Goal: Task Accomplishment & Management: Complete application form

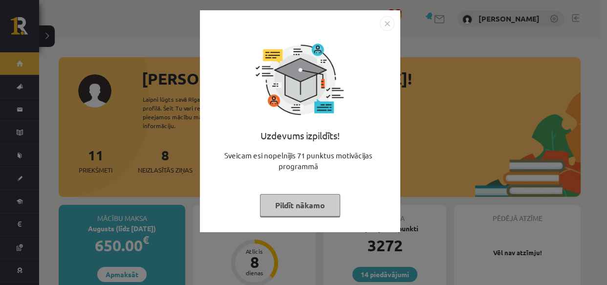
drag, startPoint x: 0, startPoint y: 0, endPoint x: 287, endPoint y: 200, distance: 350.0
click at [287, 200] on button "Pildīt nākamo" at bounding box center [300, 205] width 80 height 22
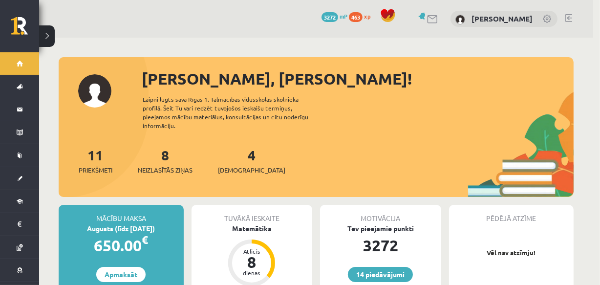
click at [287, 205] on div "Tuvākā ieskaite" at bounding box center [252, 214] width 121 height 19
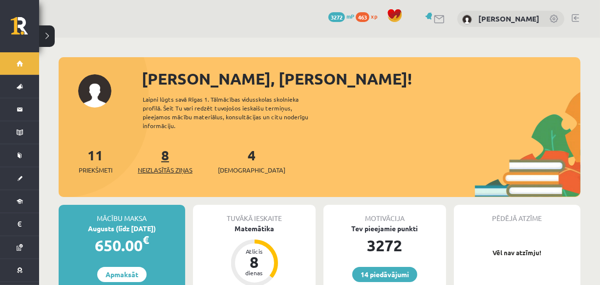
click at [166, 165] on span "Neizlasītās ziņas" at bounding box center [165, 170] width 55 height 10
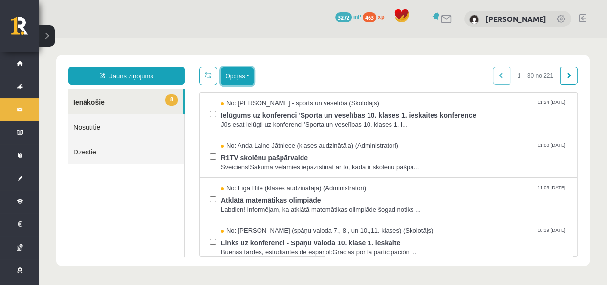
click at [232, 71] on button "Opcijas" at bounding box center [237, 76] width 33 height 18
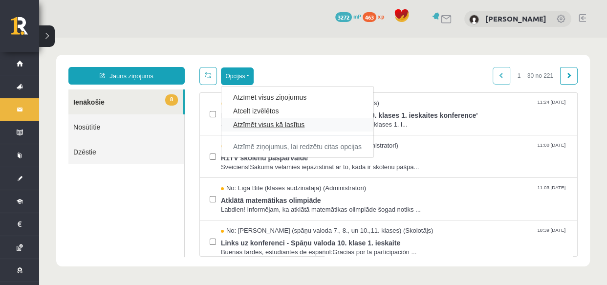
click at [262, 122] on link "Atzīmēt visus kā lasītus" at bounding box center [297, 125] width 129 height 10
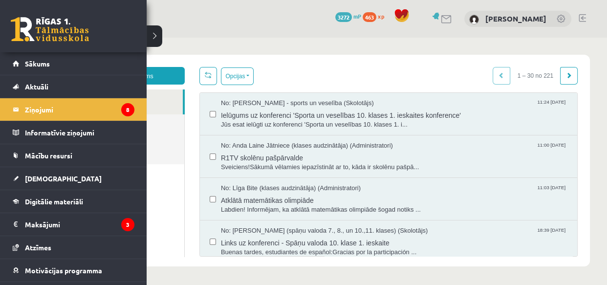
click at [20, 24] on link at bounding box center [50, 29] width 78 height 24
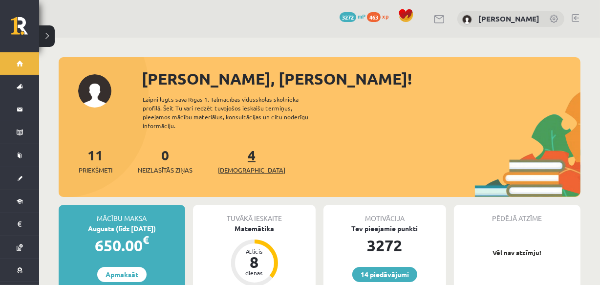
click at [246, 165] on span "[DEMOGRAPHIC_DATA]" at bounding box center [251, 170] width 67 height 10
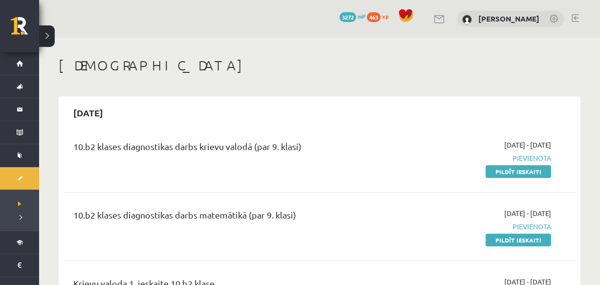
scroll to position [35, 0]
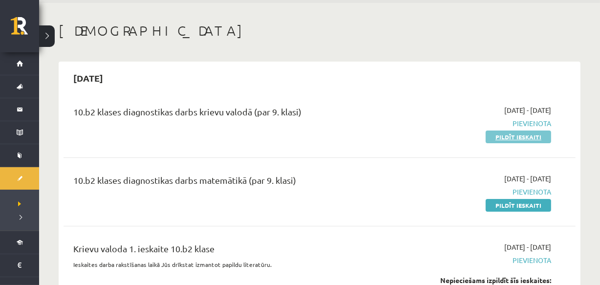
click at [509, 137] on link "Pildīt ieskaiti" at bounding box center [518, 136] width 65 height 13
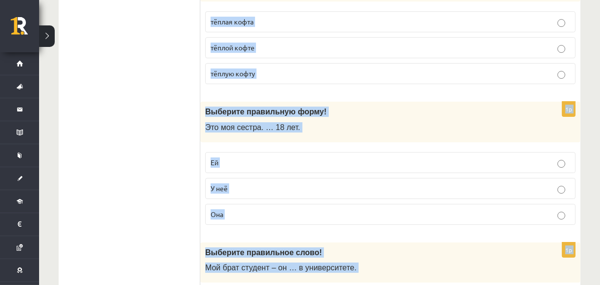
scroll to position [2992, 0]
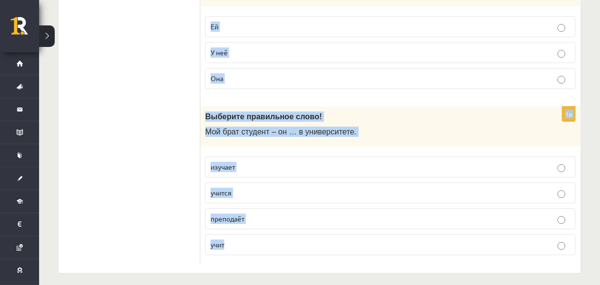
drag, startPoint x: 205, startPoint y: 189, endPoint x: 331, endPoint y: 302, distance: 168.9
copy form "Выберите правильную форму! Мне очень нравится … необычное имя. у него ему его 1…"
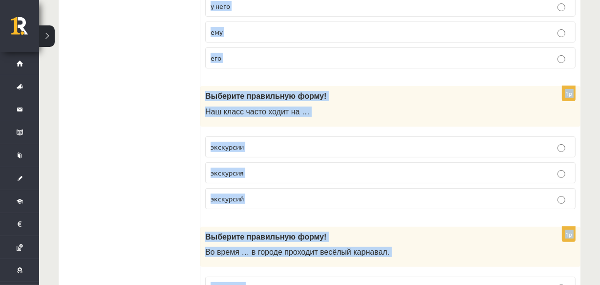
scroll to position [278, 0]
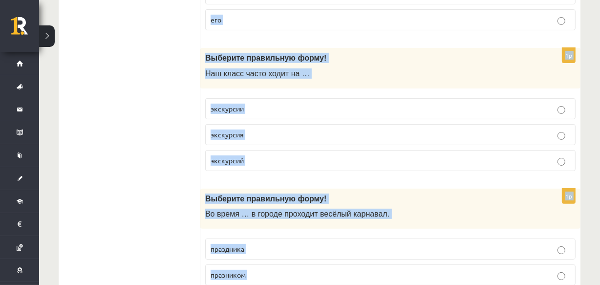
click at [322, 13] on label "его" at bounding box center [390, 19] width 370 height 21
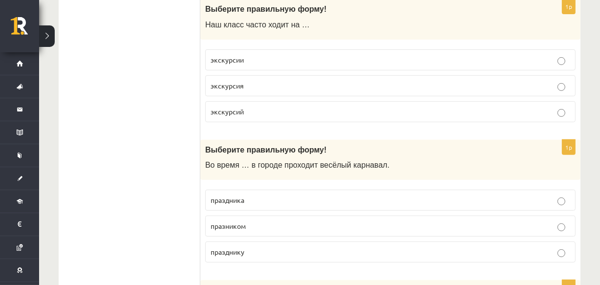
scroll to position [337, 0]
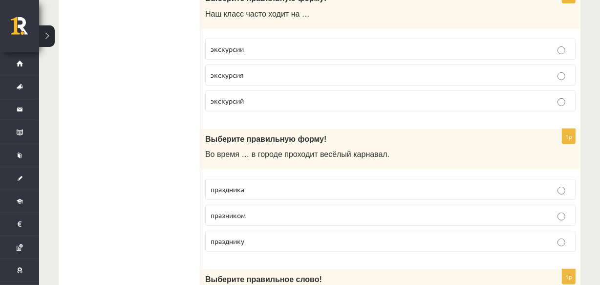
click at [237, 44] on p "экскурсии" at bounding box center [391, 49] width 360 height 10
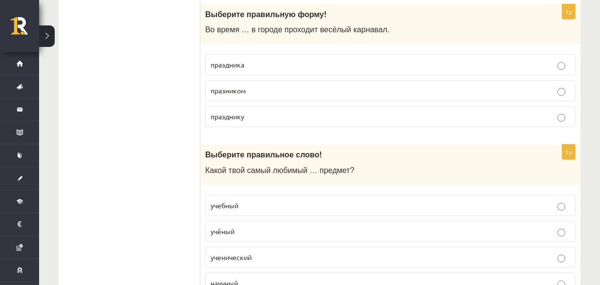
scroll to position [467, 0]
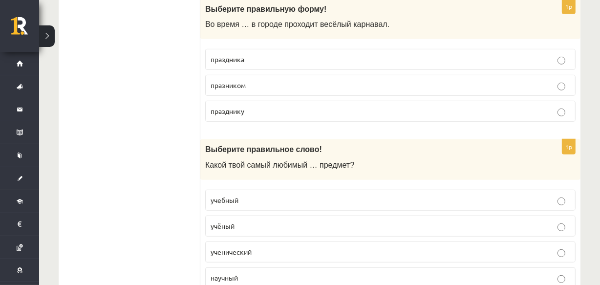
click at [267, 50] on label "праздника" at bounding box center [390, 59] width 370 height 21
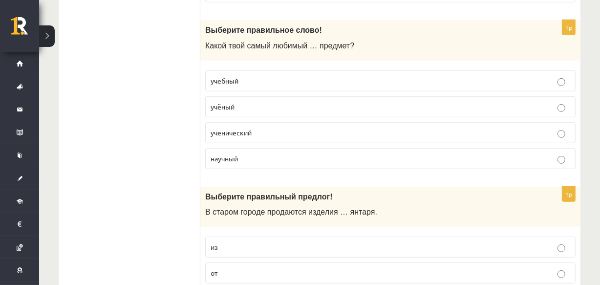
scroll to position [603, 0]
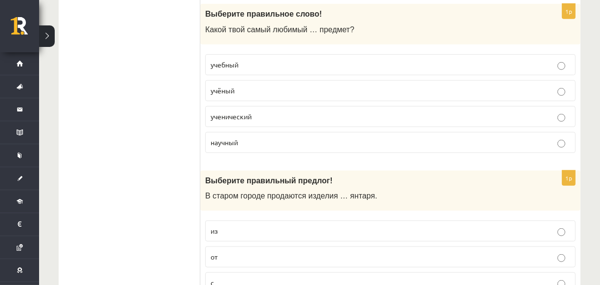
click at [249, 72] on label "учебный" at bounding box center [390, 64] width 370 height 21
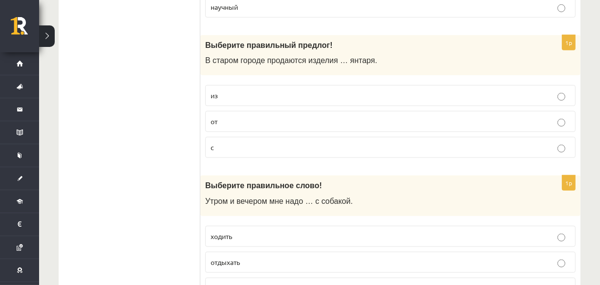
scroll to position [782, 0]
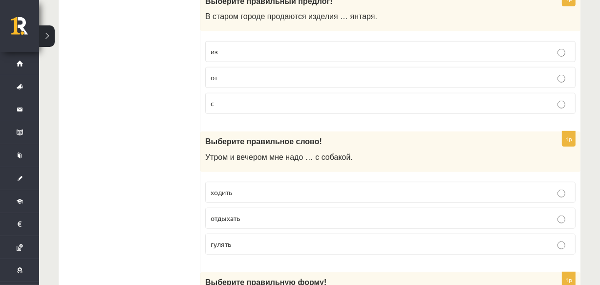
click at [258, 53] on p "из" at bounding box center [391, 51] width 360 height 10
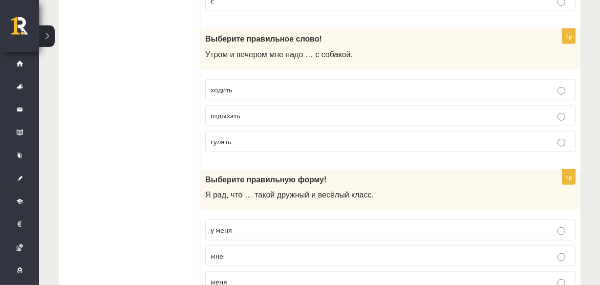
scroll to position [895, 0]
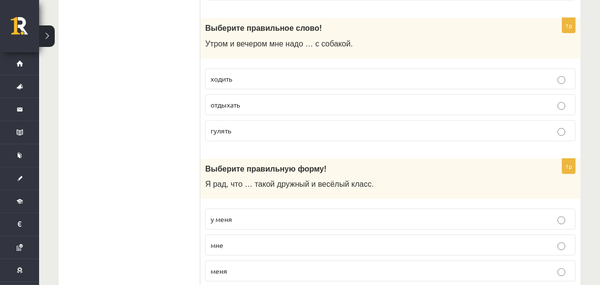
click at [230, 127] on span "гулять" at bounding box center [221, 130] width 21 height 9
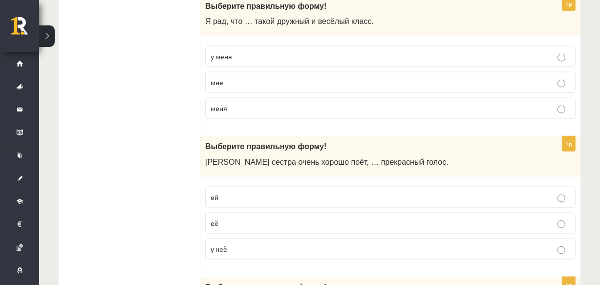
scroll to position [1063, 0]
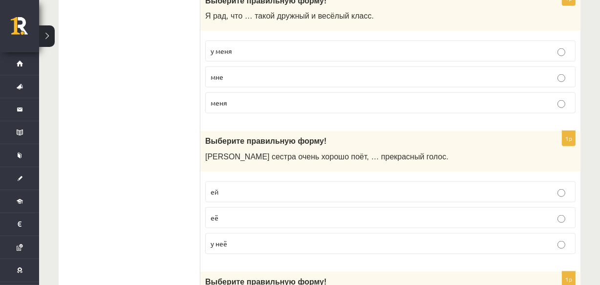
click at [264, 46] on p "у меня" at bounding box center [391, 51] width 360 height 10
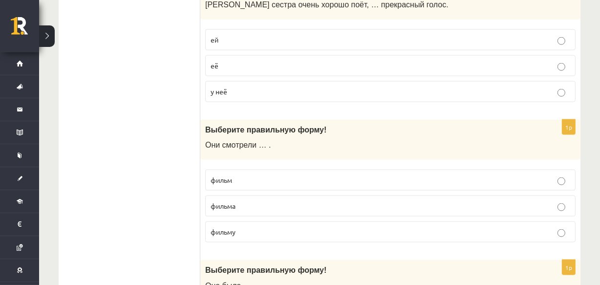
scroll to position [1221, 0]
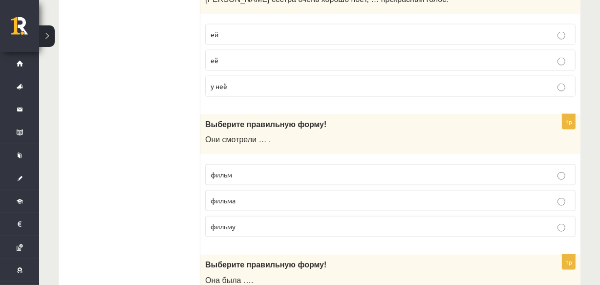
click at [238, 81] on p "у неё" at bounding box center [391, 86] width 360 height 10
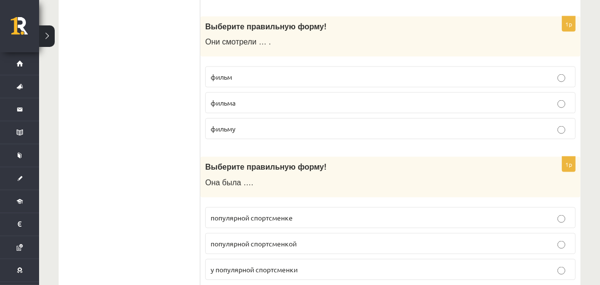
scroll to position [1334, 0]
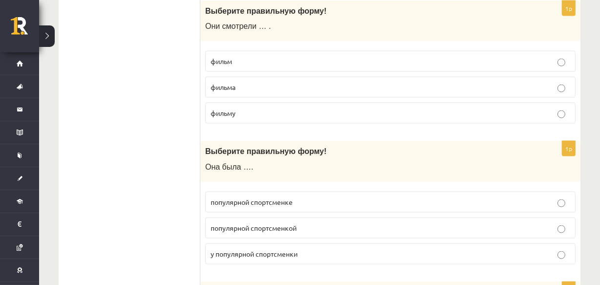
click at [252, 56] on p "фильм" at bounding box center [391, 61] width 360 height 10
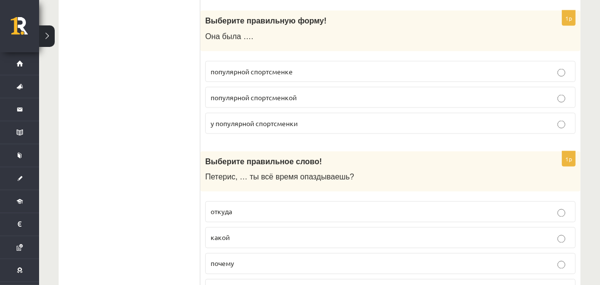
scroll to position [1481, 0]
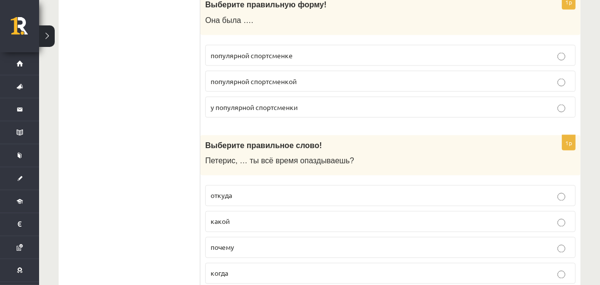
click at [344, 76] on p "популярной спортсменкой" at bounding box center [391, 81] width 360 height 10
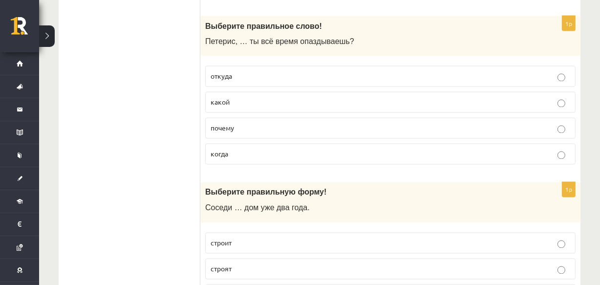
scroll to position [1606, 0]
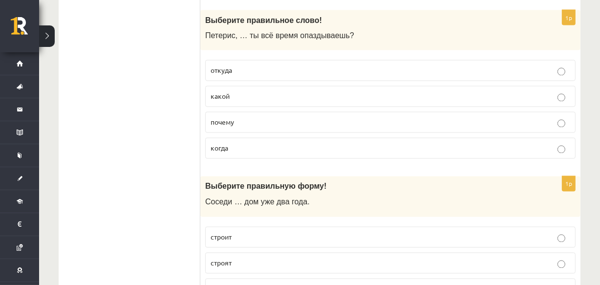
click at [253, 124] on label "почему" at bounding box center [390, 122] width 370 height 21
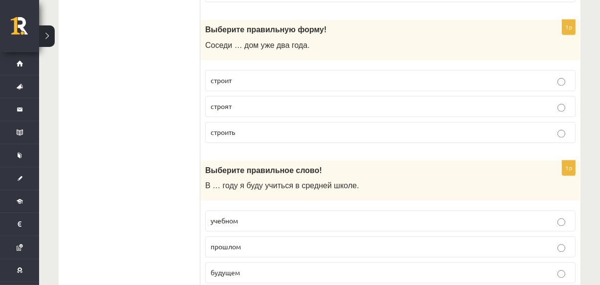
scroll to position [1779, 0]
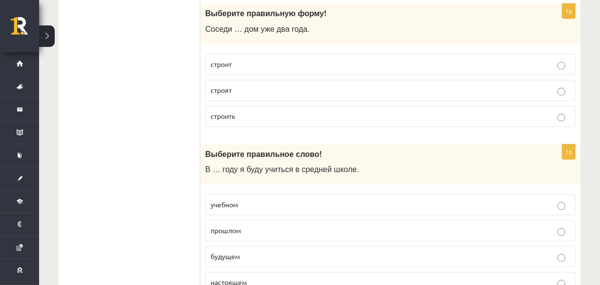
click at [258, 80] on label "строят" at bounding box center [390, 90] width 370 height 21
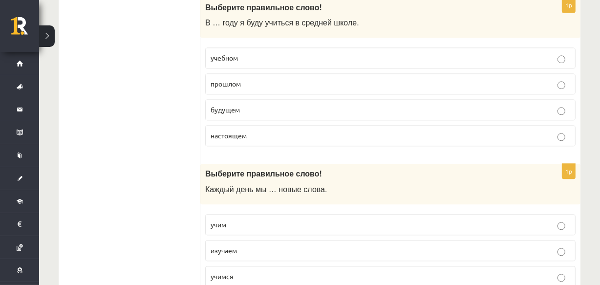
scroll to position [1947, 0]
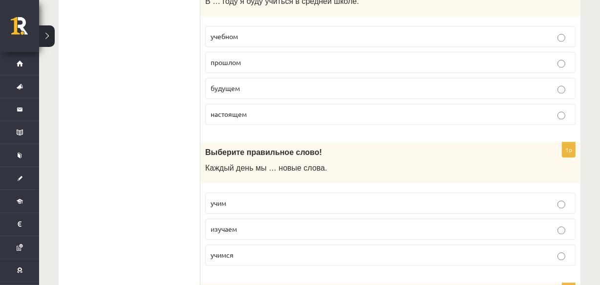
click at [245, 83] on p "будущем" at bounding box center [391, 88] width 360 height 10
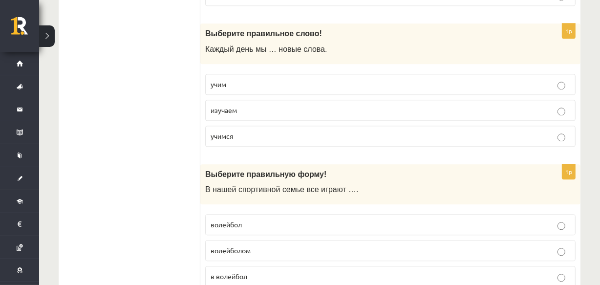
scroll to position [2072, 0]
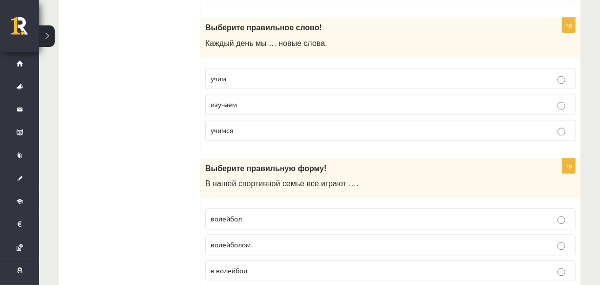
click at [249, 68] on label "учим" at bounding box center [390, 78] width 370 height 21
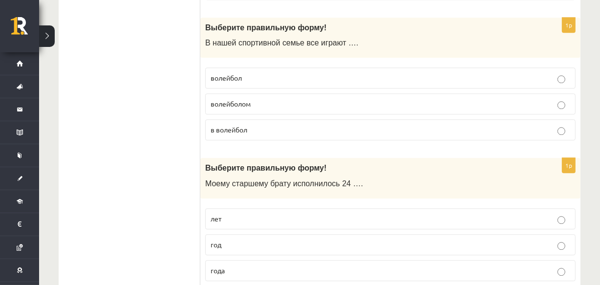
scroll to position [2218, 0]
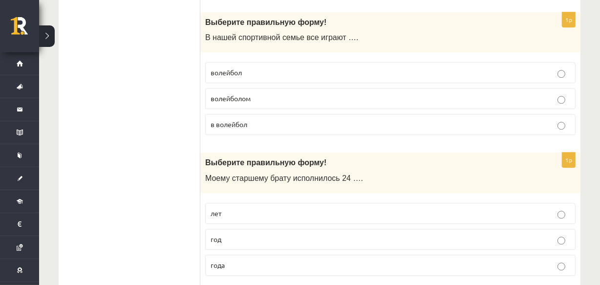
click at [269, 119] on p "в волейбол" at bounding box center [391, 124] width 360 height 10
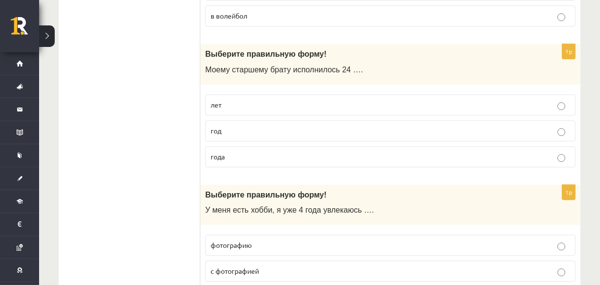
scroll to position [2353, 0]
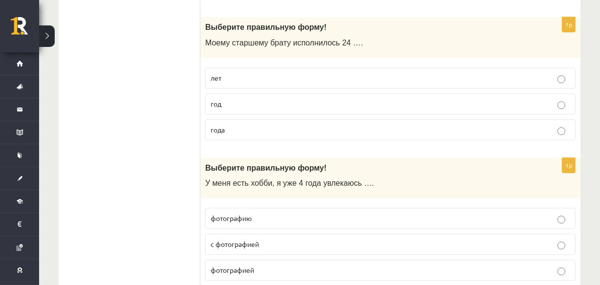
click at [259, 129] on p "года" at bounding box center [391, 130] width 360 height 10
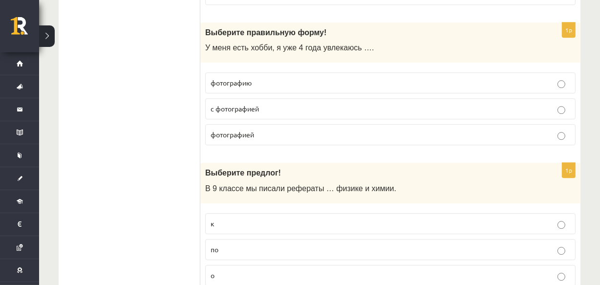
scroll to position [2494, 0]
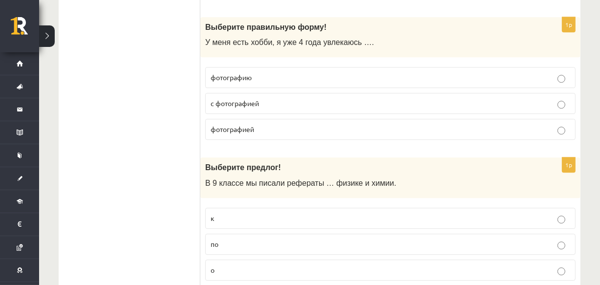
click at [329, 128] on p "фотографией" at bounding box center [391, 129] width 360 height 10
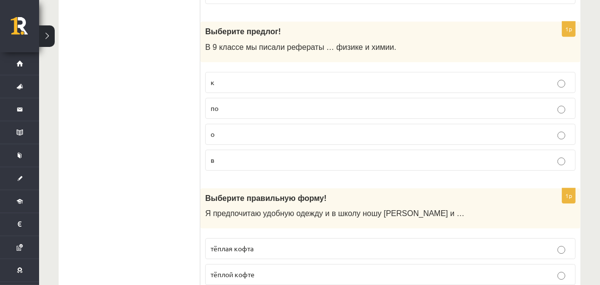
scroll to position [2640, 0]
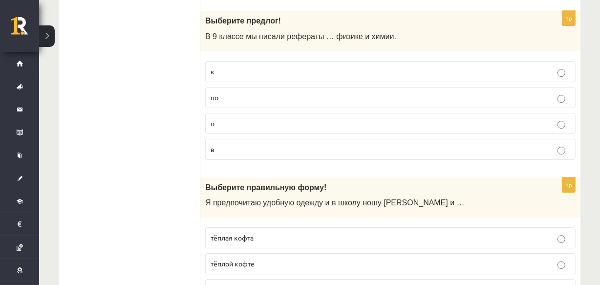
click at [262, 97] on label "по" at bounding box center [390, 97] width 370 height 21
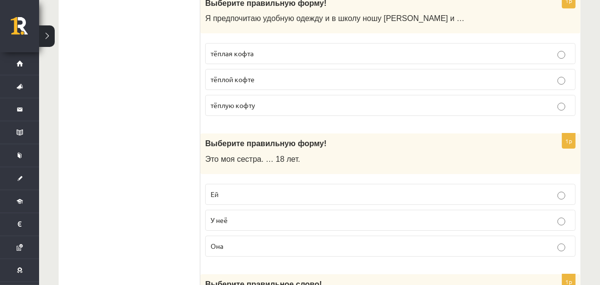
scroll to position [2835, 0]
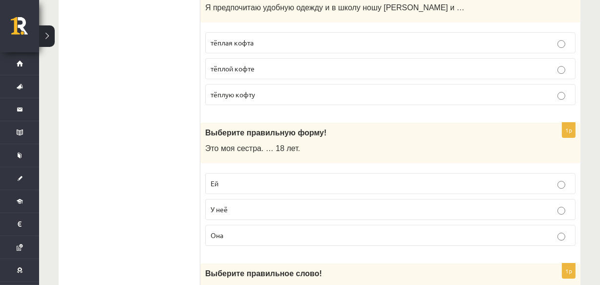
click at [267, 95] on label "тёплую кофту" at bounding box center [390, 94] width 370 height 21
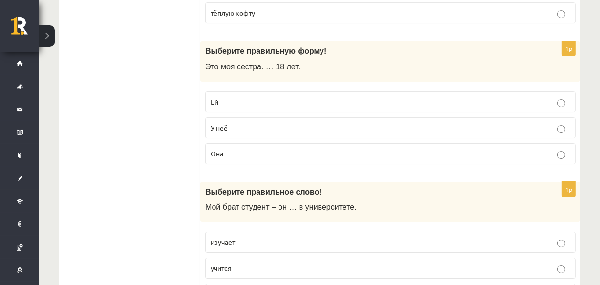
scroll to position [2933, 0]
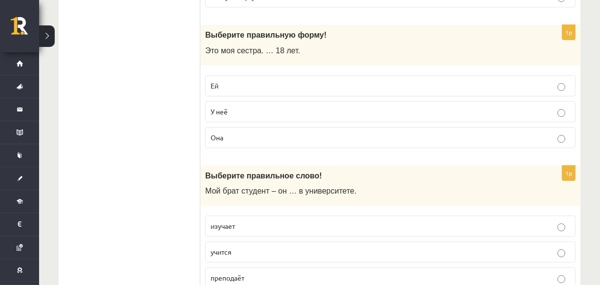
click at [243, 84] on label "Ей" at bounding box center [390, 85] width 370 height 21
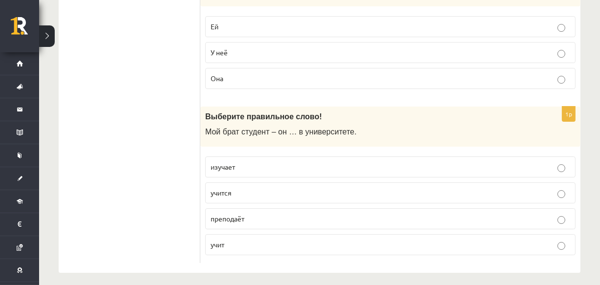
click at [234, 208] on label "преподаёт" at bounding box center [390, 218] width 370 height 21
click at [225, 189] on span "учится" at bounding box center [221, 192] width 21 height 9
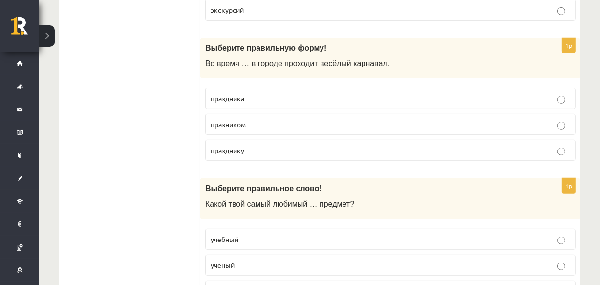
scroll to position [0, 0]
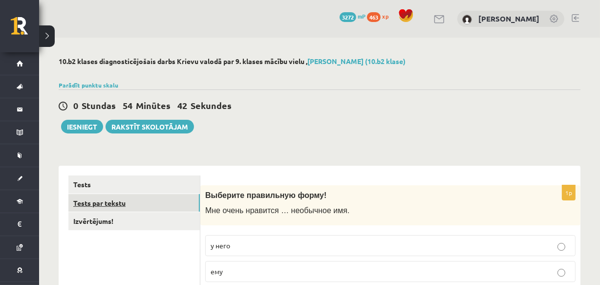
click at [77, 206] on link "Tests par tekstu" at bounding box center [133, 203] width 131 height 18
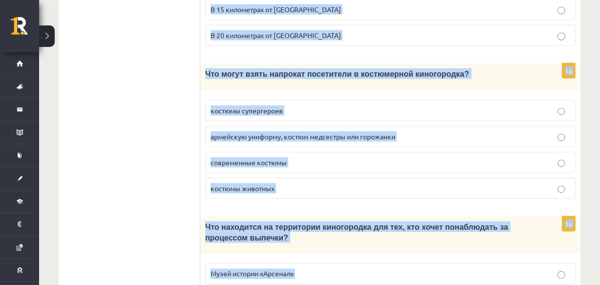
scroll to position [1487, 0]
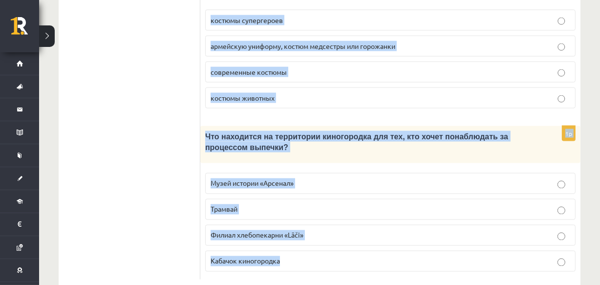
drag, startPoint x: 209, startPoint y: 174, endPoint x: 476, endPoint y: 302, distance: 295.5
copy form "Прочитайте текст «Киногородок Cinevilla », выберите правильный вариант. Киногор…"
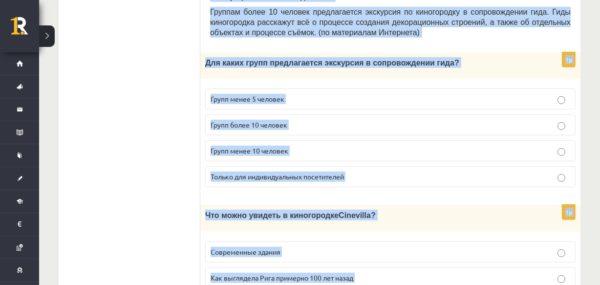
scroll to position [483, 0]
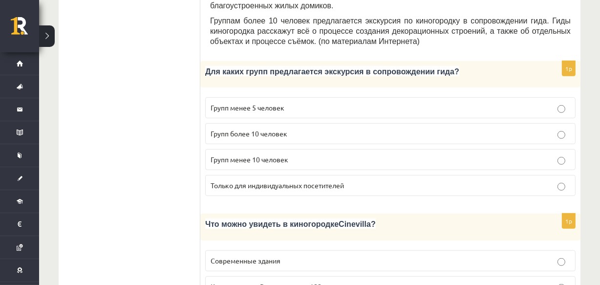
click at [264, 155] on span "Групп менее 10 человек" at bounding box center [250, 159] width 78 height 9
click at [277, 129] on span "Групп более 10 человек" at bounding box center [249, 133] width 77 height 9
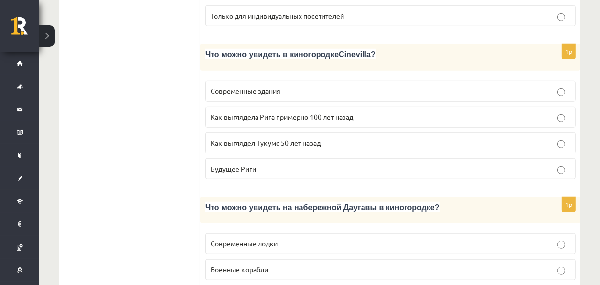
scroll to position [659, 0]
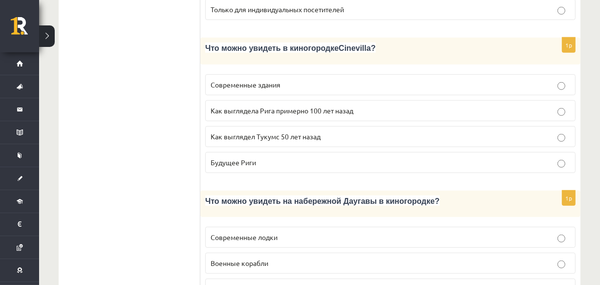
click at [330, 100] on label "Как выглядела Рига примерно 100 лет назад" at bounding box center [390, 110] width 370 height 21
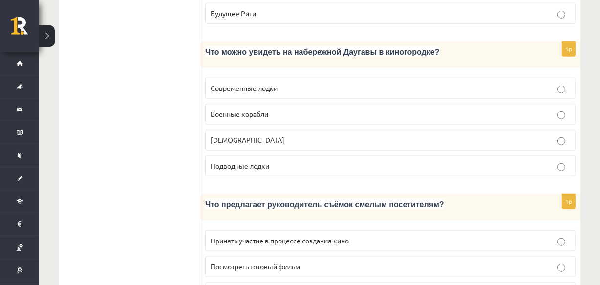
scroll to position [811, 0]
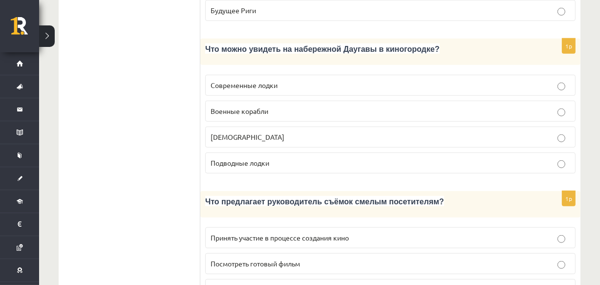
click at [270, 127] on label "Кораблики" at bounding box center [390, 137] width 370 height 21
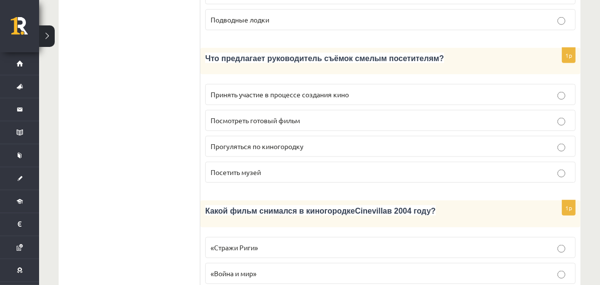
scroll to position [958, 0]
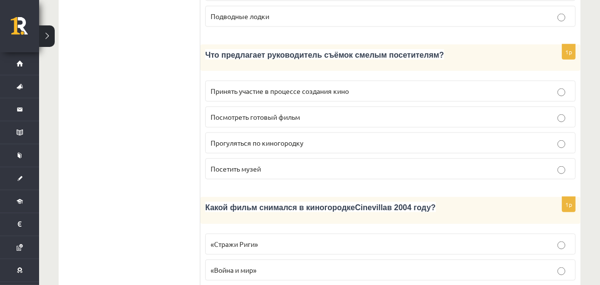
click at [267, 81] on label "Принять участие в процессе создания кино" at bounding box center [390, 91] width 370 height 21
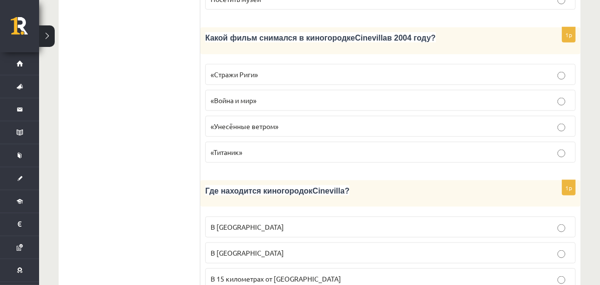
scroll to position [1130, 0]
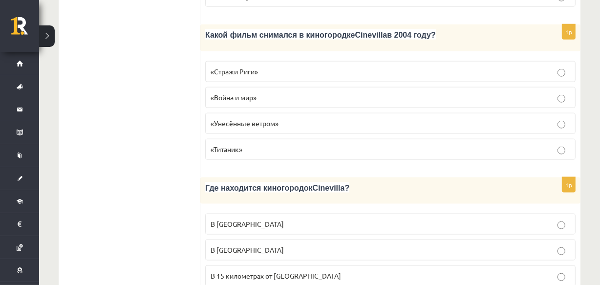
click at [259, 66] on p "«Стражи Риги»" at bounding box center [391, 71] width 360 height 10
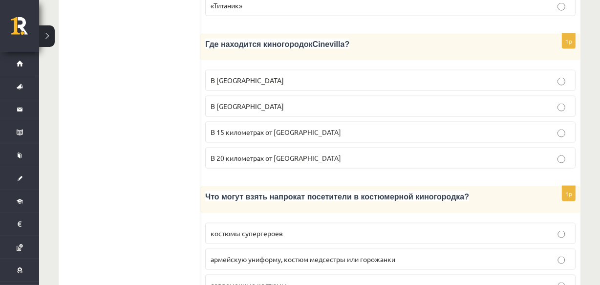
scroll to position [1277, 0]
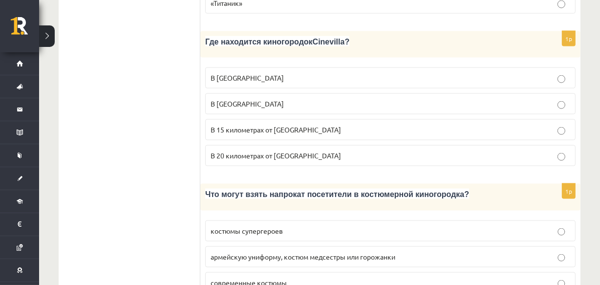
click at [255, 125] on span "В 15 километрах от Тукумса" at bounding box center [276, 129] width 130 height 9
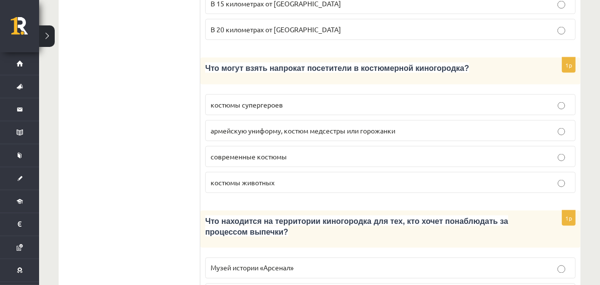
scroll to position [1420, 0]
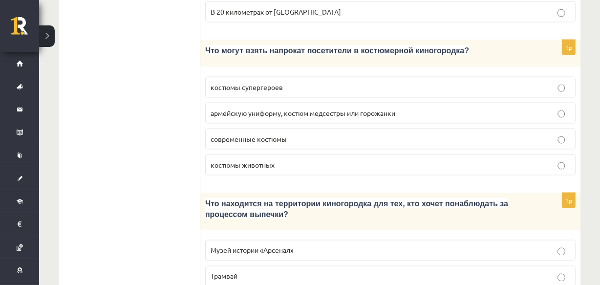
click at [249, 108] on span "армейскую униформу, костюм медсестры или горожанки" at bounding box center [303, 112] width 185 height 9
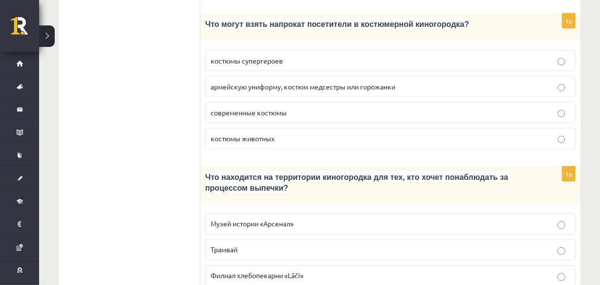
scroll to position [1487, 0]
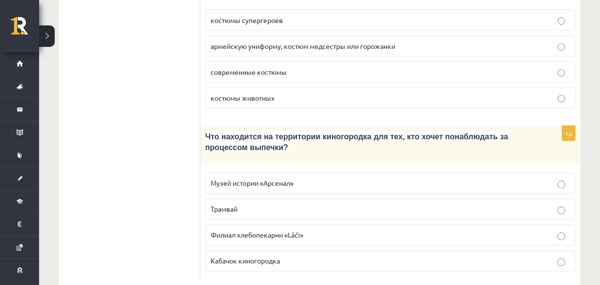
click at [315, 230] on p "Филиал хлебопекарни «Lāči»" at bounding box center [391, 235] width 360 height 10
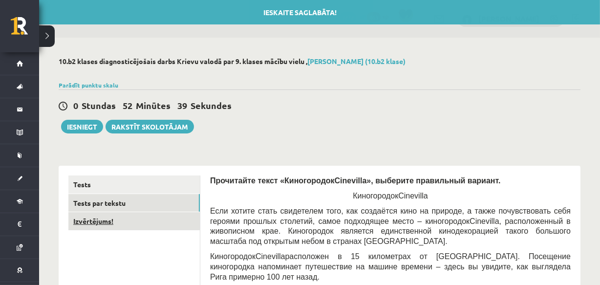
click at [97, 219] on link "Izvērtējums!" at bounding box center [133, 221] width 131 height 18
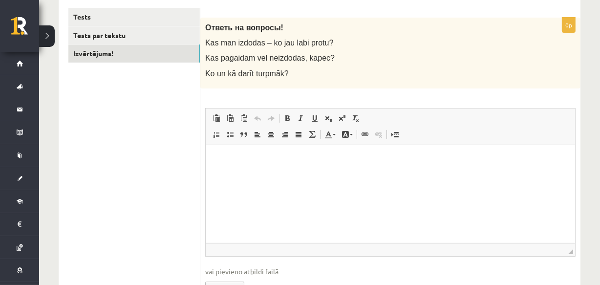
scroll to position [182, 0]
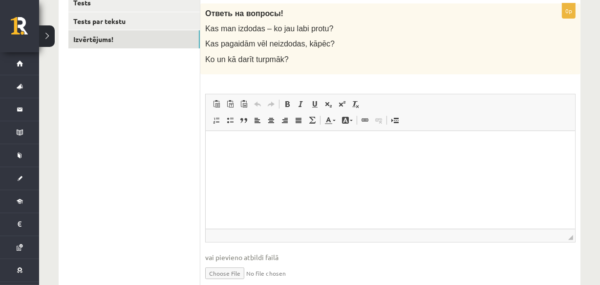
click at [200, 157] on div "0p Ответь на вопросы! Kas man izdodas – ko jau labi protu? Kas pagaidām vēl nei…" at bounding box center [390, 150] width 380 height 294
click at [294, 160] on html at bounding box center [389, 145] width 369 height 30
click at [260, 146] on p "**********" at bounding box center [390, 145] width 350 height 10
click at [326, 152] on html "**********" at bounding box center [389, 145] width 369 height 30
click at [213, 145] on html "**********" at bounding box center [389, 145] width 369 height 30
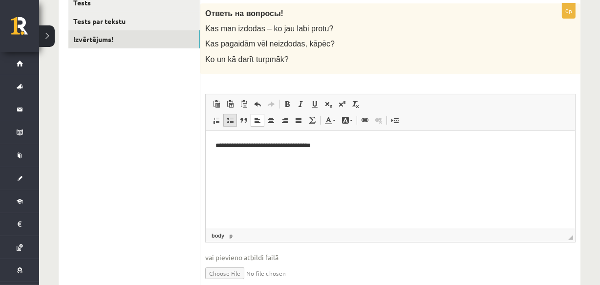
click at [231, 122] on span at bounding box center [230, 120] width 8 height 8
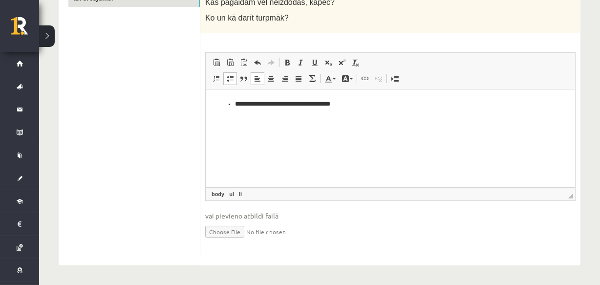
scroll to position [0, 0]
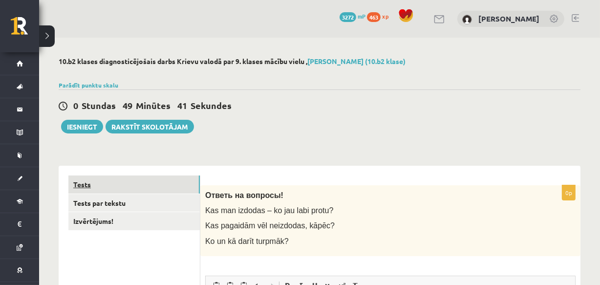
click at [123, 191] on link "Tests" at bounding box center [133, 184] width 131 height 18
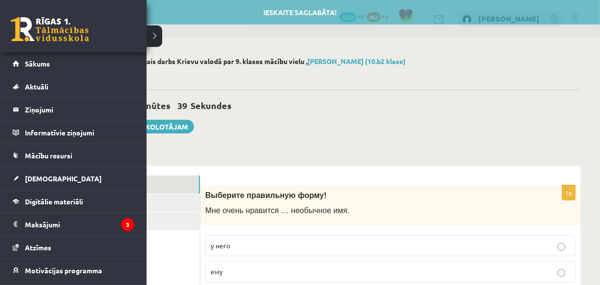
click at [26, 25] on link at bounding box center [50, 29] width 78 height 24
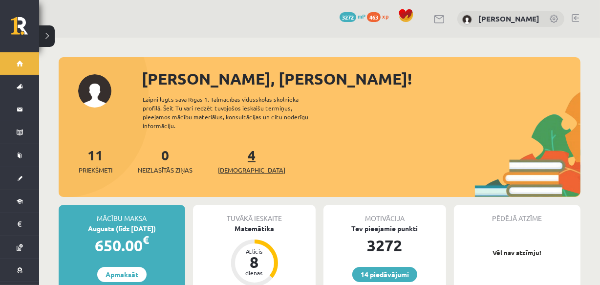
click at [235, 146] on link "4 Ieskaites" at bounding box center [251, 160] width 67 height 29
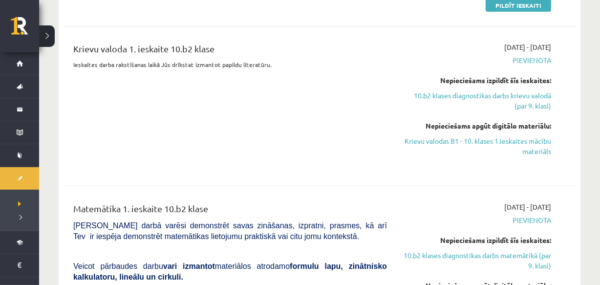
scroll to position [235, 0]
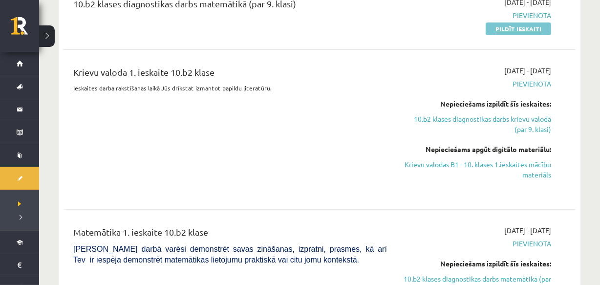
click at [535, 24] on link "Pildīt ieskaiti" at bounding box center [518, 28] width 65 height 13
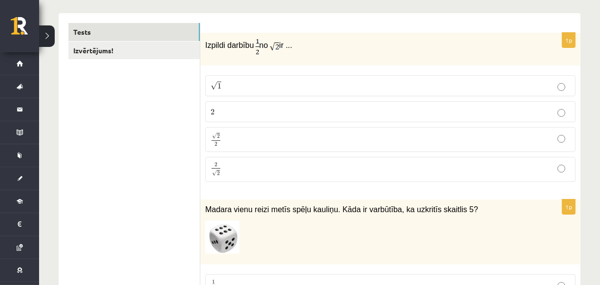
scroll to position [161, 0]
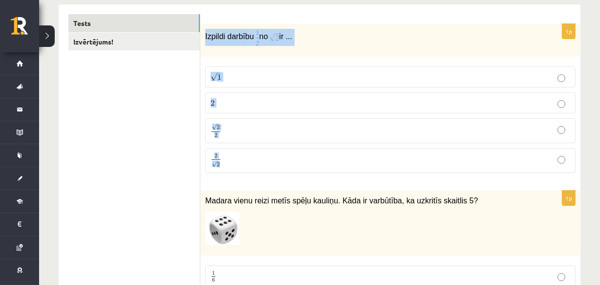
drag, startPoint x: 203, startPoint y: 31, endPoint x: 283, endPoint y: 153, distance: 146.0
click at [283, 153] on div "1p Izpildi darbību no ir ... √ 1 1 2 2 √ 2 2 2 2 2 √ 2 2 2" at bounding box center [390, 102] width 380 height 157
copy div "Izpildi darbību no ir ... √ 1 1 2 2 √ 2 2 2 2 2 √ 2"
click at [265, 32] on font "no" at bounding box center [264, 36] width 9 height 8
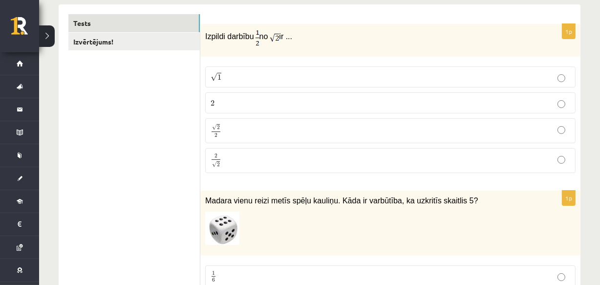
drag, startPoint x: 257, startPoint y: 27, endPoint x: 258, endPoint y: 39, distance: 11.8
click at [258, 39] on div "Izpildi darbību no ir ..." at bounding box center [390, 40] width 380 height 33
click at [265, 53] on div "Izpildi darbību no ir ..." at bounding box center [390, 40] width 380 height 33
drag, startPoint x: 271, startPoint y: 29, endPoint x: 279, endPoint y: 44, distance: 17.3
click at [279, 44] on p "Izpildi darbību no ir ..." at bounding box center [366, 37] width 322 height 17
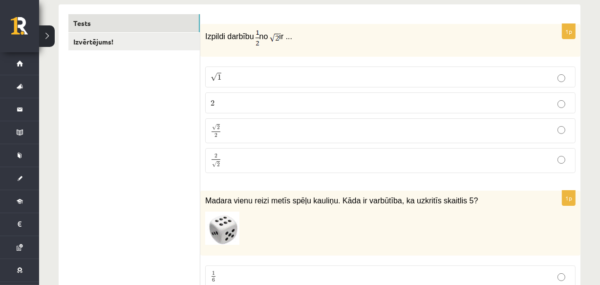
click at [252, 47] on div "Izpildi darbību no ir ..." at bounding box center [390, 40] width 380 height 33
drag, startPoint x: 200, startPoint y: 146, endPoint x: 230, endPoint y: 166, distance: 35.8
click at [230, 166] on div "1p Izpildi darbību no ir ... √ 1 1 2 2 √ 2 2 2 2 2 √ 2 2 2" at bounding box center [390, 102] width 380 height 157
copy span "2 √ 2"
click at [247, 48] on div "Izpildi darbību no ir ..." at bounding box center [390, 40] width 380 height 33
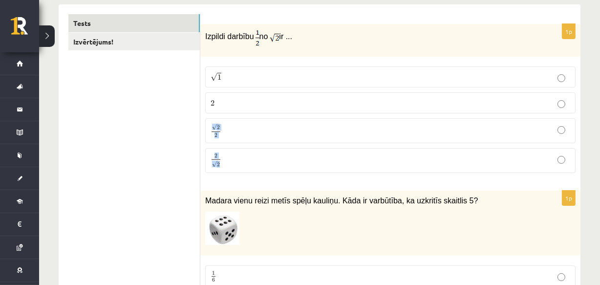
drag, startPoint x: 212, startPoint y: 120, endPoint x: 229, endPoint y: 145, distance: 30.5
click at [229, 145] on fieldset "√ 1 1 2 2 √ 2 2 2 2 2 √ 2 2 2" at bounding box center [390, 119] width 370 height 114
drag, startPoint x: 252, startPoint y: 25, endPoint x: 259, endPoint y: 45, distance: 21.3
click at [259, 45] on div "Izpildi darbību no ir ..." at bounding box center [390, 40] width 380 height 33
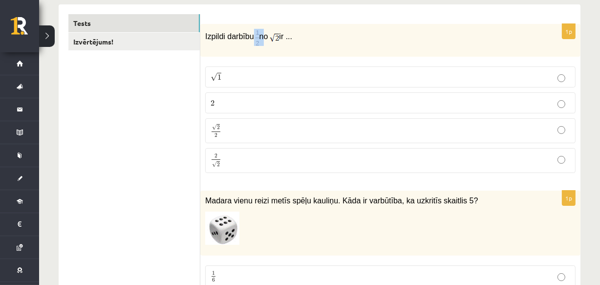
copy p
drag, startPoint x: 211, startPoint y: 152, endPoint x: 232, endPoint y: 176, distance: 32.2
click at [232, 176] on div "1p Izpildi darbību no ir ... √ 1 1 2 2 √ 2 2 2 2 2 √ 2 2 2" at bounding box center [390, 102] width 380 height 157
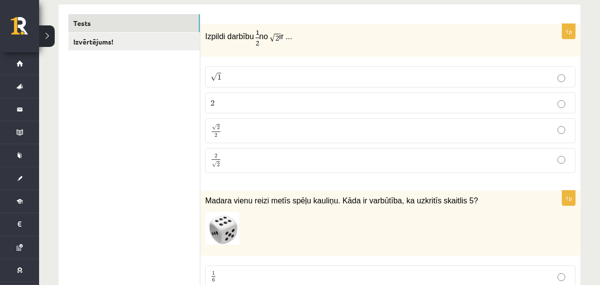
click at [213, 100] on span "2" at bounding box center [213, 103] width 4 height 6
drag, startPoint x: 212, startPoint y: 149, endPoint x: 218, endPoint y: 174, distance: 26.6
click at [218, 174] on fieldset "√ 1 1 2 2 √ 2 2 2 2 2 √ 2 2 2" at bounding box center [390, 119] width 370 height 114
copy span "2 √ 2"
click at [233, 129] on p "√ 2 2 2 2" at bounding box center [391, 131] width 360 height 14
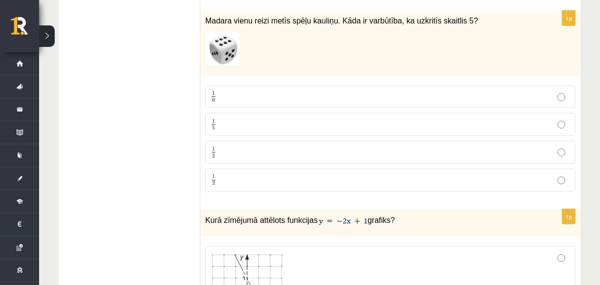
scroll to position [350, 0]
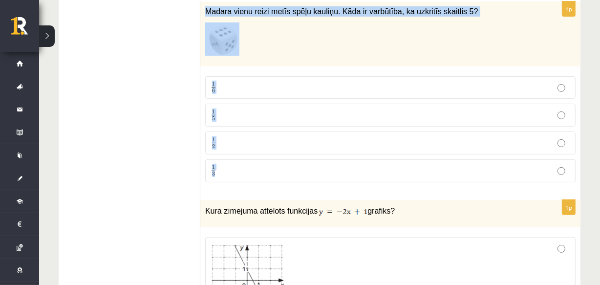
drag, startPoint x: 203, startPoint y: 10, endPoint x: 302, endPoint y: 178, distance: 195.2
click at [302, 178] on div "1p Madara vienu reizi metīs spēļu kauliņu. Kāda ir varbūtība, ka uzkritīs skait…" at bounding box center [390, 95] width 380 height 189
copy div "Madara vienu reizi metīs spēļu kauliņu. Kāda ir varbūtība, ka uzkritīs skaitlis…"
click at [239, 82] on p "1 6 1 6" at bounding box center [391, 88] width 360 height 12
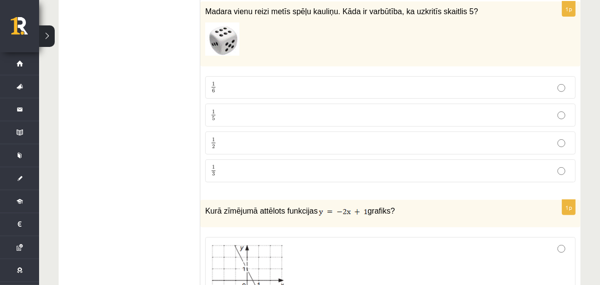
click at [239, 82] on p "1 6 1 6" at bounding box center [391, 88] width 360 height 12
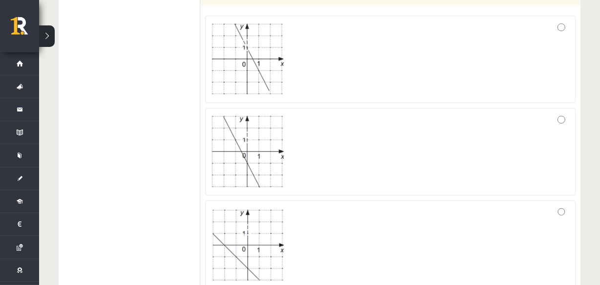
scroll to position [464, 0]
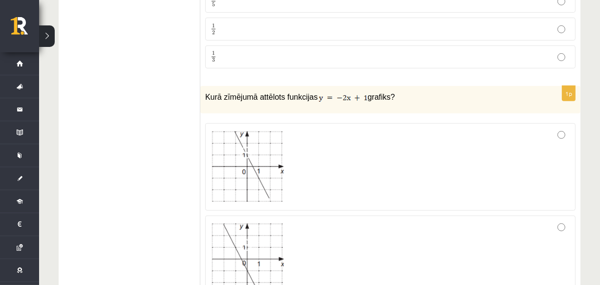
drag, startPoint x: 205, startPoint y: 93, endPoint x: 399, endPoint y: 90, distance: 193.6
click at [399, 91] on p "Kurā zīmējumā attēlots funkcijas grafiks?" at bounding box center [366, 97] width 322 height 12
copy p "Kurā zīmējumā attēlots funkcijas grafiks?"
click at [327, 105] on div "Kurā zīmējumā attēlots funkcijas grafiks?" at bounding box center [390, 99] width 380 height 27
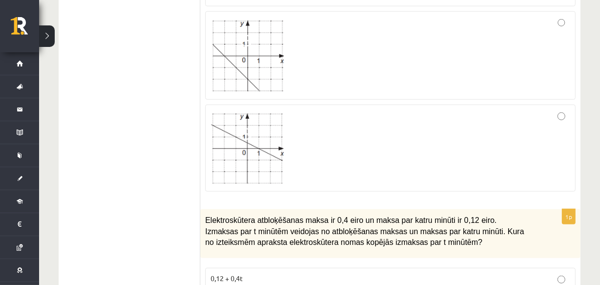
scroll to position [787, 0]
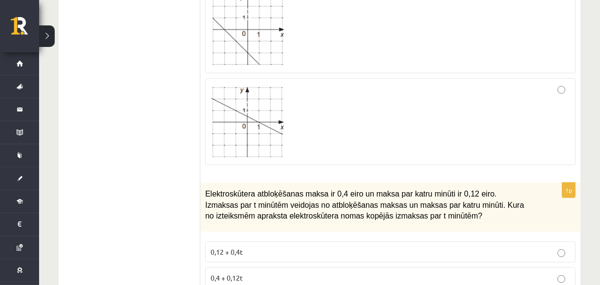
click at [286, 135] on div at bounding box center [391, 122] width 360 height 76
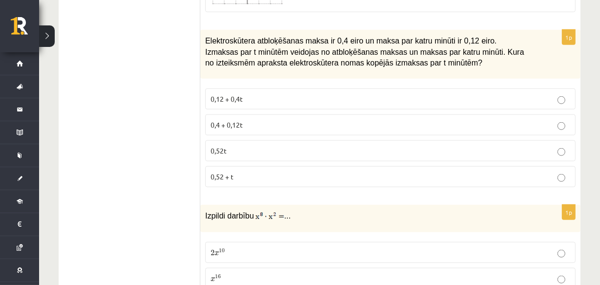
scroll to position [949, 0]
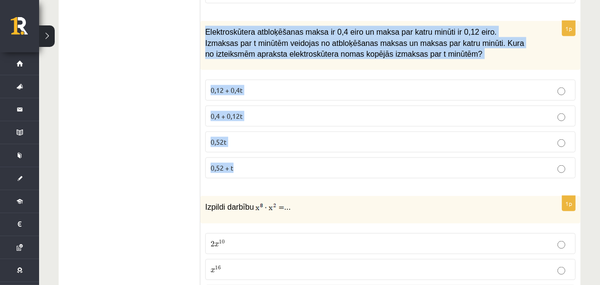
drag, startPoint x: 203, startPoint y: 26, endPoint x: 298, endPoint y: 158, distance: 162.2
click at [298, 158] on div "1p Elektroskūtera atbloķēšanas maksa ir 0,4 eiro un maksa par katru minūti ir 0…" at bounding box center [390, 103] width 380 height 165
copy div "Elektroskūtera atbloķēšanas maksa ir 0,4 eiro un maksa par katru minūti ir 0,12…"
click at [238, 112] on span "0,4 + 0,12t" at bounding box center [227, 115] width 32 height 9
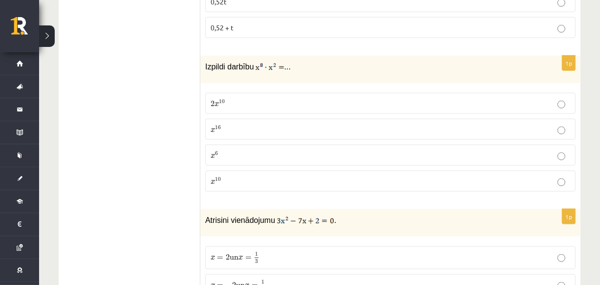
scroll to position [1079, 0]
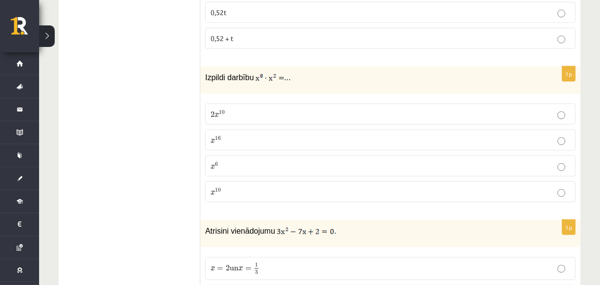
drag, startPoint x: 198, startPoint y: 1, endPoint x: 269, endPoint y: 16, distance: 72.3
click at [314, 83] on div "Izpildi darbību ..." at bounding box center [390, 79] width 380 height 27
drag, startPoint x: 301, startPoint y: 78, endPoint x: 210, endPoint y: 76, distance: 91.4
click at [210, 76] on p "Izpildi darbību ..." at bounding box center [366, 77] width 322 height 12
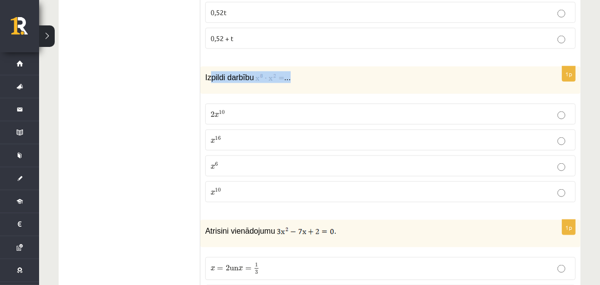
click at [275, 73] on img at bounding box center [270, 78] width 29 height 10
click at [266, 73] on img at bounding box center [270, 78] width 29 height 10
click at [314, 73] on p "Izpildi darbību ..." at bounding box center [366, 77] width 322 height 12
click at [256, 189] on p "x 10 x 10" at bounding box center [391, 192] width 360 height 10
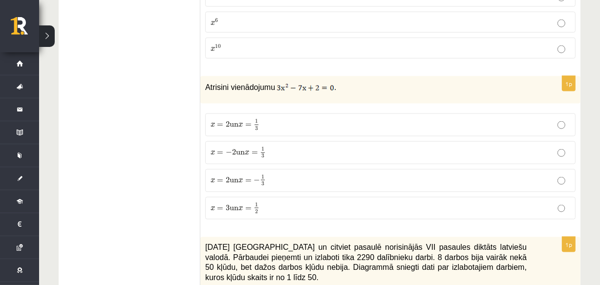
scroll to position [1276, 0]
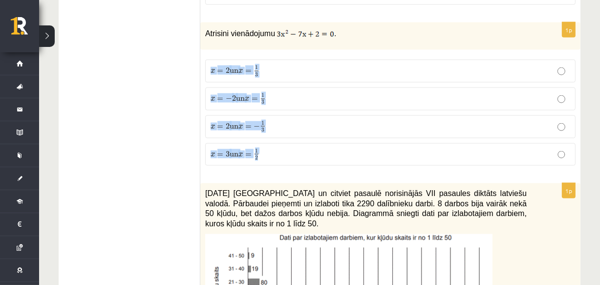
drag, startPoint x: 203, startPoint y: 50, endPoint x: 294, endPoint y: 168, distance: 148.9
click at [294, 168] on div "1p Atrisini vienādojumu . x = 2 un x = 1 3 x = 2 un x = 1 3 x = − 2 un x = 1 3 …" at bounding box center [390, 97] width 380 height 151
copy fieldset "x = 2 un x = 1 3 x = 2 un x = 1 3 x = − 2 un x = 1 3 x = − 2 un x = 1 3 x = 2 u…"
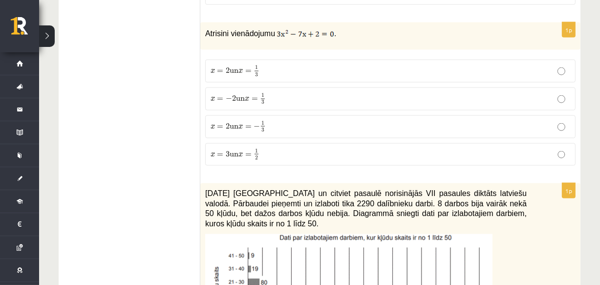
click at [259, 72] on span "3" at bounding box center [257, 74] width 4 height 4
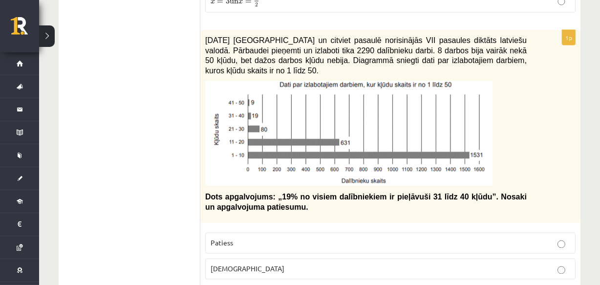
scroll to position [1447, 0]
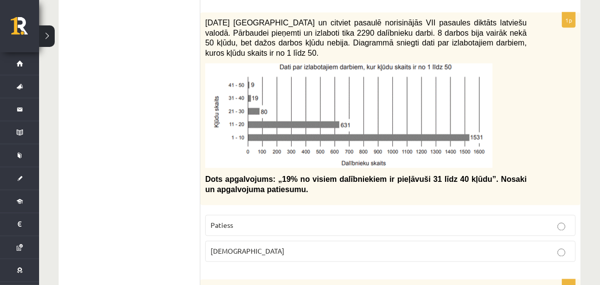
click at [452, 100] on img at bounding box center [348, 116] width 287 height 105
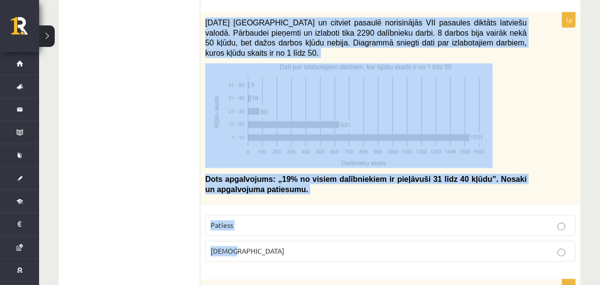
drag, startPoint x: 200, startPoint y: 13, endPoint x: 436, endPoint y: 246, distance: 331.4
click at [436, 246] on div "1p 2021. gada 27. novembrī Latvijā un citviet pasaulē norisinājās VII pasaules …" at bounding box center [390, 141] width 380 height 257
copy div "2021. gada 27. novembrī Latvijā un citviet pasaulē norisinājās VII pasaules dik…"
click at [260, 220] on p "Patiess" at bounding box center [391, 225] width 360 height 10
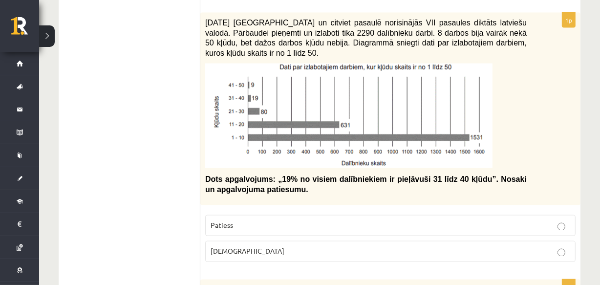
click at [260, 220] on p "Patiess" at bounding box center [391, 225] width 360 height 10
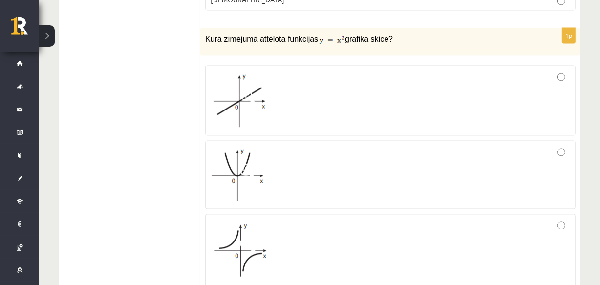
scroll to position [1708, 0]
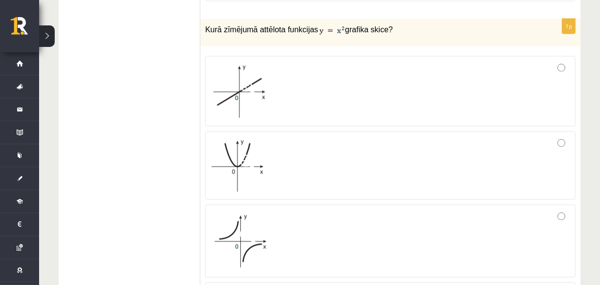
click at [323, 25] on img at bounding box center [332, 30] width 25 height 10
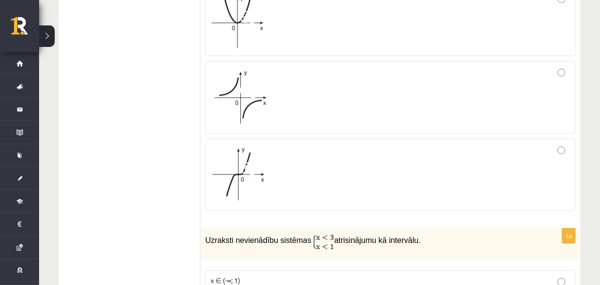
scroll to position [1860, 0]
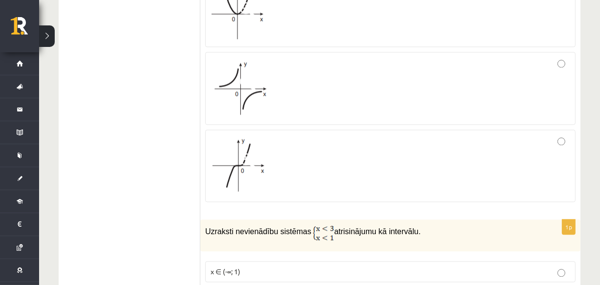
click at [314, 94] on div at bounding box center [391, 88] width 360 height 62
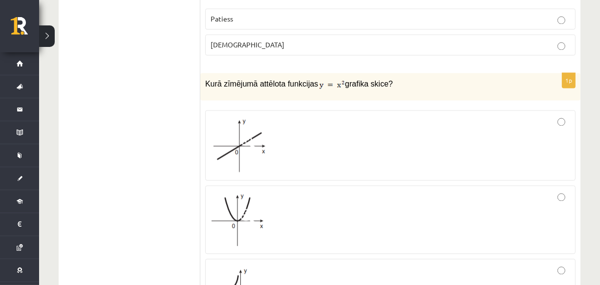
scroll to position [1618, 0]
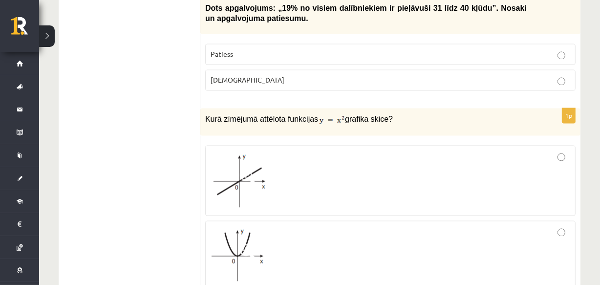
click at [303, 173] on div at bounding box center [391, 181] width 360 height 60
click at [304, 173] on div at bounding box center [391, 181] width 360 height 60
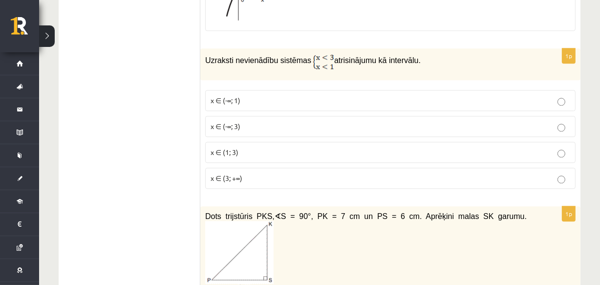
scroll to position [2013, 0]
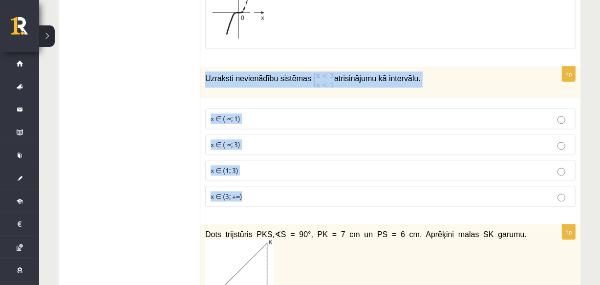
drag, startPoint x: 205, startPoint y: 69, endPoint x: 333, endPoint y: 193, distance: 178.0
click at [333, 193] on div "1p Uzraksti nevienādību sistēmas atrisinājumu kā intervālu. x ∈ (-∞; 1) x ∈ (-∞…" at bounding box center [390, 140] width 380 height 148
copy div "Uzraksti nevienādību sistēmas atrisinājumu kā intervālu. x ∈ (-∞; 1) x ∈ (-∞; 3…"
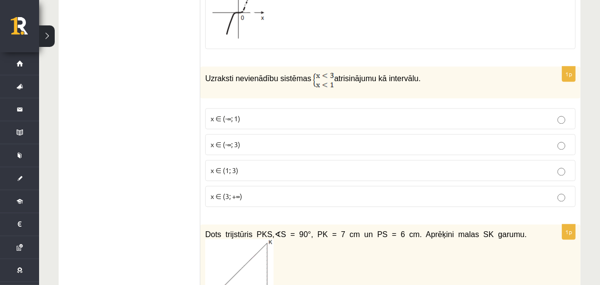
click at [249, 148] on label "x ∈ (-∞; 3)" at bounding box center [390, 144] width 370 height 21
click at [247, 113] on p "x ∈ (-∞; 1)" at bounding box center [391, 118] width 360 height 10
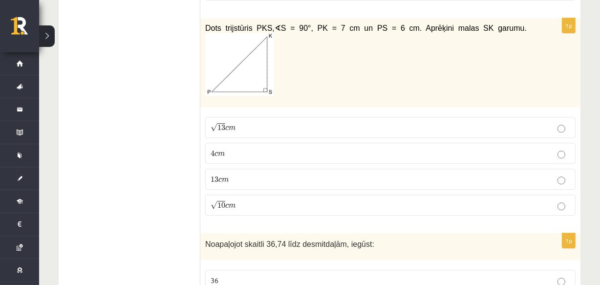
scroll to position [2210, 0]
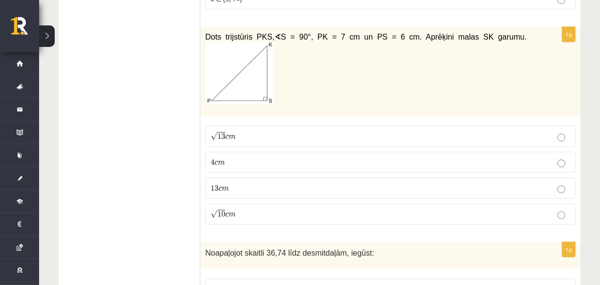
click at [274, 81] on img at bounding box center [239, 74] width 68 height 64
drag, startPoint x: 203, startPoint y: 58, endPoint x: 467, endPoint y: 55, distance: 263.4
click at [467, 55] on div "Dots trijstūris PKS, ∢ S = 90°, PK = 7 cm un PS = 6 cm. Aprēķini malas SK garum…" at bounding box center [390, 71] width 380 height 89
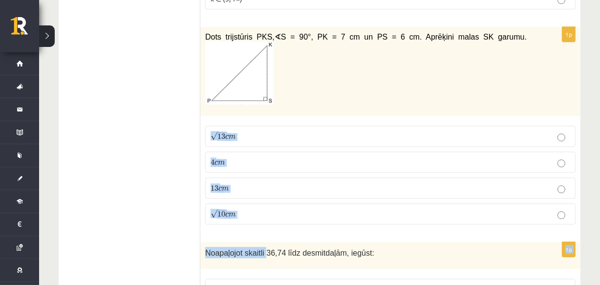
drag, startPoint x: 203, startPoint y: 118, endPoint x: 264, endPoint y: 233, distance: 129.4
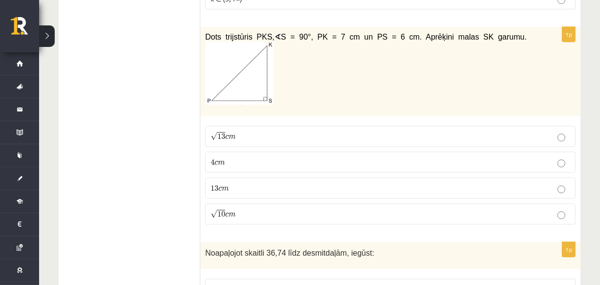
click at [202, 118] on div "1p Dots trijstūris PKS, ∢ S = 90°, PK = 7 cm un PS = 6 cm. Aprēķini malas SK ga…" at bounding box center [390, 130] width 380 height 206
drag, startPoint x: 202, startPoint y: 110, endPoint x: 263, endPoint y: 203, distance: 111.1
click at [263, 203] on div "1p Dots trijstūris PKS, ∢ S = 90°, PK = 7 cm un PS = 6 cm. Aprēķini malas SK ga…" at bounding box center [390, 130] width 380 height 206
click at [269, 131] on p "√ 13 c m 13 c m" at bounding box center [391, 136] width 360 height 10
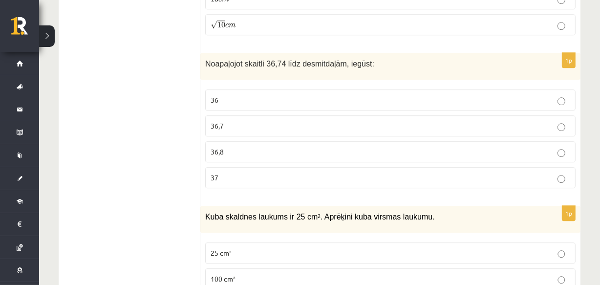
scroll to position [2426, 0]
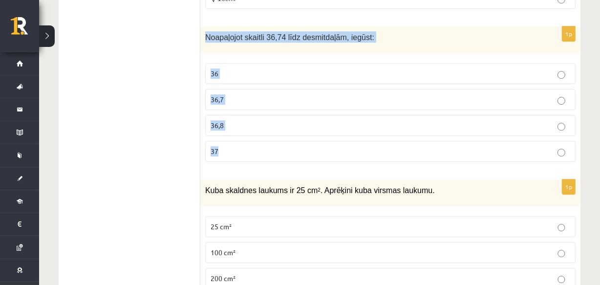
drag, startPoint x: 205, startPoint y: 19, endPoint x: 266, endPoint y: 130, distance: 126.0
click at [266, 130] on div "1p Noapaļojot skaitli 36,74 līdz desmitdaļām, iegūst: 36 36,7 36,8 37" at bounding box center [390, 97] width 380 height 143
click at [231, 94] on p "36,7" at bounding box center [391, 99] width 360 height 10
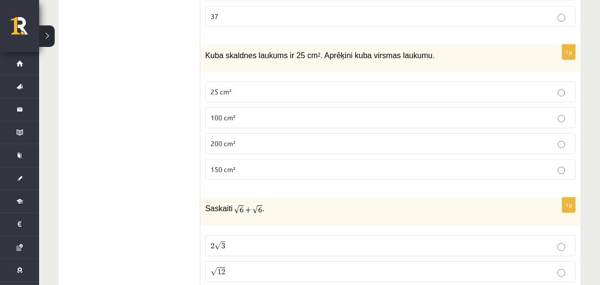
scroll to position [2543, 0]
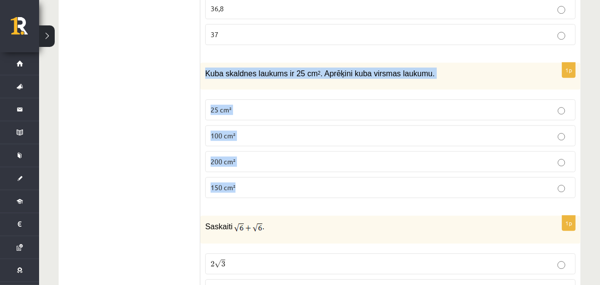
drag, startPoint x: 204, startPoint y: 51, endPoint x: 257, endPoint y: 178, distance: 138.2
click at [257, 178] on div "1p Kuba skaldnes laukums ir 25 cm 2 . Aprēķini kuba virsmas laukumu. 25 cm² 100…" at bounding box center [390, 134] width 380 height 143
click at [249, 182] on p "150 cm²" at bounding box center [391, 187] width 360 height 10
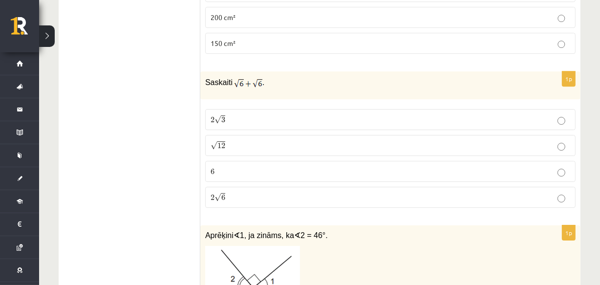
scroll to position [2696, 0]
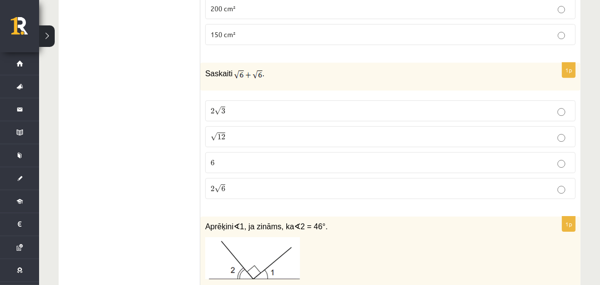
click at [247, 69] on img at bounding box center [248, 74] width 28 height 11
drag, startPoint x: 247, startPoint y: 59, endPoint x: 213, endPoint y: 63, distance: 33.9
click at [213, 63] on div "Saskaiti ." at bounding box center [390, 77] width 380 height 28
click at [232, 131] on p "√ 12 12" at bounding box center [391, 136] width 360 height 10
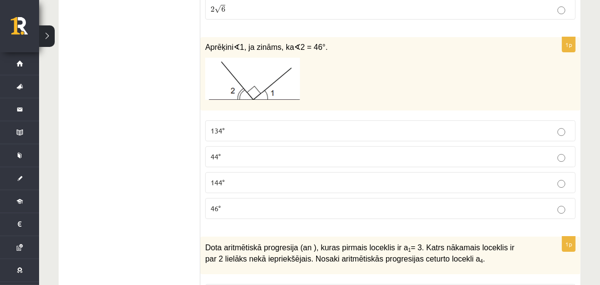
scroll to position [2893, 0]
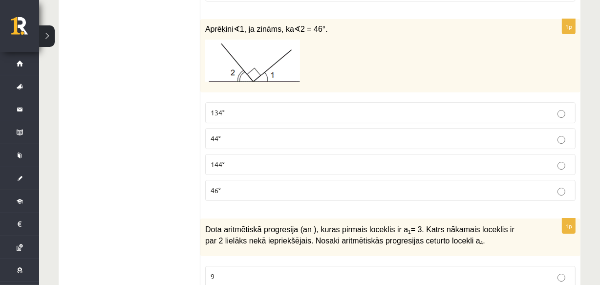
click at [244, 40] on img at bounding box center [252, 61] width 95 height 42
drag, startPoint x: 244, startPoint y: 39, endPoint x: 218, endPoint y: 39, distance: 26.4
click at [218, 40] on img at bounding box center [252, 61] width 95 height 42
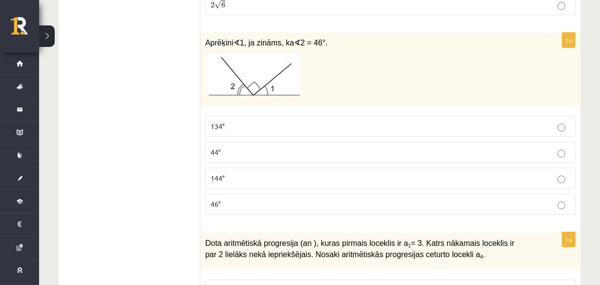
scroll to position [2853, 0]
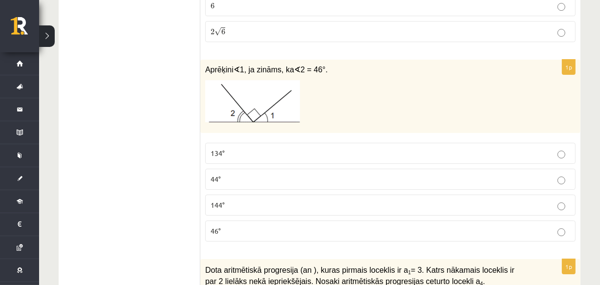
drag, startPoint x: 193, startPoint y: 8, endPoint x: 310, endPoint y: 58, distance: 127.2
click at [207, 65] on span "Aprēķini" at bounding box center [219, 69] width 28 height 8
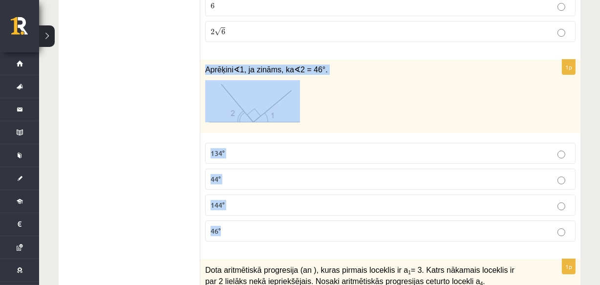
drag, startPoint x: 201, startPoint y: 46, endPoint x: 277, endPoint y: 216, distance: 186.0
click at [277, 216] on div "1p Aprēķini ∢ 1, ja zināms, ka ∢ 2 = 46°. 134° 44° 144° 46°" at bounding box center [390, 155] width 380 height 190
click at [253, 84] on img at bounding box center [252, 101] width 95 height 42
click at [338, 80] on p at bounding box center [366, 101] width 322 height 42
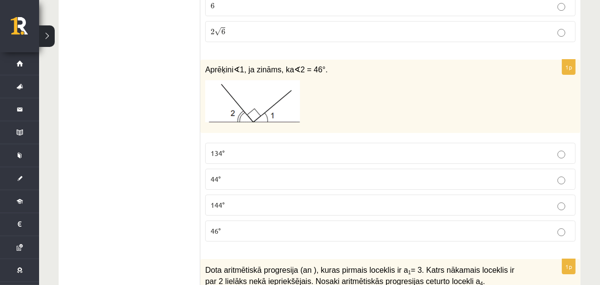
click at [279, 148] on p "134°" at bounding box center [391, 153] width 360 height 10
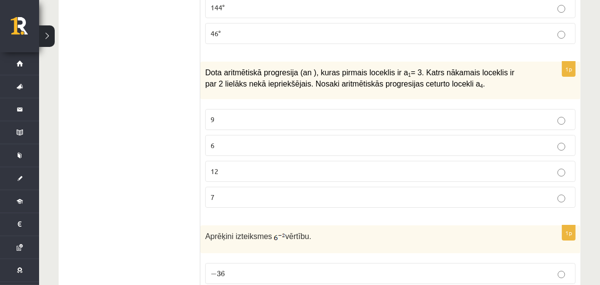
scroll to position [3059, 0]
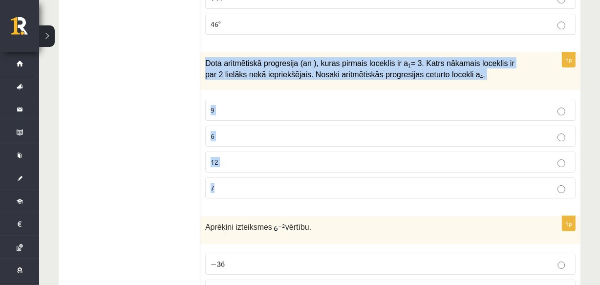
drag, startPoint x: 201, startPoint y: 42, endPoint x: 270, endPoint y: 168, distance: 144.4
click at [270, 168] on div "1p Dota aritmētiskā progresija (an ), kuras pirmais loceklis ir a 1 = 3. Katrs …" at bounding box center [390, 129] width 380 height 154
click at [246, 105] on p "9" at bounding box center [391, 110] width 360 height 10
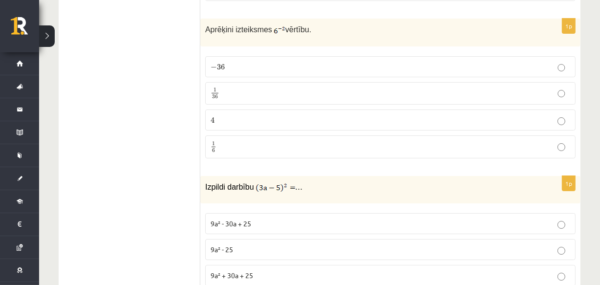
scroll to position [3266, 0]
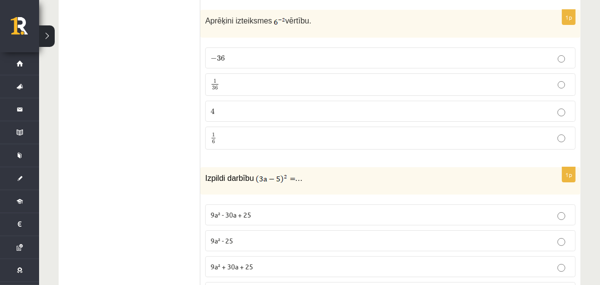
click at [259, 47] on label "− 36 − 36" at bounding box center [390, 57] width 370 height 21
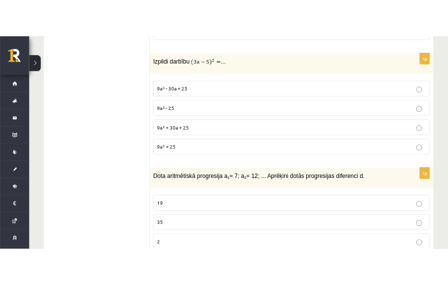
scroll to position [3419, 0]
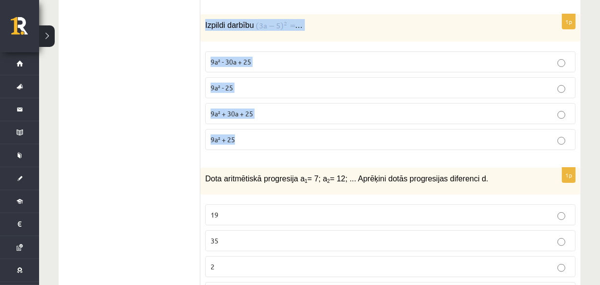
drag, startPoint x: 200, startPoint y: 1, endPoint x: 269, endPoint y: 114, distance: 132.0
click at [269, 114] on div "1p Izpildi darbību … 9a² - 30a + 25 9a² - 25 9a² + 30a + 25 9a² + 25" at bounding box center [390, 86] width 380 height 144
click at [274, 22] on div "1p Izpildi darbību … 9a² - 30a + 25 9a² - 25 9a² + 30a + 25 9a² + 25" at bounding box center [390, 86] width 380 height 144
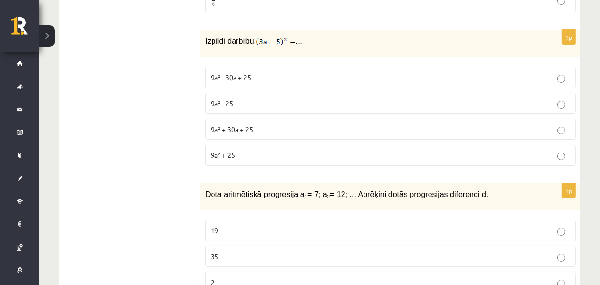
scroll to position [3376, 0]
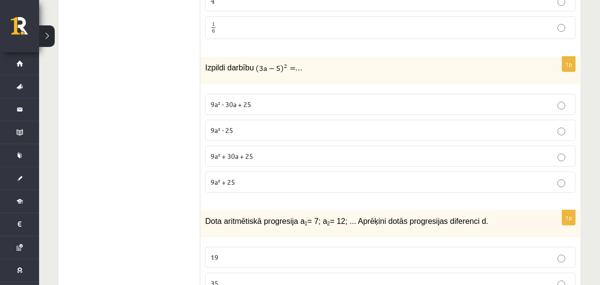
click at [249, 100] on span "9a² - 30a + 25" at bounding box center [231, 104] width 41 height 9
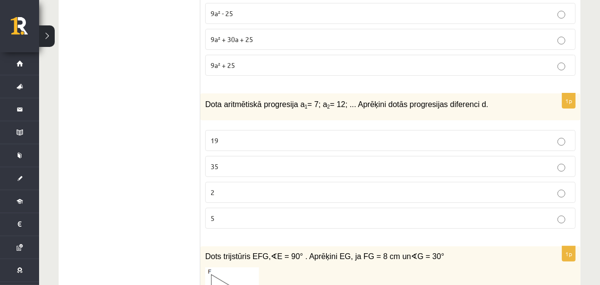
scroll to position [3528, 0]
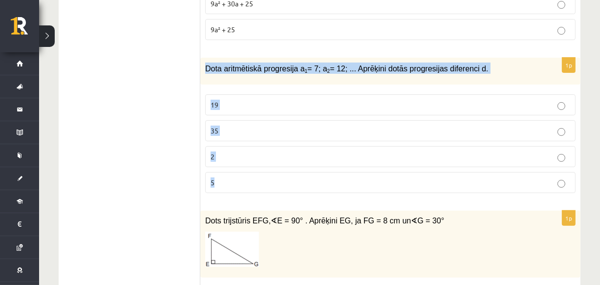
drag, startPoint x: 201, startPoint y: 43, endPoint x: 244, endPoint y: 155, distance: 119.9
click at [244, 155] on div "1p Dota aritmētiskā progresija a 1 = 7; a 2 = 12; ... Aprēķini dotās progresija…" at bounding box center [390, 129] width 380 height 143
click at [241, 172] on label "5" at bounding box center [390, 182] width 370 height 21
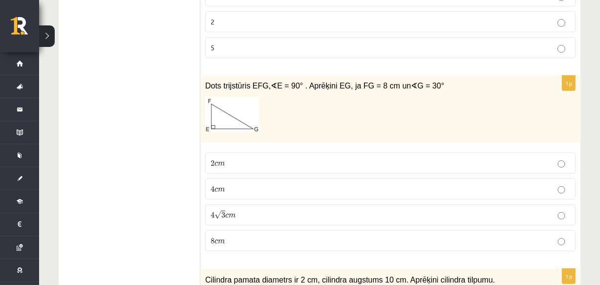
scroll to position [3681, 0]
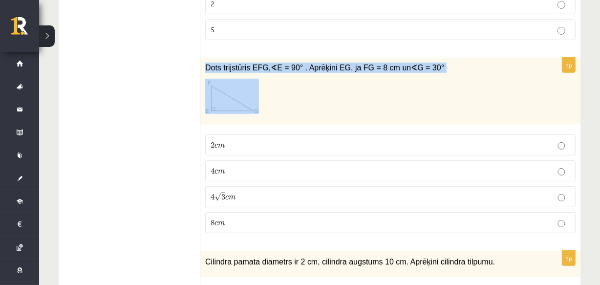
drag, startPoint x: 200, startPoint y: 46, endPoint x: 475, endPoint y: 73, distance: 276.0
click at [475, 73] on div "Dots trijstūris EFG, ∢ E = 90° . Aprēķini EG, ja FG = 8 cm un ∢ G = 30°" at bounding box center [390, 91] width 380 height 67
click at [434, 63] on p "Dots trijstūris EFG, ∢ E = 90° . Aprēķini EG, ja FG = 8 cm un ∢ G = 30°" at bounding box center [366, 68] width 322 height 10
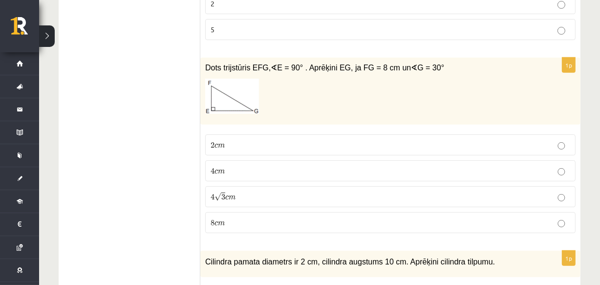
drag, startPoint x: 199, startPoint y: 42, endPoint x: 424, endPoint y: 53, distance: 225.1
drag, startPoint x: 207, startPoint y: 114, endPoint x: 240, endPoint y: 200, distance: 92.2
click at [240, 200] on fieldset "2 c m 2 c m 4 c m 4 c m 4 √ 3 c m 4 3 c m 8 c m 8 c m" at bounding box center [390, 183] width 370 height 107
click at [232, 166] on p "4 c m 4 c m" at bounding box center [391, 171] width 360 height 10
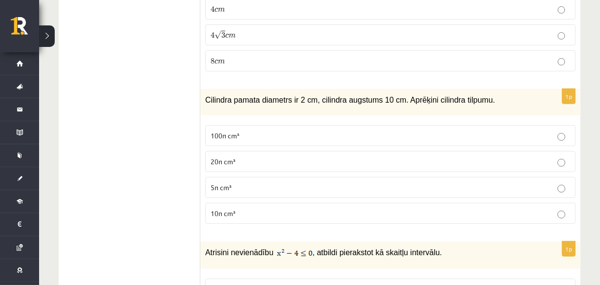
scroll to position [3871, 0]
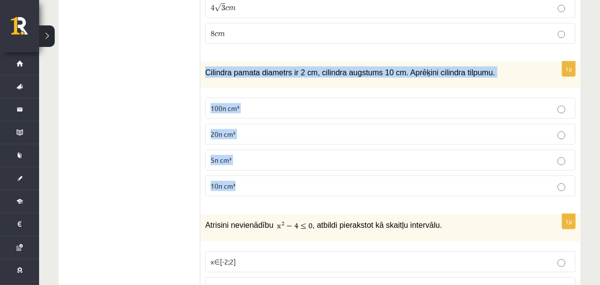
drag, startPoint x: 202, startPoint y: 48, endPoint x: 269, endPoint y: 171, distance: 139.9
click at [269, 171] on div "1p Cilindra pamata diametrs ir 2 cm, cilindra augstums 10 cm. Aprēķini cilindra…" at bounding box center [390, 133] width 380 height 143
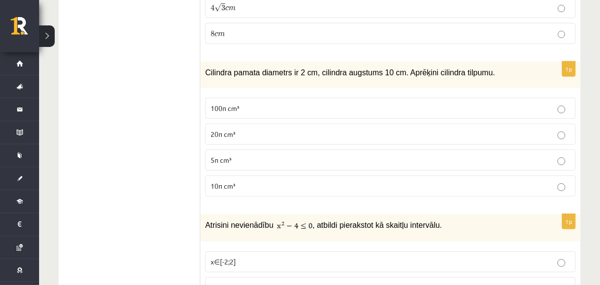
click at [241, 181] on p "10π cm³" at bounding box center [391, 186] width 360 height 10
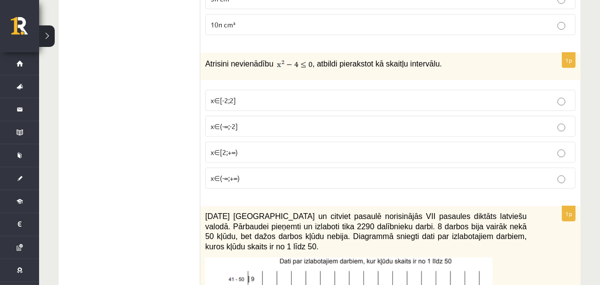
scroll to position [4041, 0]
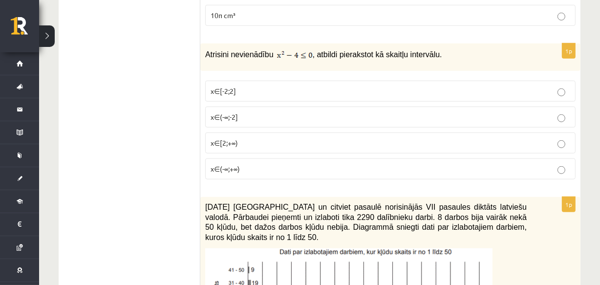
drag, startPoint x: 198, startPoint y: 26, endPoint x: 305, endPoint y: 37, distance: 107.1
click at [305, 50] on img at bounding box center [295, 55] width 36 height 10
click at [299, 49] on div "1p Atrisini nevienādību , atbildi pierakstot kā skaitļu intervālu. x∈[-2;2] x∈(…" at bounding box center [390, 115] width 380 height 144
click at [264, 112] on p "x∈(-∞;-2]" at bounding box center [391, 117] width 360 height 10
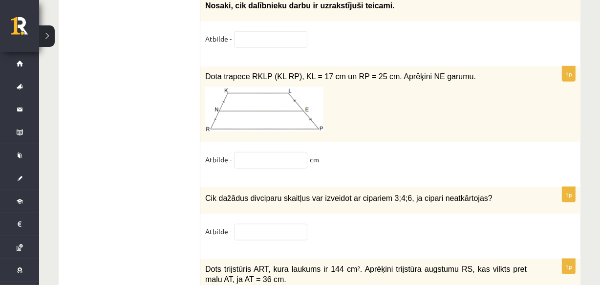
scroll to position [4212, 0]
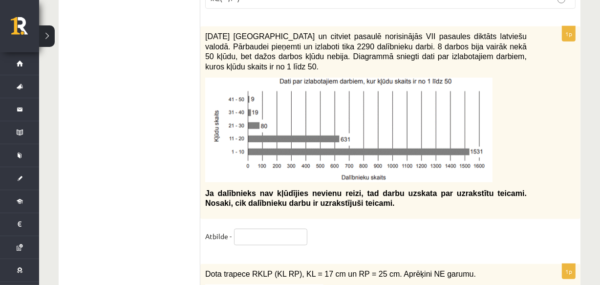
click at [272, 229] on input "text" at bounding box center [270, 237] width 73 height 17
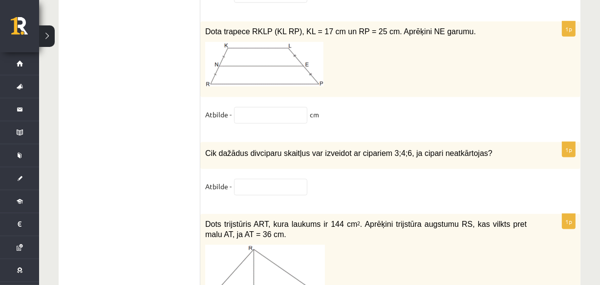
scroll to position [4453, 0]
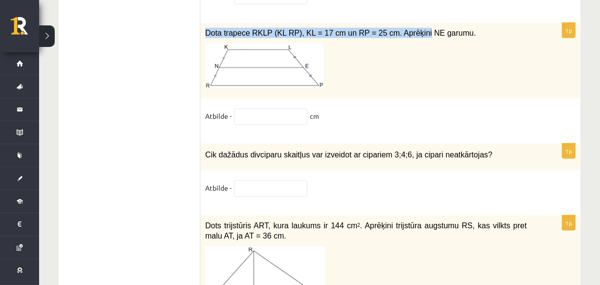
drag, startPoint x: 205, startPoint y: 8, endPoint x: 401, endPoint y: 10, distance: 196.0
click at [401, 29] on span "Dota trapece RKLP (KL RP), KL = 17 cm un RP = 25 cm. Aprēķini NE garumu." at bounding box center [340, 33] width 271 height 8
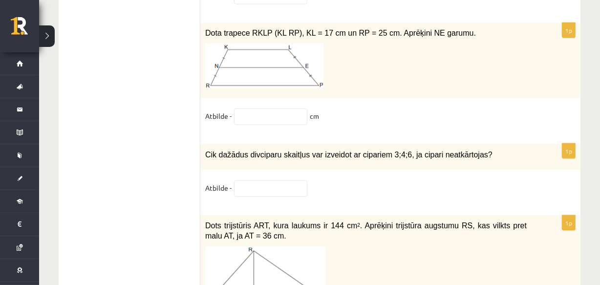
click at [438, 29] on span "Dota trapece RKLP (KL RP), KL = 17 cm un RP = 25 cm. Aprēķini NE garumu." at bounding box center [340, 33] width 271 height 8
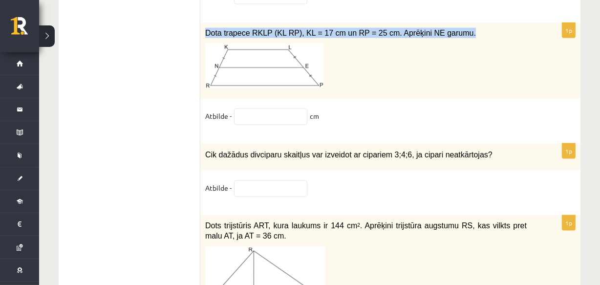
click at [438, 29] on span "Dota trapece RKLP (KL RP), KL = 17 cm un RP = 25 cm. Aprēķini NE garumu." at bounding box center [340, 33] width 271 height 8
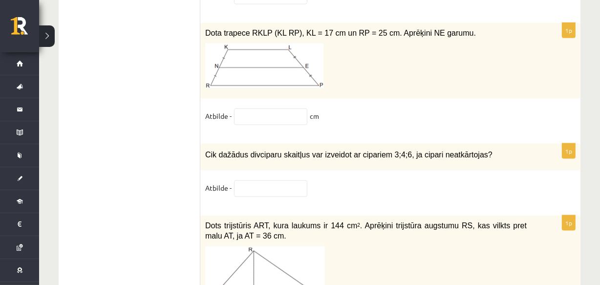
click at [433, 151] on span "Cik dažādus divciparu skaitļus var izveidot ar cipariem 3;4;6, ja cipari neatkā…" at bounding box center [348, 155] width 287 height 8
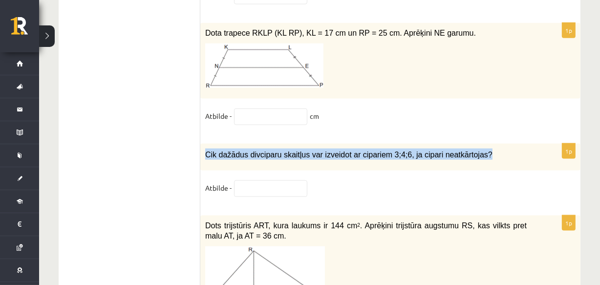
click at [433, 151] on span "Cik dažādus divciparu skaitļus var izveidot ar cipariem 3;4;6, ja cipari neatkā…" at bounding box center [348, 155] width 287 height 8
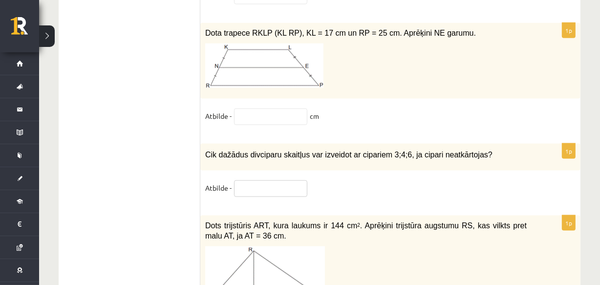
click at [244, 180] on input "text" at bounding box center [270, 188] width 73 height 17
paste input "**********"
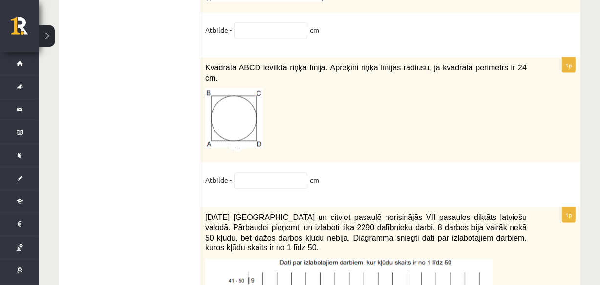
scroll to position [4758, 0]
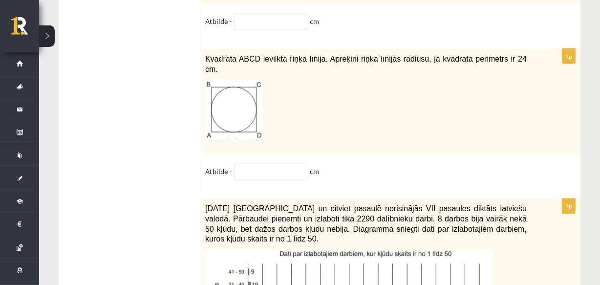
type input "**********"
click at [224, 55] on span "Kvadrātā ABCD ievilkta riņķa līnija. Aprēķini riņķa līnijas rādiusu, ja kvadrāt…" at bounding box center [366, 64] width 322 height 19
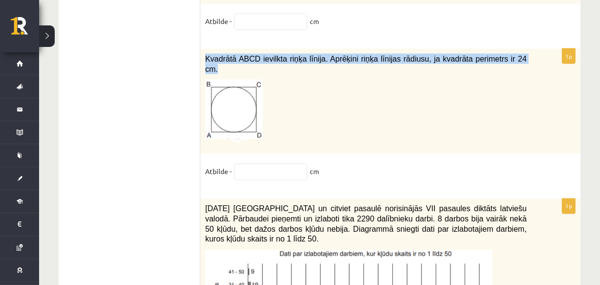
click at [224, 55] on span "Kvadrātā ABCD ievilkta riņķa līnija. Aprēķini riņķa līnijas rādiusu, ja kvadrāt…" at bounding box center [366, 64] width 322 height 19
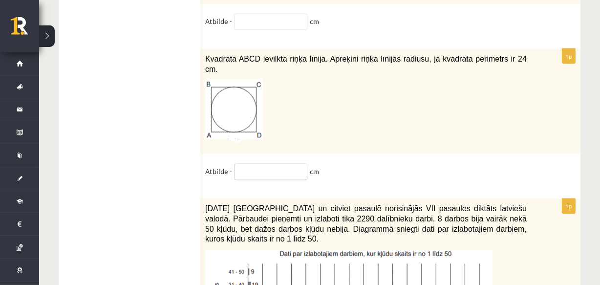
click at [255, 164] on input "text" at bounding box center [270, 172] width 73 height 17
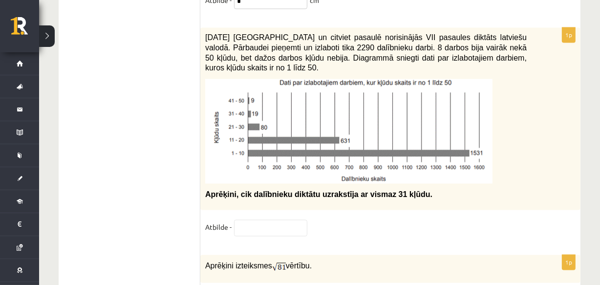
scroll to position [5000, 0]
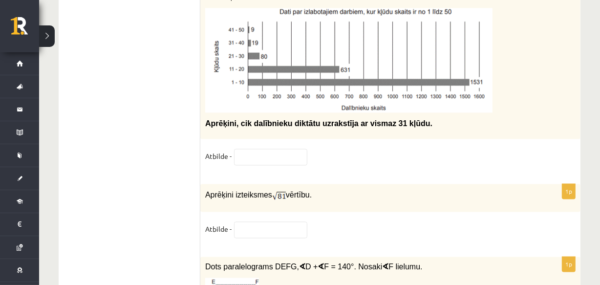
type input "*"
click at [260, 221] on input "text" at bounding box center [270, 229] width 73 height 17
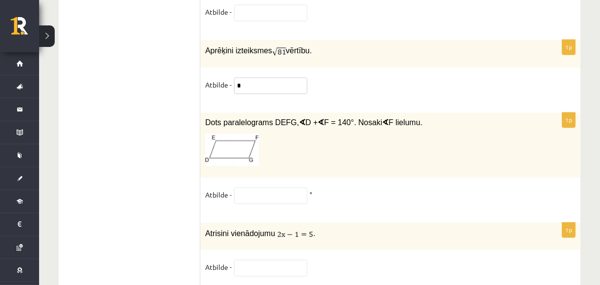
scroll to position [5148, 0]
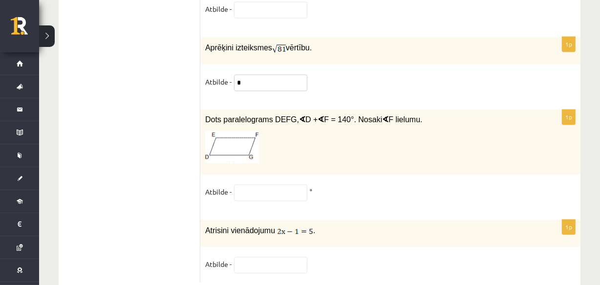
type input "*"
click at [299, 115] on m\ "∢" at bounding box center [302, 119] width 6 height 8
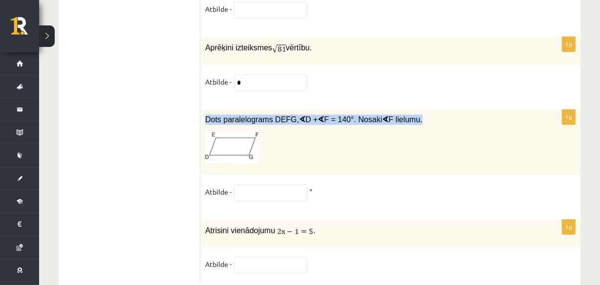
click at [299, 115] on m\ "∢" at bounding box center [302, 119] width 6 height 8
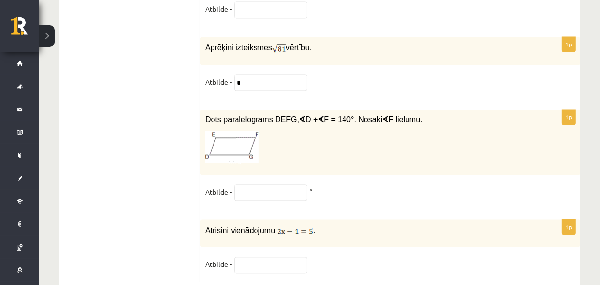
click at [265, 184] on fieldset "Atbilde - °" at bounding box center [390, 194] width 370 height 21
click at [259, 184] on input "text" at bounding box center [270, 192] width 73 height 17
type input "**"
click at [274, 257] on input "text" at bounding box center [270, 265] width 73 height 17
drag, startPoint x: 204, startPoint y: 203, endPoint x: 273, endPoint y: 204, distance: 68.9
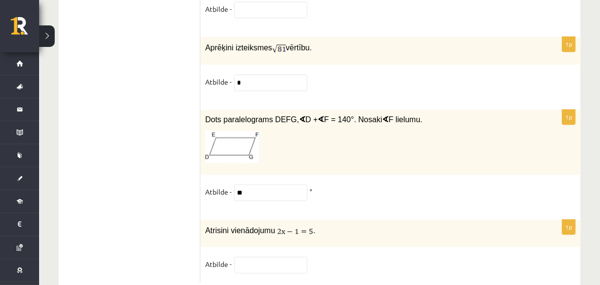
click at [273, 219] on div "Atrisini vienādojumu ." at bounding box center [390, 232] width 380 height 27
click at [250, 257] on input "text" at bounding box center [270, 265] width 73 height 17
type input "**"
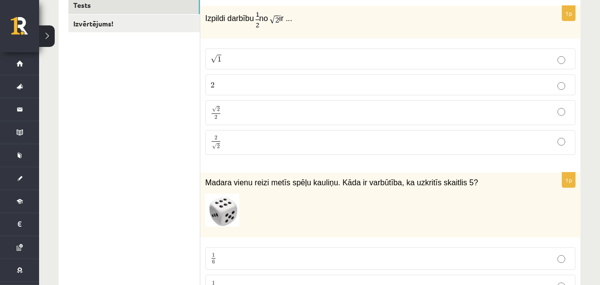
scroll to position [0, 0]
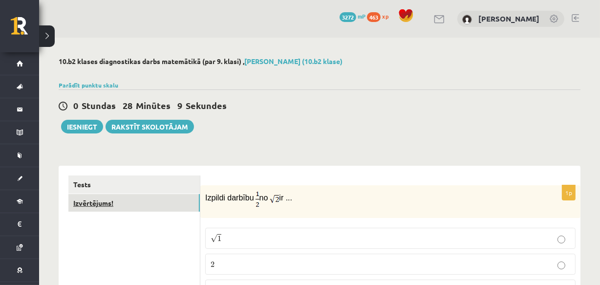
click at [121, 204] on link "Izvērtējums!" at bounding box center [133, 203] width 131 height 18
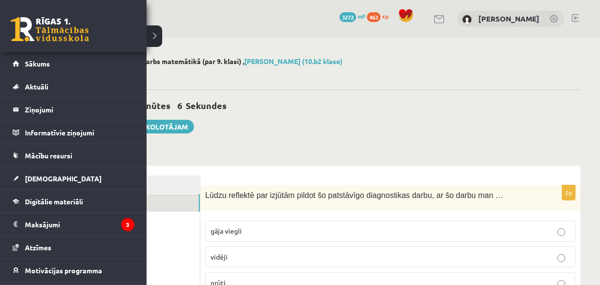
click at [32, 27] on link at bounding box center [50, 29] width 78 height 24
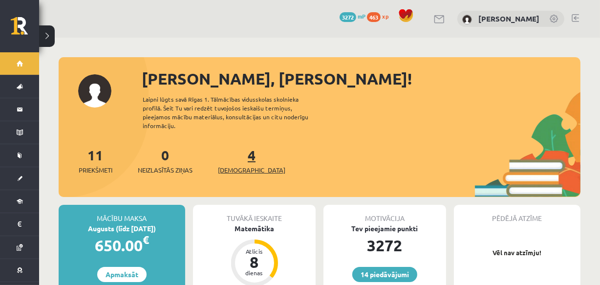
click at [239, 165] on span "[DEMOGRAPHIC_DATA]" at bounding box center [251, 170] width 67 height 10
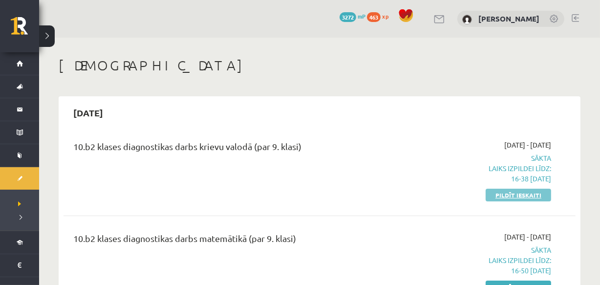
click at [507, 192] on link "Pildīt ieskaiti" at bounding box center [518, 195] width 65 height 13
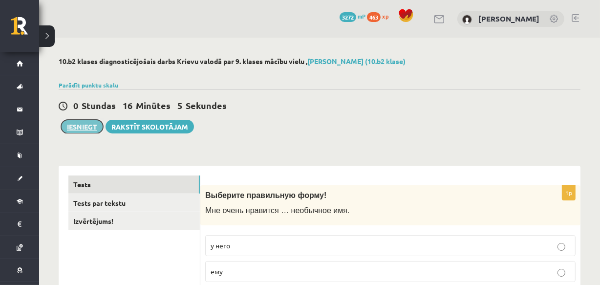
click at [82, 126] on button "Iesniegt" at bounding box center [82, 127] width 42 height 14
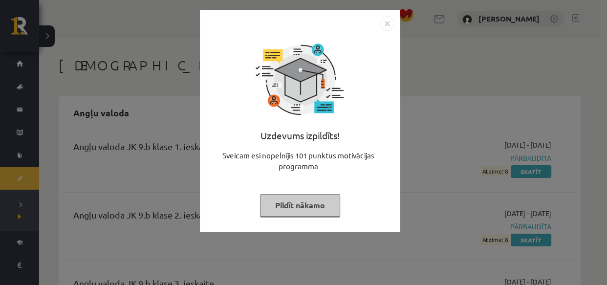
click at [314, 215] on button "Pildīt nākamo" at bounding box center [300, 205] width 80 height 22
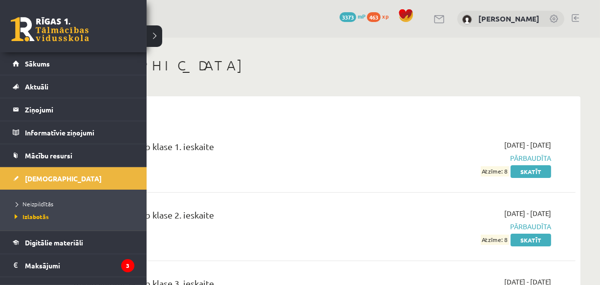
click at [33, 38] on link at bounding box center [50, 29] width 78 height 24
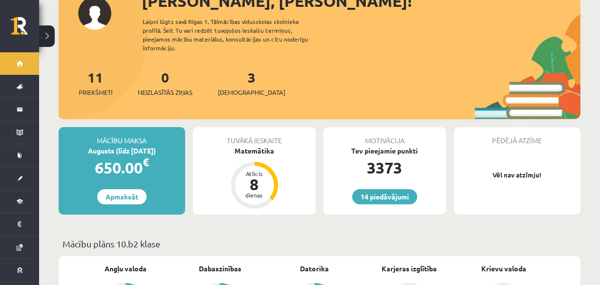
scroll to position [108, 0]
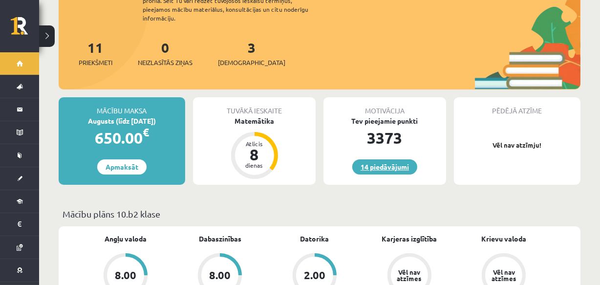
click at [371, 159] on link "14 piedāvājumi" at bounding box center [384, 166] width 65 height 15
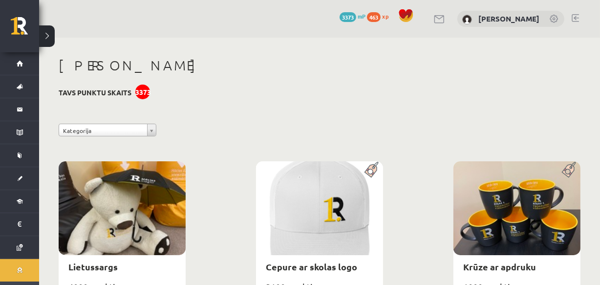
click at [140, 88] on div "3373" at bounding box center [142, 92] width 15 height 15
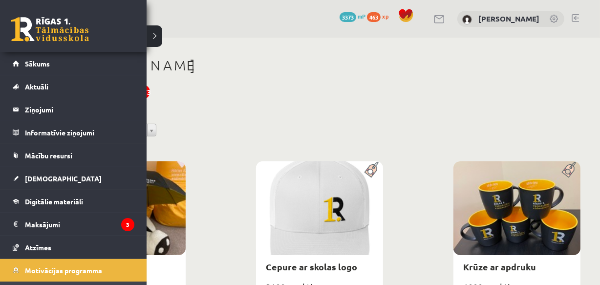
click at [20, 22] on link at bounding box center [50, 29] width 78 height 24
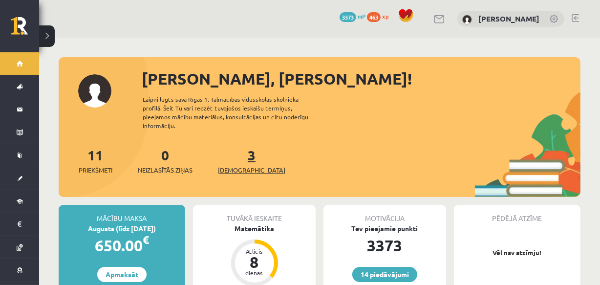
click at [233, 165] on span "[DEMOGRAPHIC_DATA]" at bounding box center [251, 170] width 67 height 10
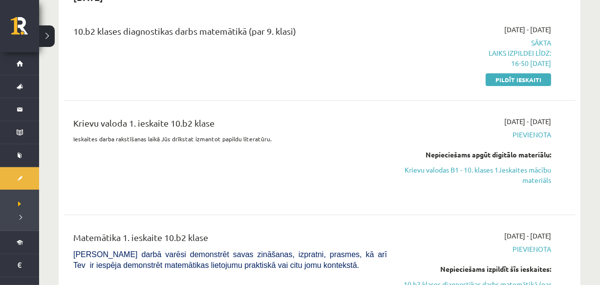
scroll to position [127, 0]
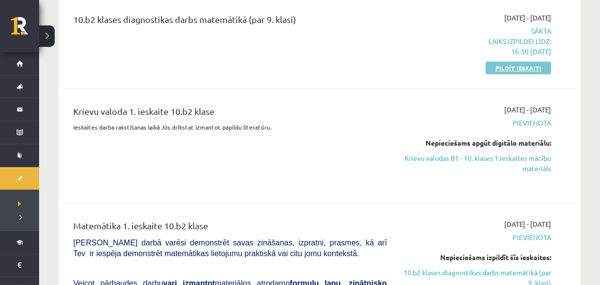
click at [519, 71] on link "Pildīt ieskaiti" at bounding box center [518, 68] width 65 height 13
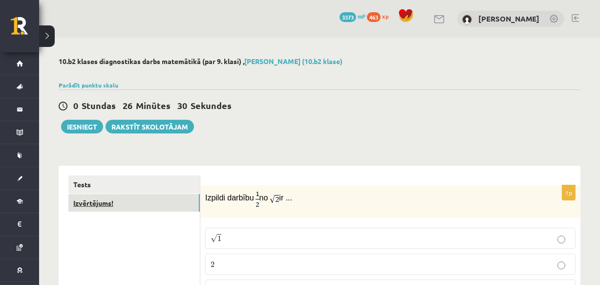
click at [111, 204] on link "Izvērtējums!" at bounding box center [133, 203] width 131 height 18
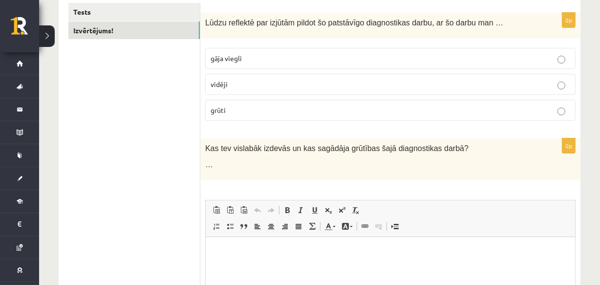
scroll to position [174, 0]
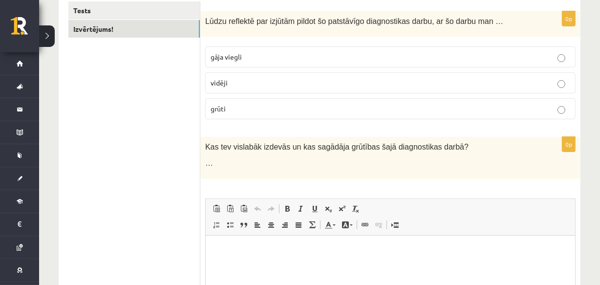
click at [235, 88] on label "vidēji" at bounding box center [390, 82] width 370 height 21
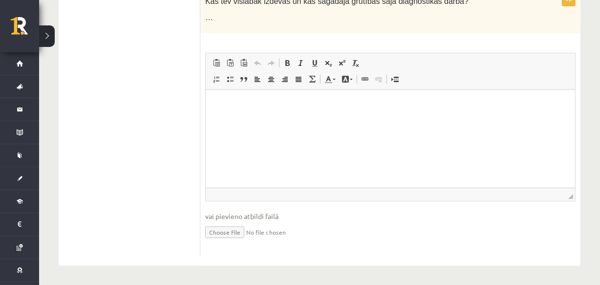
scroll to position [0, 0]
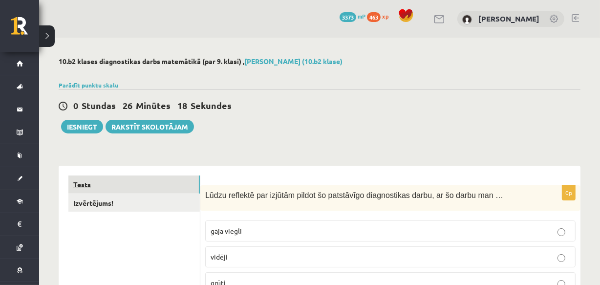
click at [104, 182] on link "Tests" at bounding box center [133, 184] width 131 height 18
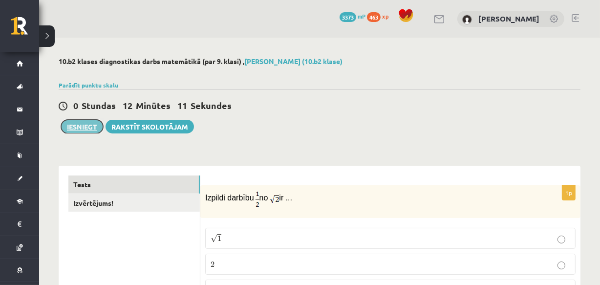
click at [76, 132] on button "Iesniegt" at bounding box center [82, 127] width 42 height 14
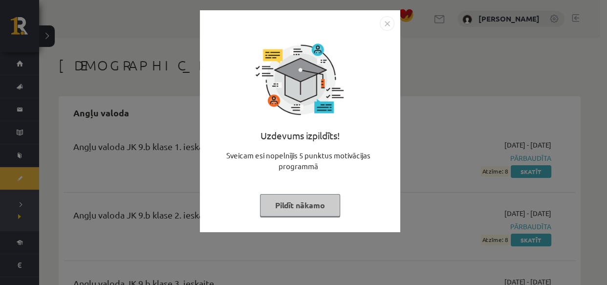
click at [317, 199] on button "Pildīt nākamo" at bounding box center [300, 205] width 80 height 22
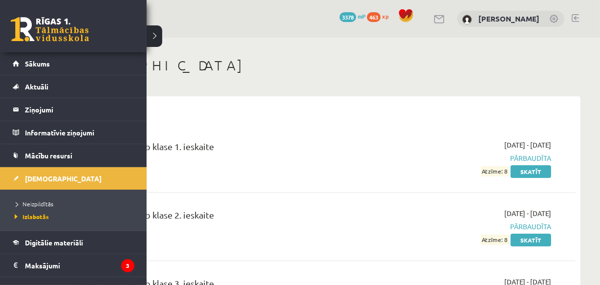
click at [43, 28] on link at bounding box center [50, 29] width 78 height 24
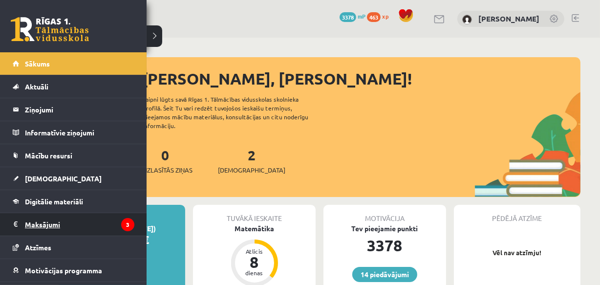
click at [56, 227] on legend "Maksājumi 3" at bounding box center [79, 224] width 109 height 22
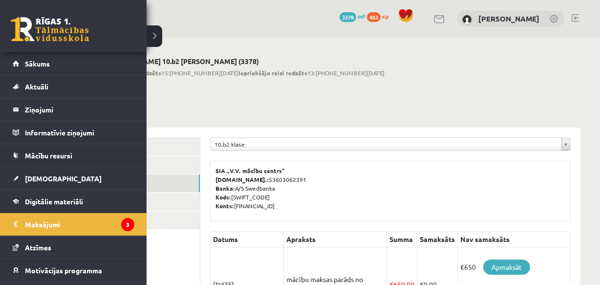
click at [41, 22] on link at bounding box center [50, 29] width 78 height 24
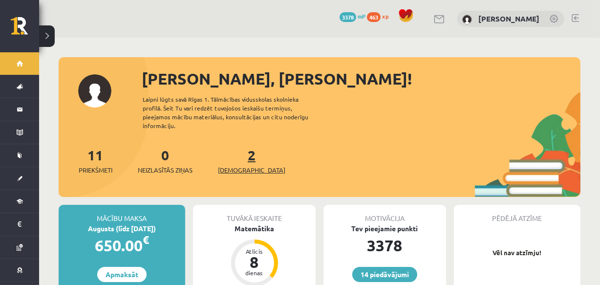
click at [229, 165] on span "[DEMOGRAPHIC_DATA]" at bounding box center [251, 170] width 67 height 10
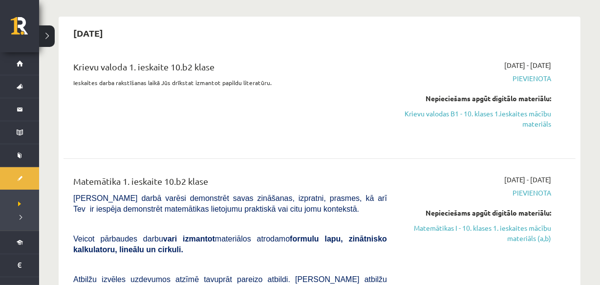
scroll to position [91, 0]
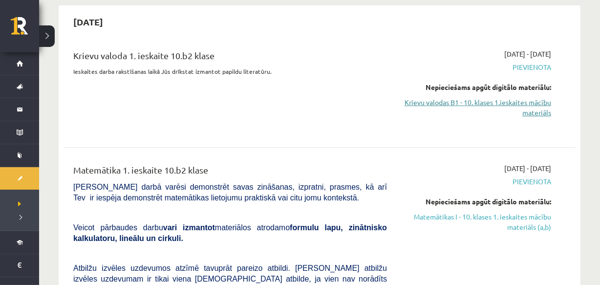
click at [520, 101] on link "Krievu valodas B1 - 10. klases 1.ieskaites mācību materiāls" at bounding box center [477, 107] width 150 height 21
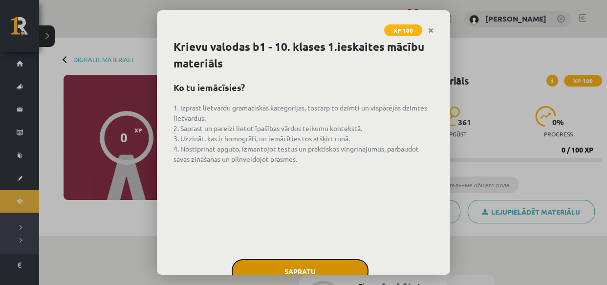
click at [303, 264] on button "Sapratu" at bounding box center [300, 271] width 137 height 24
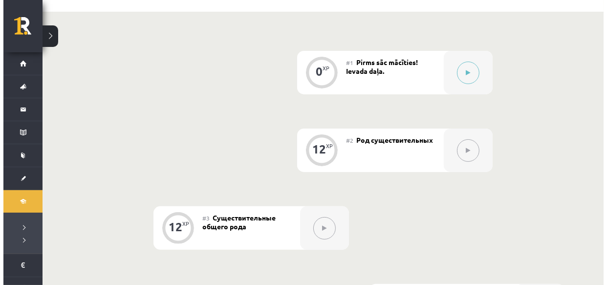
scroll to position [205, 0]
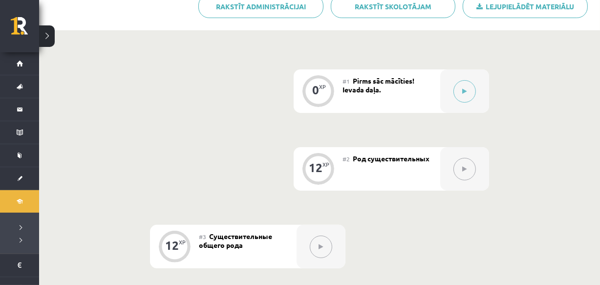
click at [479, 96] on div at bounding box center [464, 90] width 49 height 43
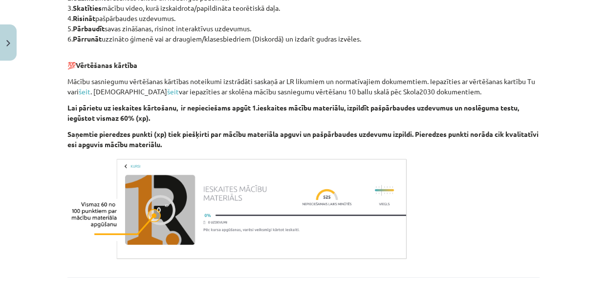
scroll to position [627, 0]
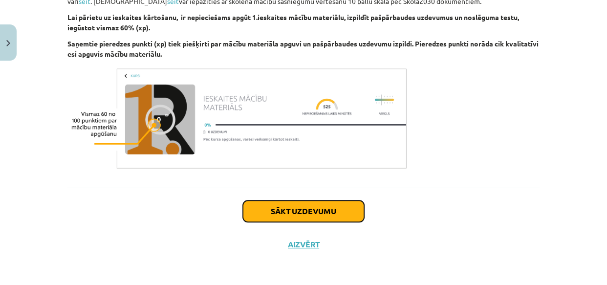
click at [260, 202] on button "Sākt uzdevumu" at bounding box center [303, 211] width 121 height 22
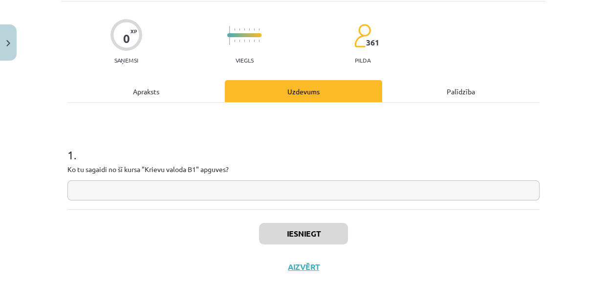
scroll to position [24, 0]
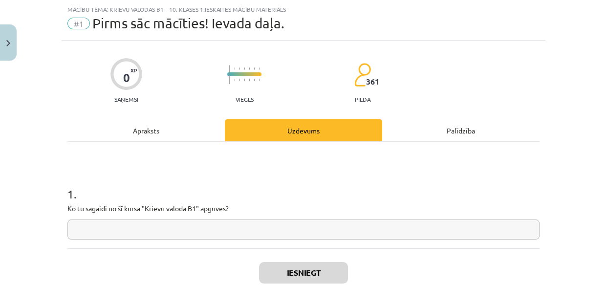
click at [162, 221] on input "text" at bounding box center [303, 229] width 472 height 20
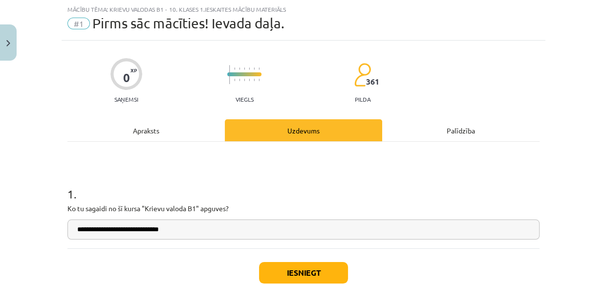
type input "**********"
click at [266, 270] on button "Iesniegt" at bounding box center [303, 273] width 89 height 22
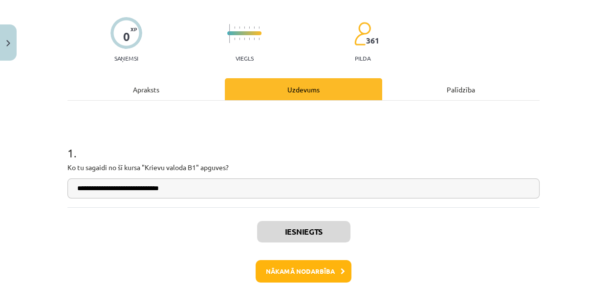
scroll to position [117, 0]
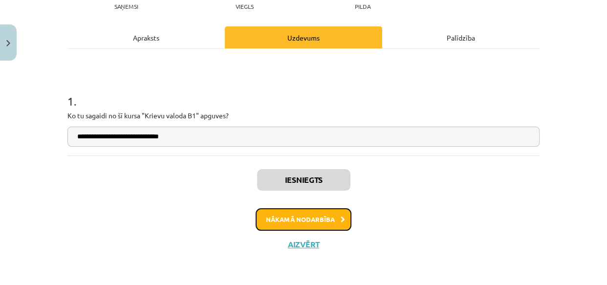
click at [321, 226] on button "Nākamā nodarbība" at bounding box center [304, 219] width 96 height 22
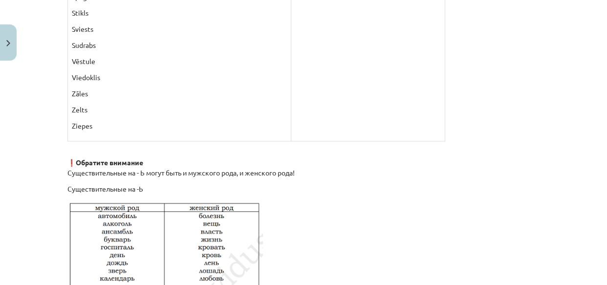
scroll to position [1739, 0]
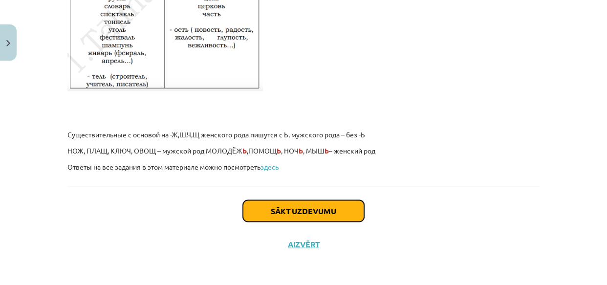
click at [284, 212] on button "Sākt uzdevumu" at bounding box center [303, 211] width 121 height 22
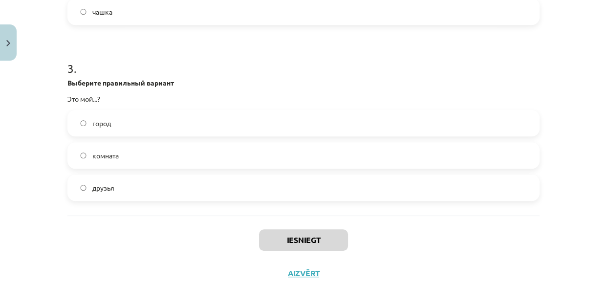
scroll to position [531, 0]
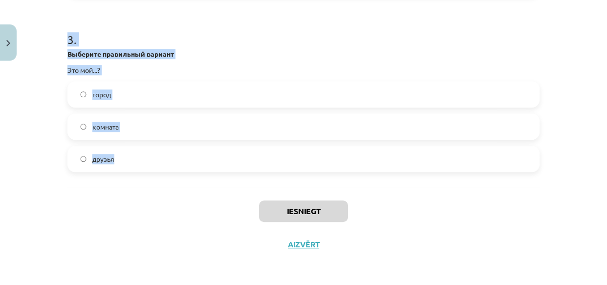
drag, startPoint x: 48, startPoint y: 176, endPoint x: 191, endPoint y: 185, distance: 143.0
click at [191, 185] on div "Mācību tēma: Krievu valodas b1 - 10. klases 1.ieskaites mācību materiāls #2 Род…" at bounding box center [303, 142] width 607 height 285
copy form "1 . Выберите правильный вариант Это твои ...? книги журнал пальто 2 . Выберите …"
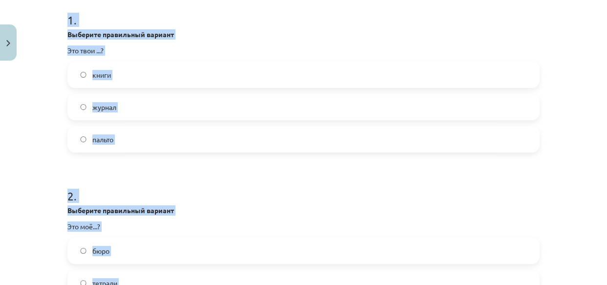
scroll to position [179, 0]
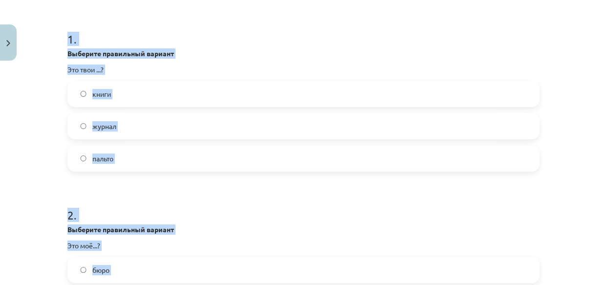
click at [355, 96] on label "книги" at bounding box center [303, 94] width 470 height 24
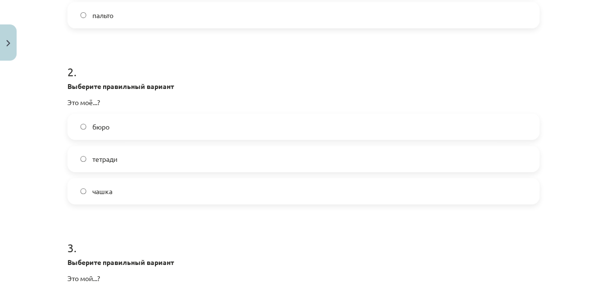
scroll to position [329, 0]
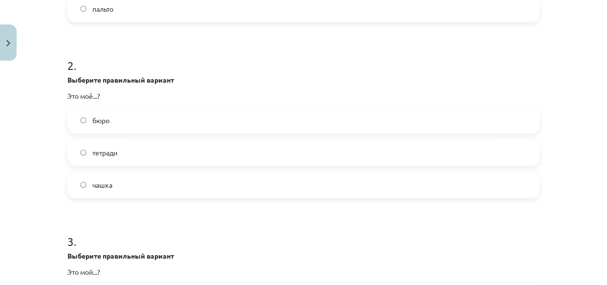
click at [139, 126] on label "бюро" at bounding box center [303, 120] width 470 height 24
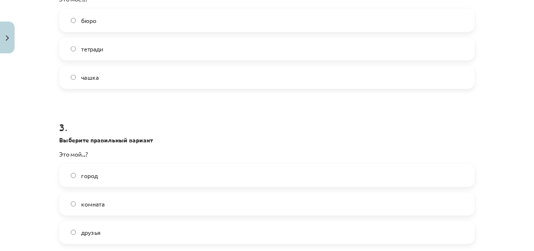
scroll to position [487, 0]
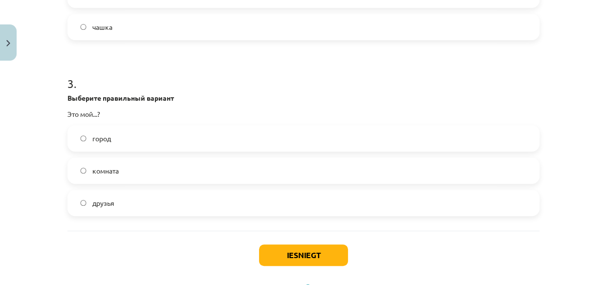
click at [137, 151] on div "город комната друзья" at bounding box center [303, 170] width 472 height 91
click at [164, 136] on label "город" at bounding box center [303, 138] width 470 height 24
click at [296, 254] on button "Iesniegt" at bounding box center [303, 255] width 89 height 22
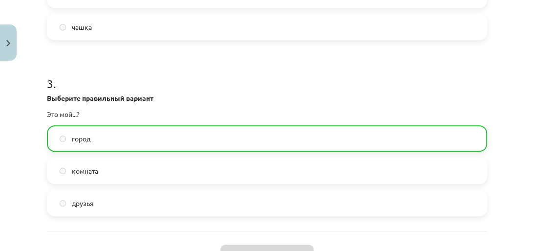
scroll to position [596, 0]
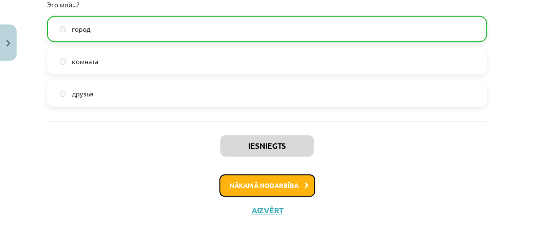
click at [277, 186] on button "Nākamā nodarbība" at bounding box center [267, 185] width 96 height 22
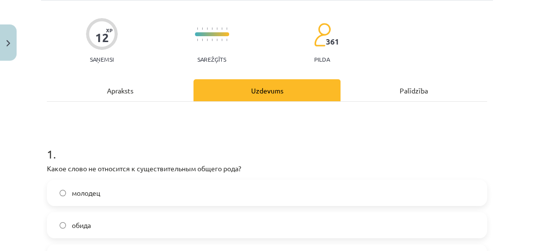
scroll to position [24, 0]
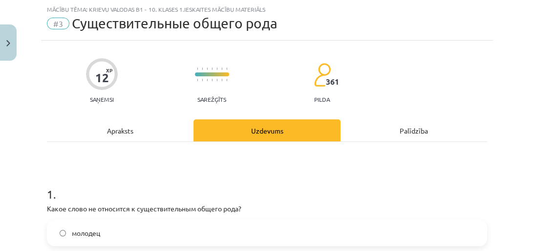
click at [51, 185] on h1 "1 ." at bounding box center [267, 185] width 440 height 30
click at [52, 187] on h1 "1 ." at bounding box center [267, 185] width 440 height 30
click at [81, 233] on div "молодец" at bounding box center [267, 232] width 440 height 26
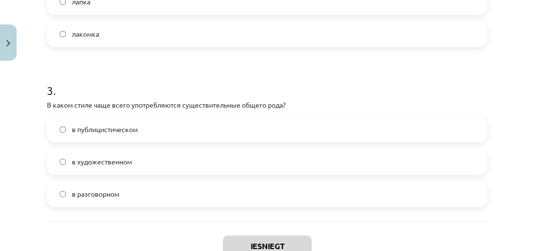
scroll to position [517, 0]
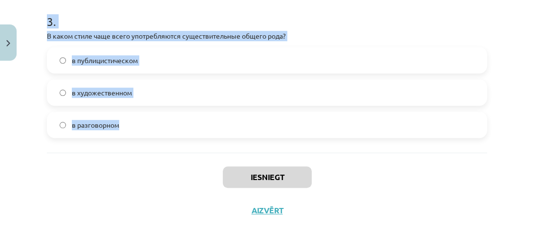
drag, startPoint x: 40, startPoint y: 192, endPoint x: 143, endPoint y: 151, distance: 111.0
click at [143, 151] on div "Mācību tēma: Krievu valodas b1 - 10. klases 1.ieskaites mācību materiāls #3 Cущ…" at bounding box center [267, 125] width 534 height 251
copy form "1 . Какое слово не относится к существительным общего рода? молодец обида ябида…"
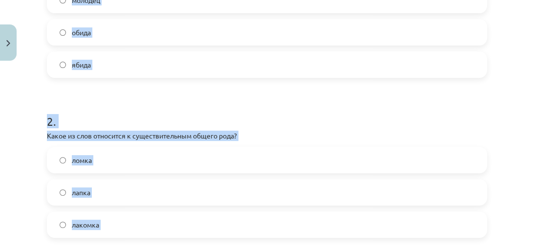
scroll to position [242, 0]
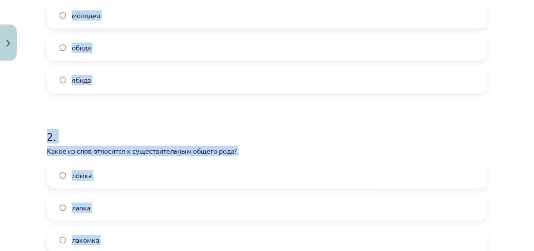
click at [386, 72] on label "ябида" at bounding box center [267, 79] width 438 height 24
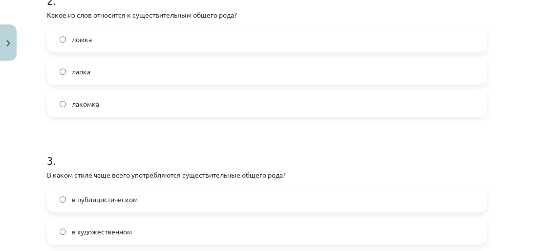
scroll to position [395, 0]
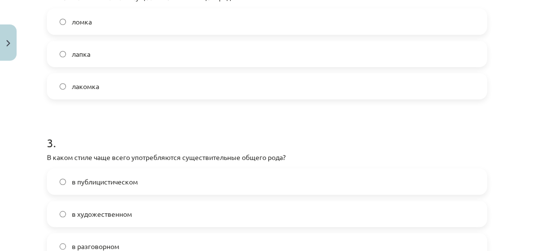
click at [119, 33] on div "ломка" at bounding box center [267, 21] width 440 height 26
click at [337, 12] on label "ломка" at bounding box center [267, 21] width 438 height 24
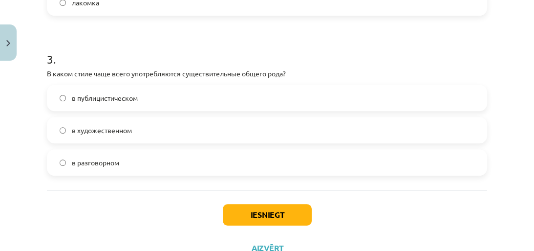
scroll to position [517, 0]
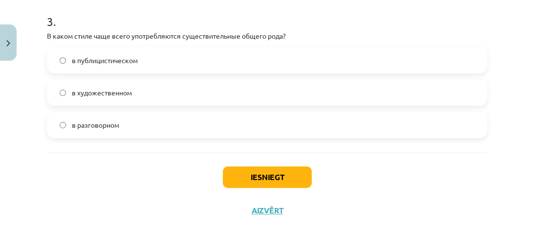
click at [121, 129] on label "в разговорном" at bounding box center [267, 124] width 438 height 24
click at [256, 166] on button "Iesniegt" at bounding box center [267, 177] width 89 height 22
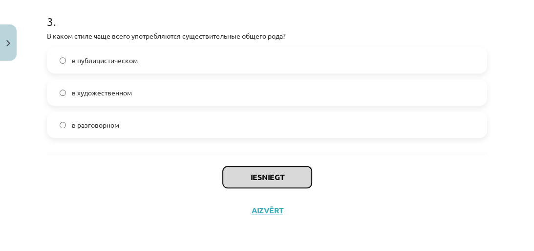
click at [259, 178] on button "Iesniegt" at bounding box center [267, 177] width 89 height 22
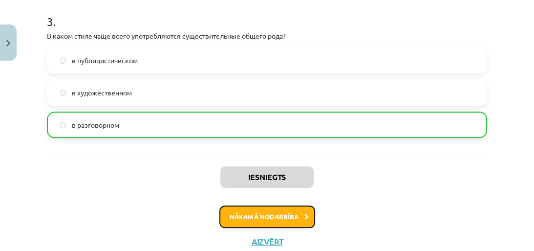
click at [252, 214] on button "Nākamā nodarbība" at bounding box center [267, 216] width 96 height 22
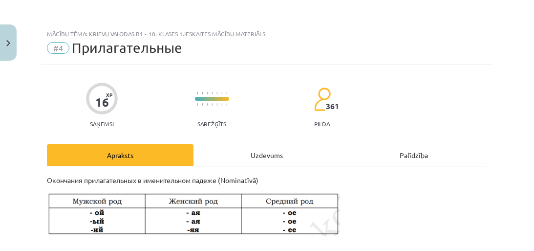
scroll to position [205, 0]
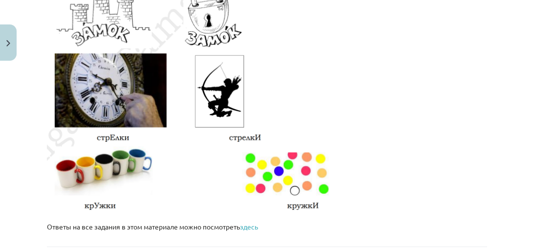
scroll to position [1786, 0]
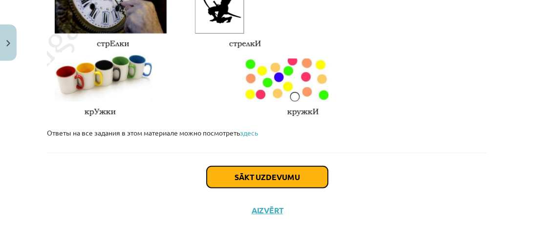
click at [251, 171] on button "Sākt uzdevumu" at bounding box center [267, 177] width 121 height 22
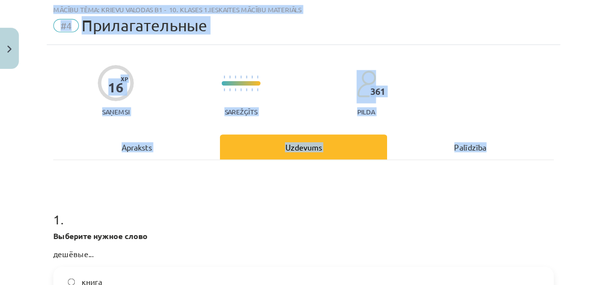
scroll to position [24, 0]
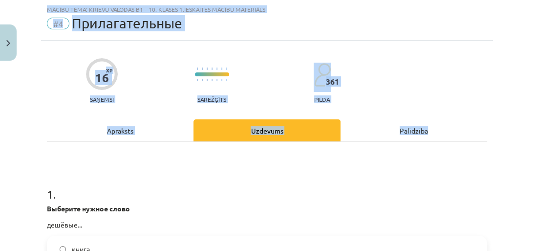
click at [397, 83] on div "16 XP Saņemsi Sarežģīts 361 pilda" at bounding box center [267, 77] width 440 height 50
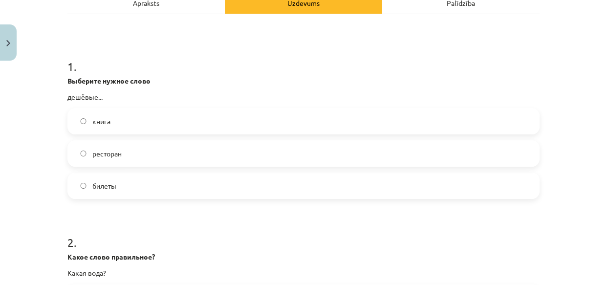
scroll to position [185, 0]
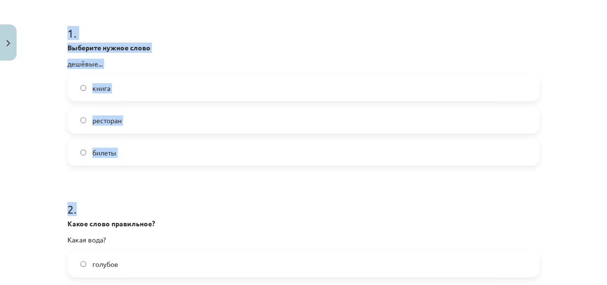
drag, startPoint x: 54, startPoint y: 25, endPoint x: 205, endPoint y: 183, distance: 218.5
click at [205, 183] on div "Mācību tēma: Krievu valodas b1 - 10. klases 1.ieskaites mācību materiāls #4 При…" at bounding box center [303, 142] width 607 height 285
click at [67, 34] on h1 "1 ." at bounding box center [303, 24] width 472 height 30
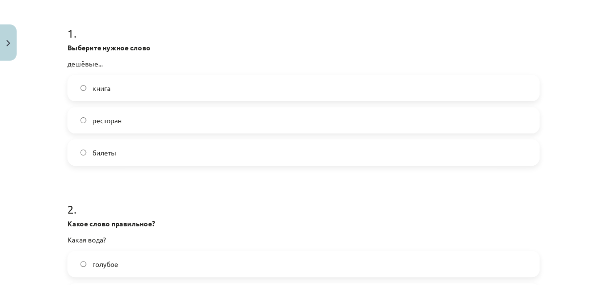
drag, startPoint x: 54, startPoint y: 21, endPoint x: 30, endPoint y: 37, distance: 29.5
click at [30, 37] on div "Mācību tēma: Krievu valodas b1 - 10. klases 1.ieskaites mācību materiāls #4 При…" at bounding box center [303, 142] width 607 height 285
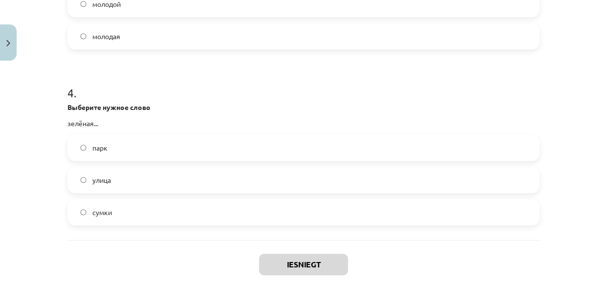
scroll to position [707, 0]
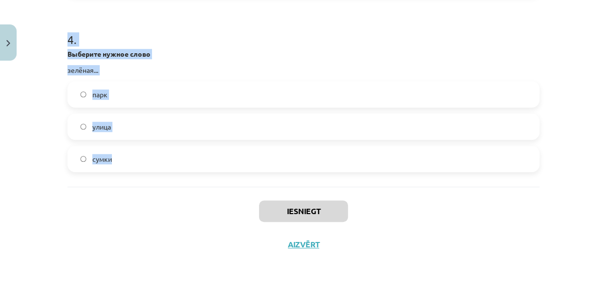
drag, startPoint x: 64, startPoint y: 19, endPoint x: 229, endPoint y: 170, distance: 223.8
copy form "1 . Выберите нужное слово дешёвые... книга ресторан билеты 2 . Какое слово прав…"
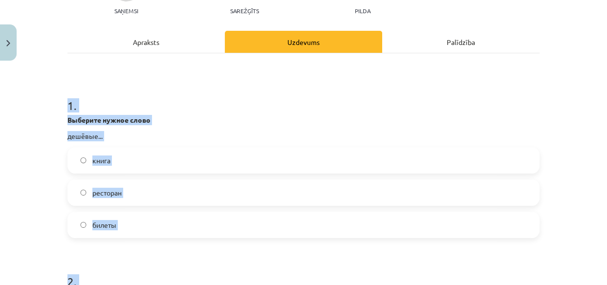
scroll to position [166, 0]
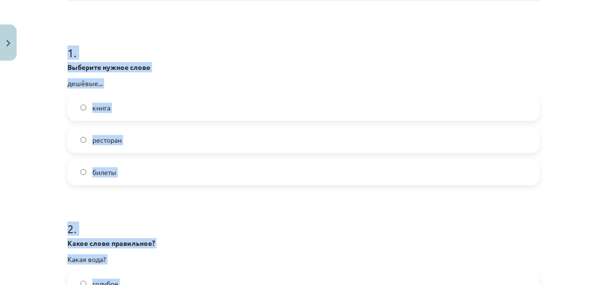
click at [131, 166] on label "билеты" at bounding box center [303, 172] width 470 height 24
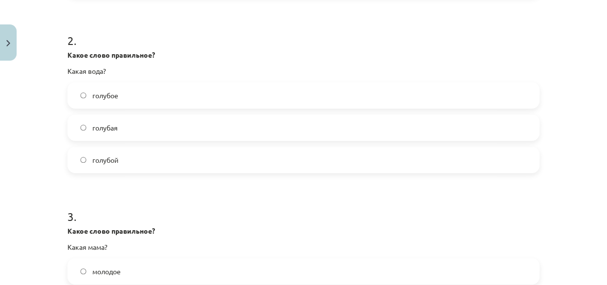
scroll to position [357, 0]
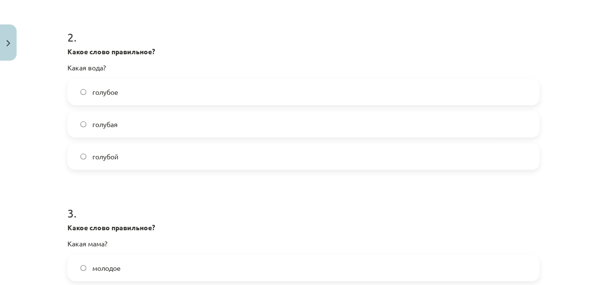
click at [134, 127] on label "голубая" at bounding box center [303, 124] width 470 height 24
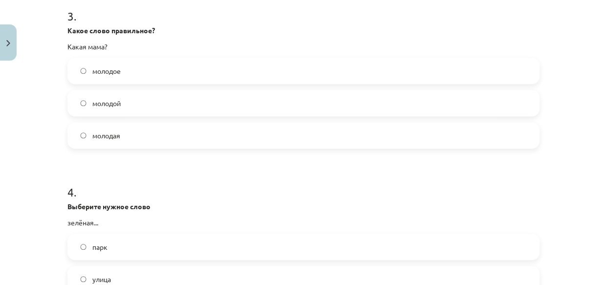
scroll to position [561, 0]
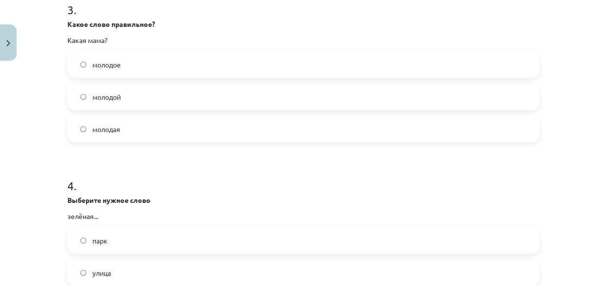
click at [133, 126] on label "молодая" at bounding box center [303, 129] width 470 height 24
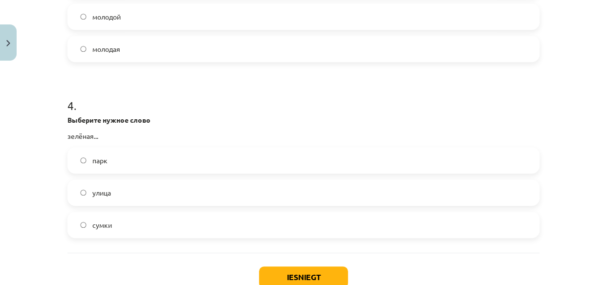
scroll to position [700, 0]
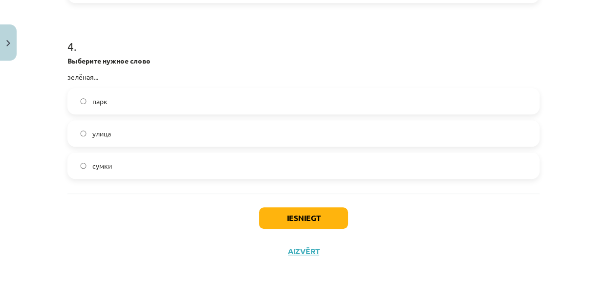
click at [154, 140] on label "улица" at bounding box center [303, 133] width 470 height 24
click at [295, 219] on button "Iesniegt" at bounding box center [303, 218] width 89 height 22
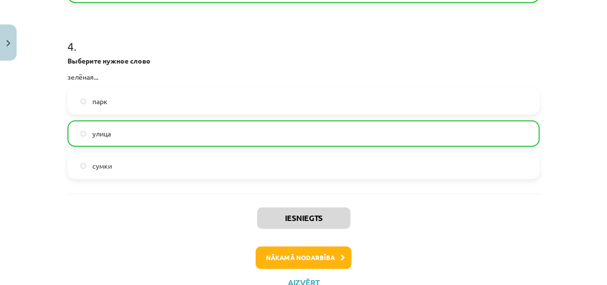
click at [534, 179] on div "Mācību tēma: Krievu valodas b1 - 10. klases 1.ieskaites mācību materiāls #4 При…" at bounding box center [303, 142] width 607 height 285
click at [310, 250] on button "Nākamā nodarbība" at bounding box center [304, 257] width 96 height 22
click at [310, 250] on div "Iesniegts Nākamā nodarbība Aizvērt" at bounding box center [303, 244] width 472 height 100
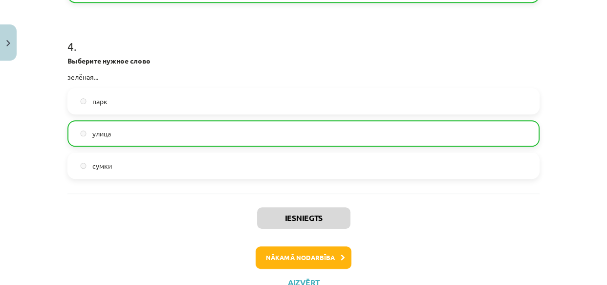
click at [310, 250] on div "Iesniegts Nākamā nodarbība Aizvērt" at bounding box center [303, 244] width 472 height 100
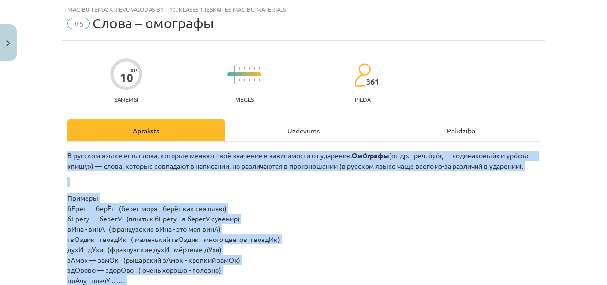
scroll to position [0, 0]
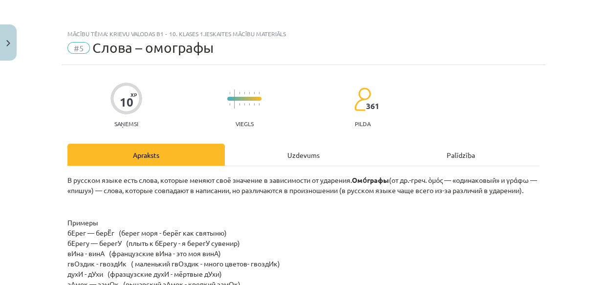
drag, startPoint x: 606, startPoint y: 86, endPoint x: 574, endPoint y: 25, distance: 69.1
click at [534, 25] on div "Mācību tēma: Krievu valodas b1 - 10. klases 1.ieskaites mācību materiāls #5 Сло…" at bounding box center [303, 142] width 607 height 285
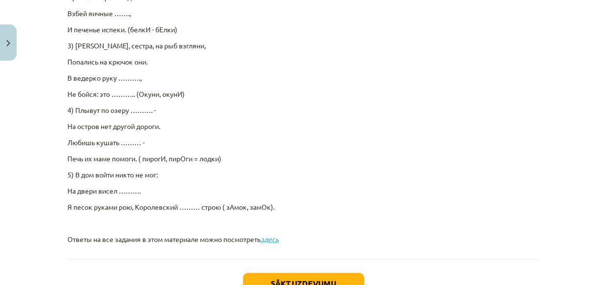
scroll to position [511, 0]
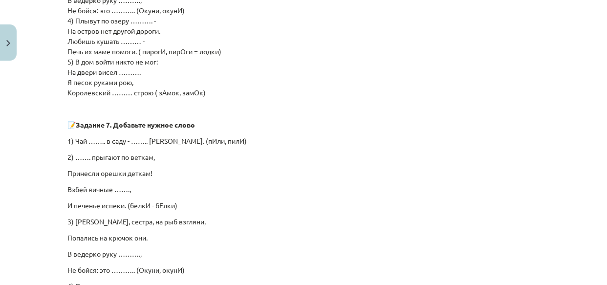
drag, startPoint x: 606, startPoint y: 137, endPoint x: 358, endPoint y: 184, distance: 252.7
click at [358, 184] on p "Взбей яичные …….," at bounding box center [303, 189] width 472 height 10
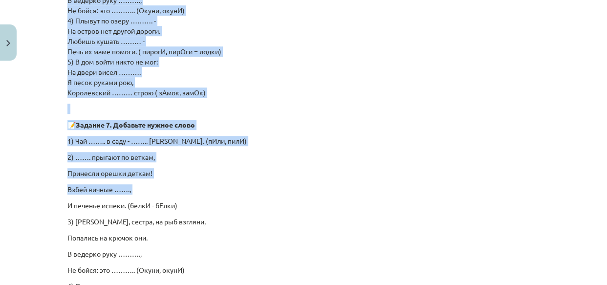
drag, startPoint x: 358, startPoint y: 184, endPoint x: 580, endPoint y: 302, distance: 251.6
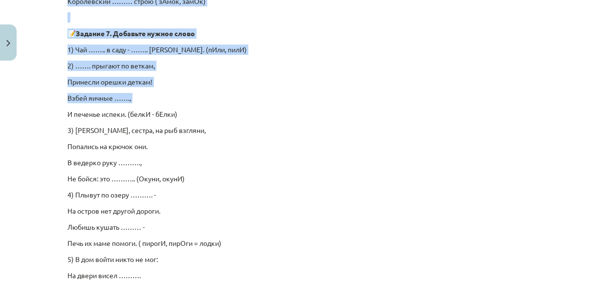
scroll to position [760, 0]
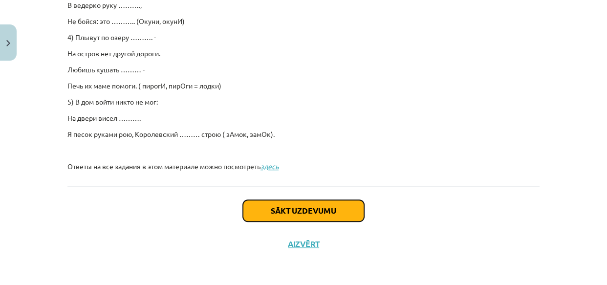
click at [291, 205] on button "Sākt uzdevumu" at bounding box center [303, 211] width 121 height 22
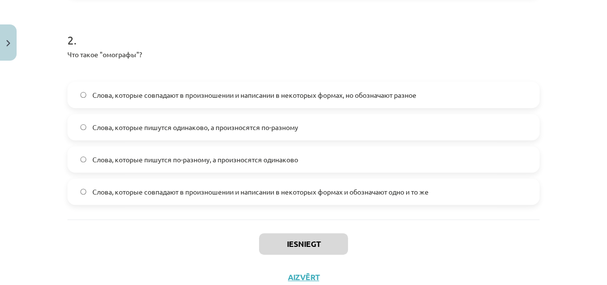
click at [291, 205] on div "10 XP Saņemsi Viegls 361 pilda Apraksts Uzdevums Palīdzība 1 . Чем являются сло…" at bounding box center [304, 5] width 484 height 577
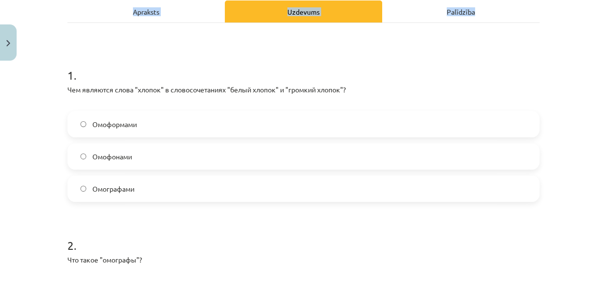
scroll to position [183, 0]
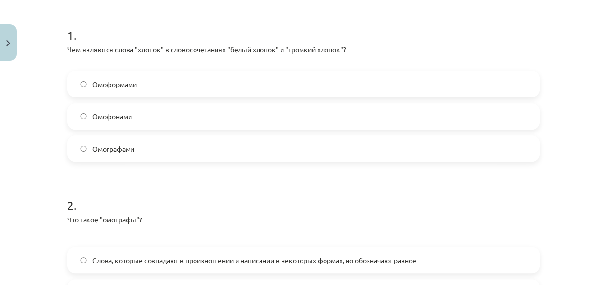
click at [534, 124] on div "Mācību tēma: Krievu valodas b1 - 10. klases 1.ieskaites mācību materiāls #5 Сло…" at bounding box center [303, 142] width 607 height 285
click at [67, 30] on h1 "1 ." at bounding box center [303, 26] width 472 height 30
drag, startPoint x: 64, startPoint y: 30, endPoint x: 61, endPoint y: 23, distance: 7.2
click at [62, 23] on div "10 XP Saņemsi Viegls 361 pilda Apraksts Uzdevums Palīdzība 1 . Чем являются сло…" at bounding box center [304, 170] width 484 height 577
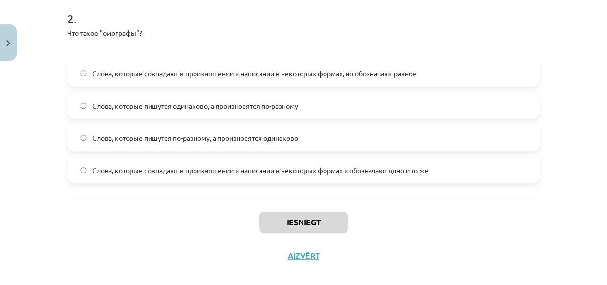
scroll to position [381, 0]
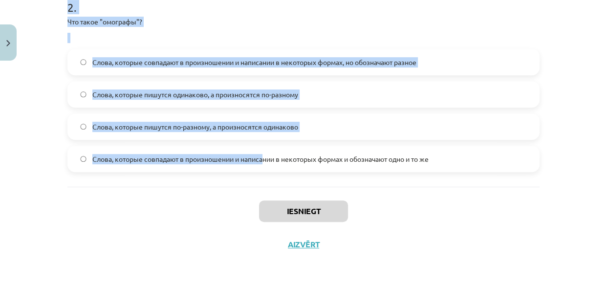
drag, startPoint x: 61, startPoint y: 23, endPoint x: 269, endPoint y: 154, distance: 246.1
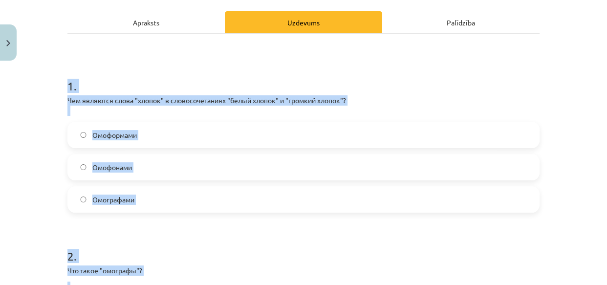
click at [525, 96] on p "Чем являются слова "хлопок" в словосочетаниях "белый хлопок" и "громкий хлопок"?" at bounding box center [303, 105] width 472 height 21
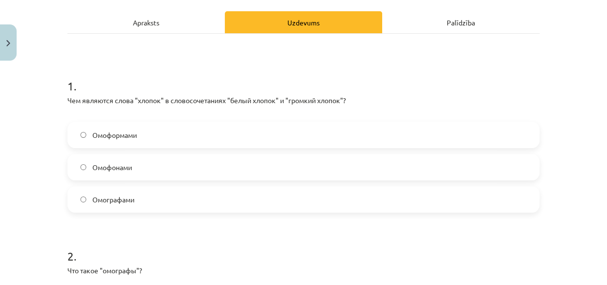
drag, startPoint x: 63, startPoint y: 74, endPoint x: 22, endPoint y: 50, distance: 46.9
click at [22, 50] on div "Mācību tēma: Krievu valodas b1 - 10. klases 1.ieskaites mācību materiāls #5 Сло…" at bounding box center [303, 142] width 607 height 285
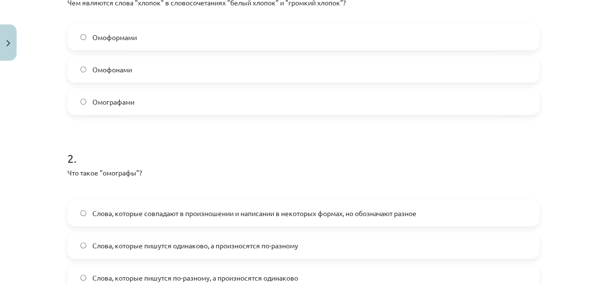
scroll to position [381, 0]
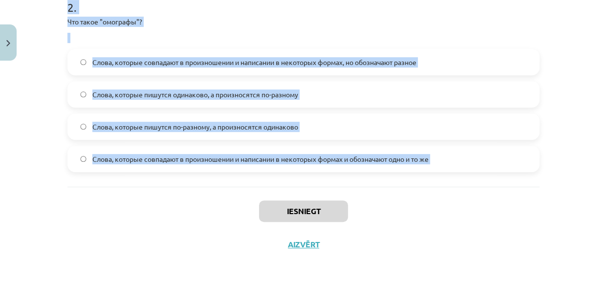
drag, startPoint x: 54, startPoint y: 83, endPoint x: 275, endPoint y: 194, distance: 246.5
click at [275, 194] on div "Mācību tēma: Krievu valodas b1 - 10. klases 1.ieskaites mācību materiāls #5 Сло…" at bounding box center [303, 142] width 607 height 285
copy form "1 . Чем являются слова "хлопок" в словосочетаниях "белый хлопок" и "громкий хло…"
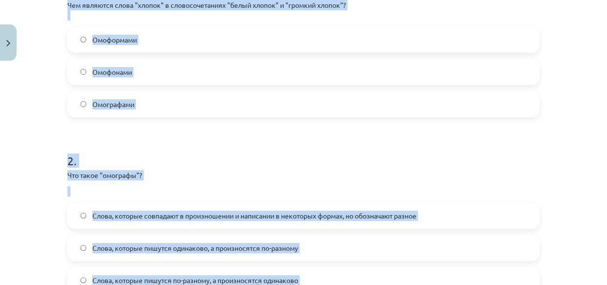
scroll to position [213, 0]
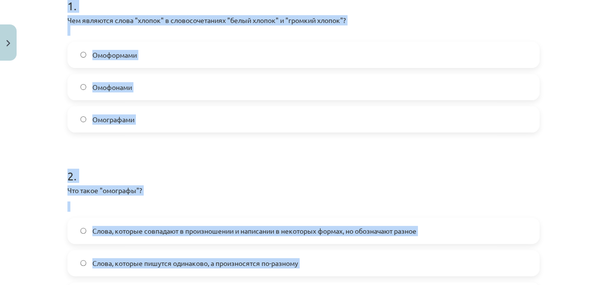
click at [219, 172] on h1 "2 ." at bounding box center [303, 167] width 472 height 30
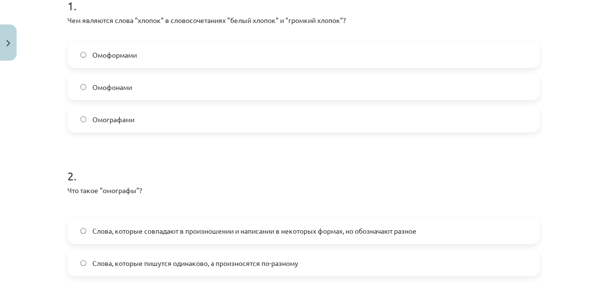
click at [149, 49] on label "Омоформами" at bounding box center [303, 55] width 470 height 24
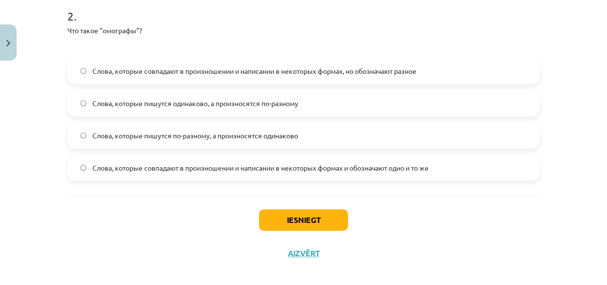
scroll to position [381, 0]
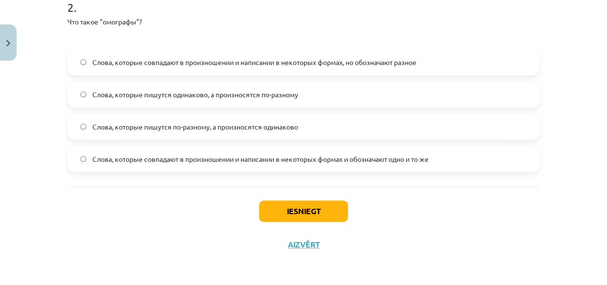
click at [189, 96] on span "Слова, которые пишутся одинаково, а произносятся по-разному" at bounding box center [195, 94] width 206 height 10
click at [321, 208] on button "Iesniegt" at bounding box center [303, 211] width 89 height 22
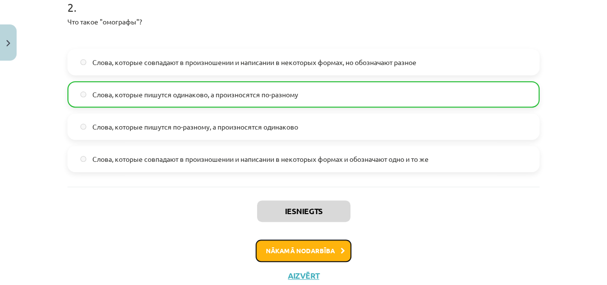
click at [307, 250] on button "Nākamā nodarbība" at bounding box center [304, 250] width 96 height 22
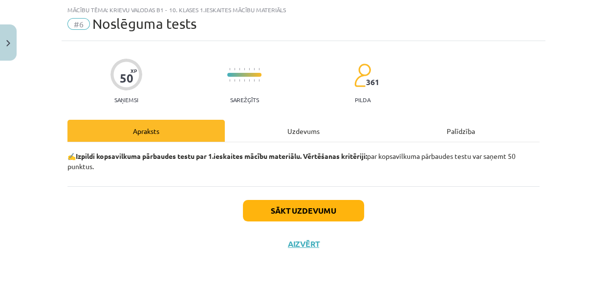
scroll to position [24, 0]
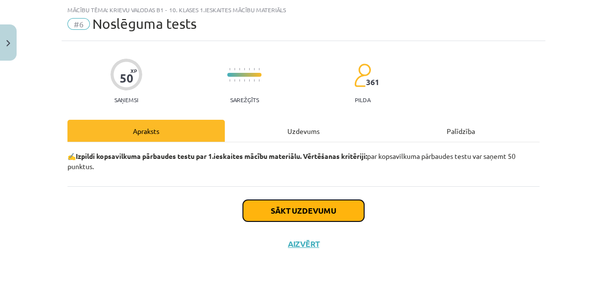
click at [282, 209] on button "Sākt uzdevumu" at bounding box center [303, 211] width 121 height 22
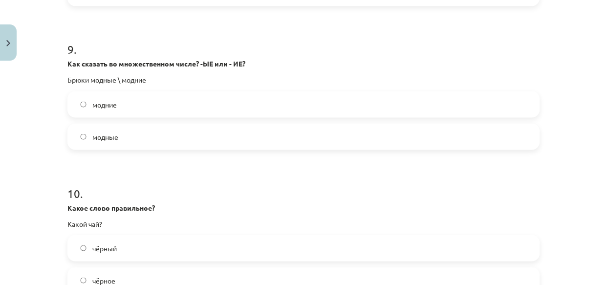
scroll to position [1730, 0]
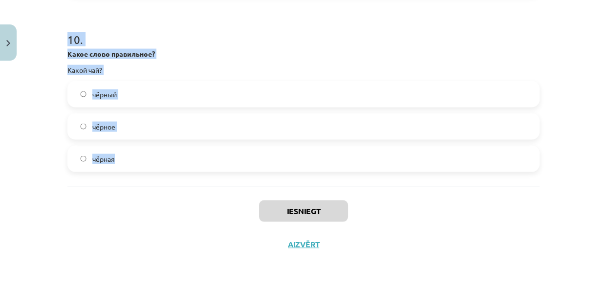
drag, startPoint x: 61, startPoint y: 173, endPoint x: 180, endPoint y: 168, distance: 118.9
copy form "1 . Выберите нужное слово Это молодой... спортсменка дерево юрист 2 . Выберите …"
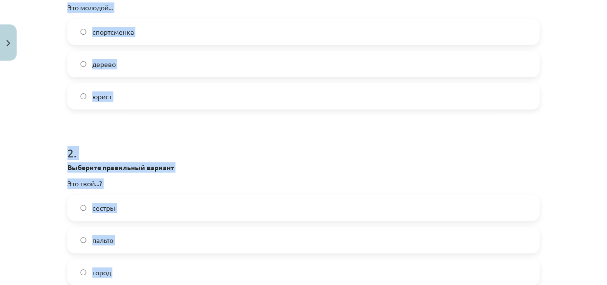
scroll to position [141, 0]
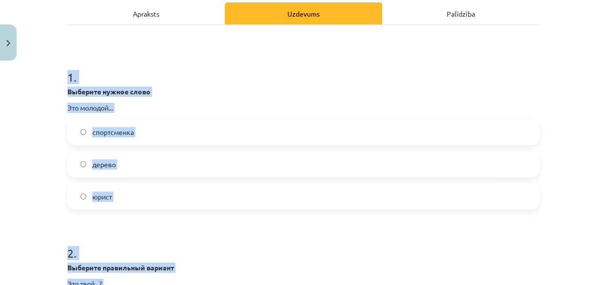
click at [306, 190] on label "юрист" at bounding box center [303, 196] width 470 height 24
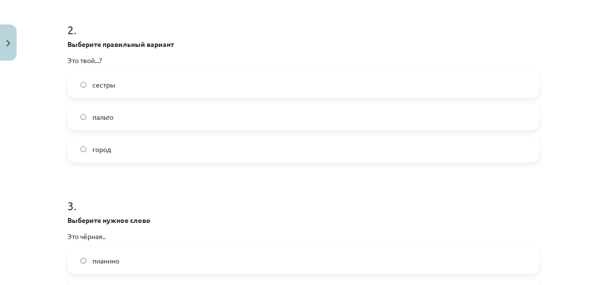
scroll to position [371, 0]
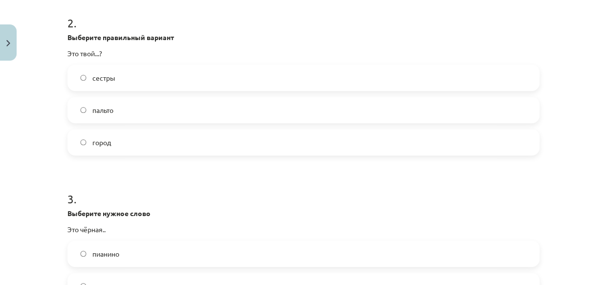
click at [125, 134] on label "город" at bounding box center [303, 142] width 470 height 24
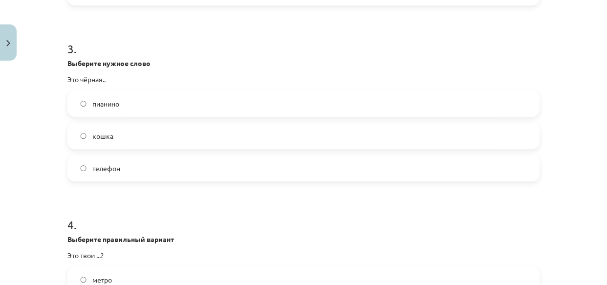
scroll to position [562, 0]
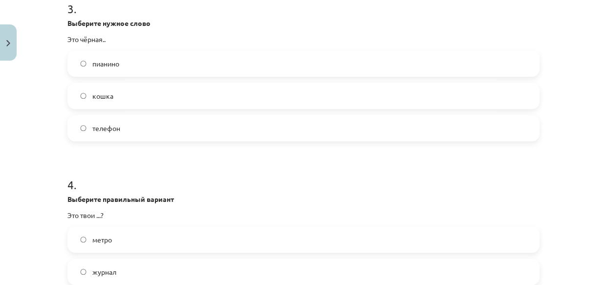
click at [132, 104] on label "кошка" at bounding box center [303, 96] width 470 height 24
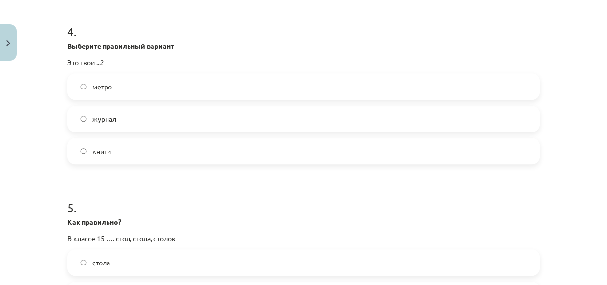
scroll to position [718, 0]
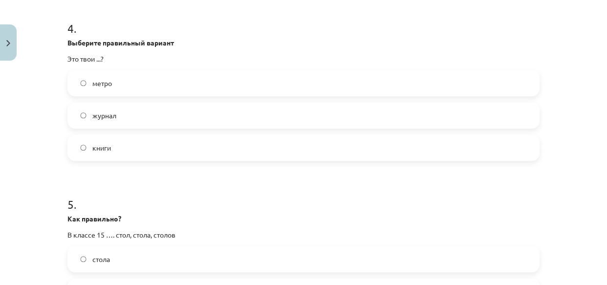
click at [112, 160] on div "книги" at bounding box center [303, 147] width 472 height 26
click at [201, 147] on label "книги" at bounding box center [303, 147] width 470 height 24
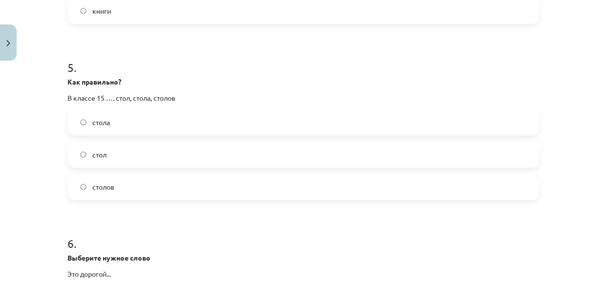
scroll to position [931, 0]
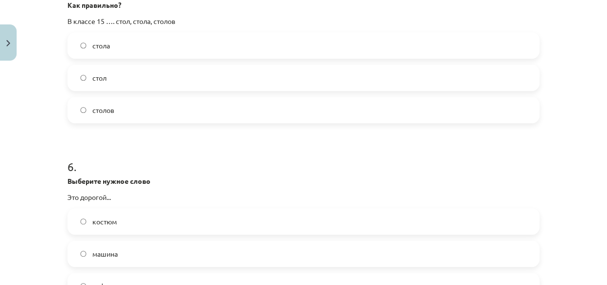
click at [145, 124] on form "1 . Выберите нужное слово Это молодой... спортсменка дерево юрист 2 . Выберите …" at bounding box center [303, 117] width 472 height 1708
click at [148, 106] on label "столов" at bounding box center [303, 110] width 470 height 24
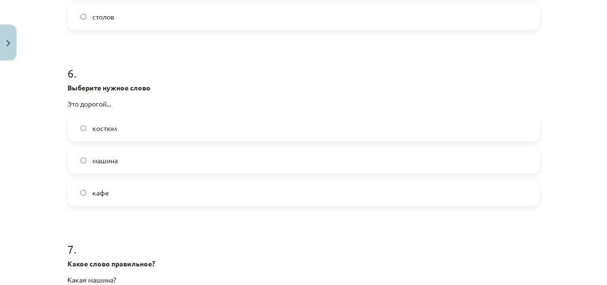
scroll to position [1075, 0]
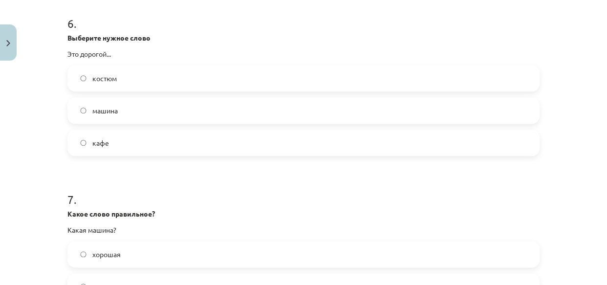
click at [123, 69] on label "костюм" at bounding box center [303, 78] width 470 height 24
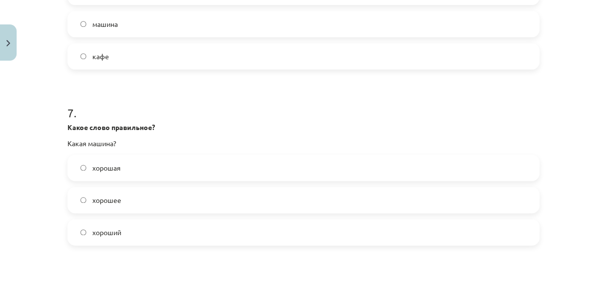
scroll to position [1251, 0]
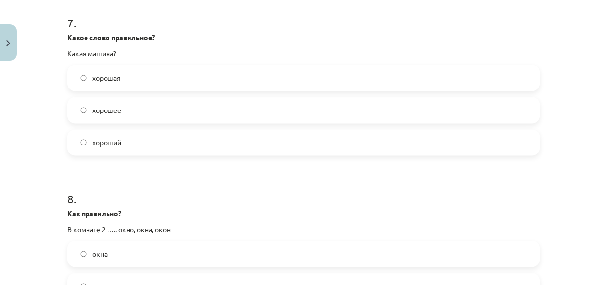
click at [145, 82] on label "хорошая" at bounding box center [303, 77] width 470 height 24
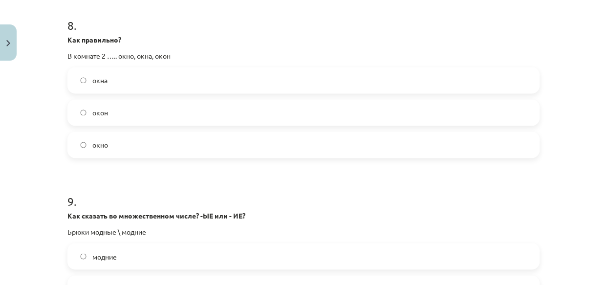
scroll to position [1435, 0]
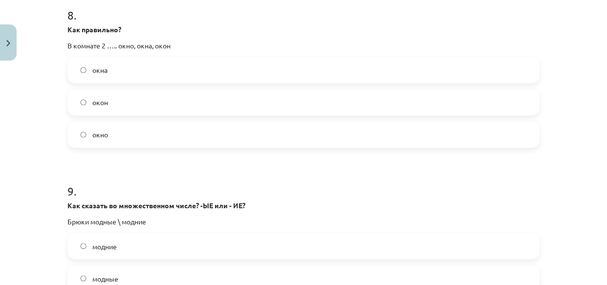
click at [150, 69] on label "окна" at bounding box center [303, 70] width 470 height 24
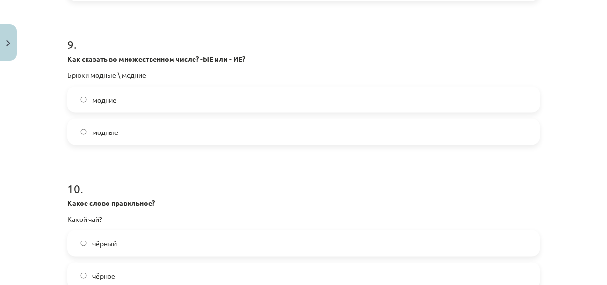
scroll to position [1651, 0]
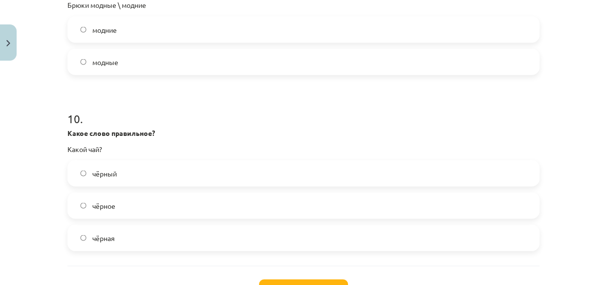
click at [141, 56] on label "модные" at bounding box center [303, 61] width 470 height 24
click at [156, 181] on label "чёрный" at bounding box center [303, 173] width 470 height 24
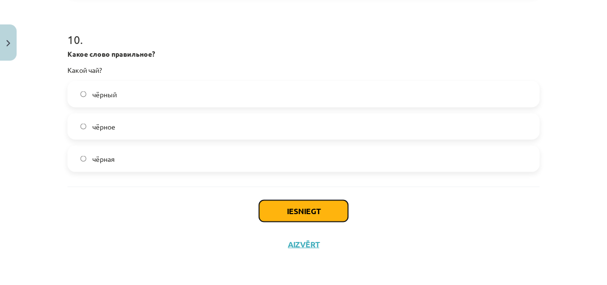
click at [290, 205] on button "Iesniegt" at bounding box center [303, 211] width 89 height 22
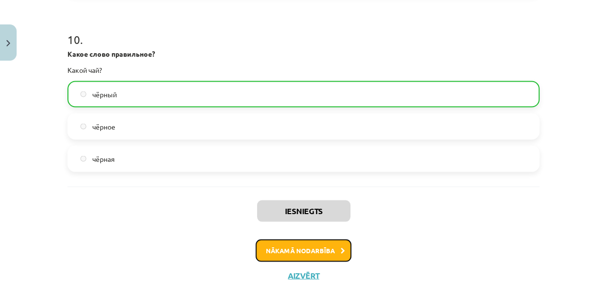
click at [301, 250] on button "Nākamā nodarbība" at bounding box center [304, 250] width 96 height 22
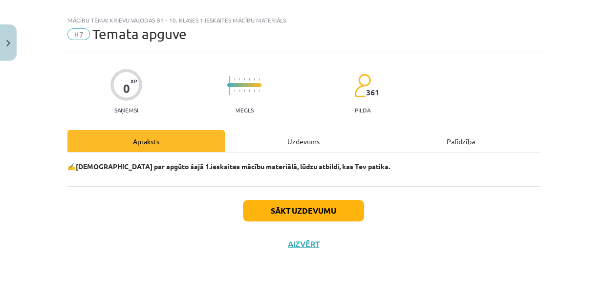
scroll to position [14, 0]
click at [282, 228] on div "Sākt uzdevumu Aizvērt" at bounding box center [303, 220] width 472 height 68
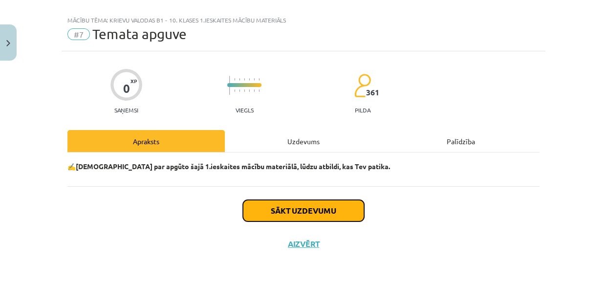
click at [264, 208] on button "Sākt uzdevumu" at bounding box center [303, 211] width 121 height 22
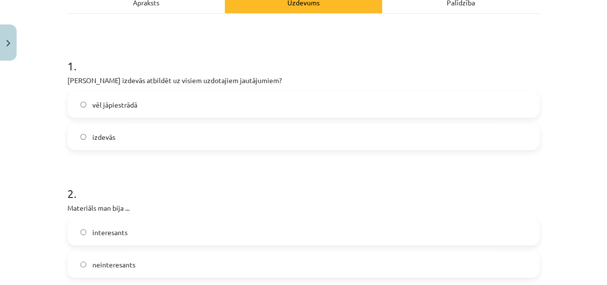
scroll to position [122, 0]
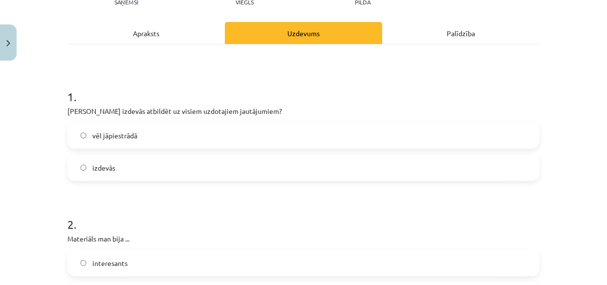
click at [117, 170] on label "izdevās" at bounding box center [303, 167] width 470 height 24
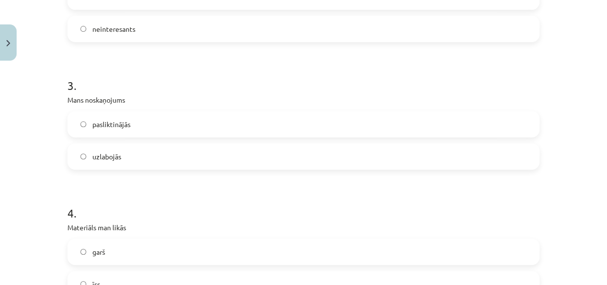
scroll to position [390, 0]
click at [200, 144] on label "uzlabojās" at bounding box center [303, 154] width 470 height 24
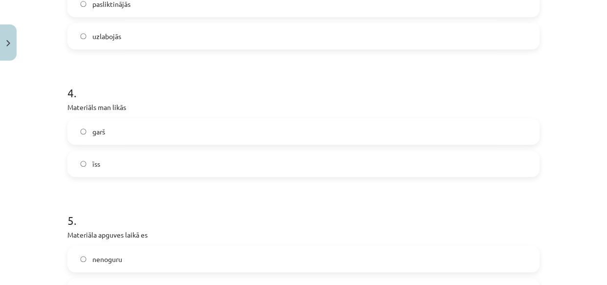
scroll to position [529, 0]
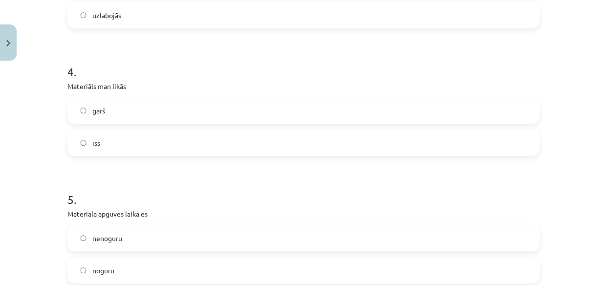
click at [117, 110] on label "garš" at bounding box center [303, 110] width 470 height 24
click at [161, 127] on div "garš īss" at bounding box center [303, 126] width 472 height 59
click at [167, 148] on label "īss" at bounding box center [303, 142] width 470 height 24
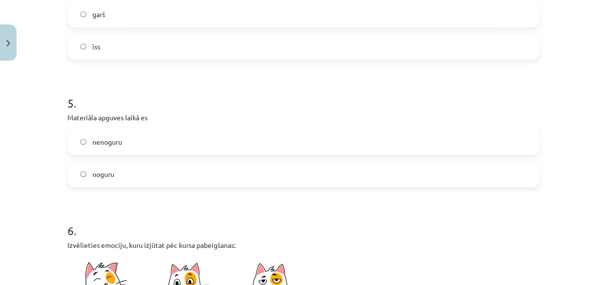
scroll to position [680, 0]
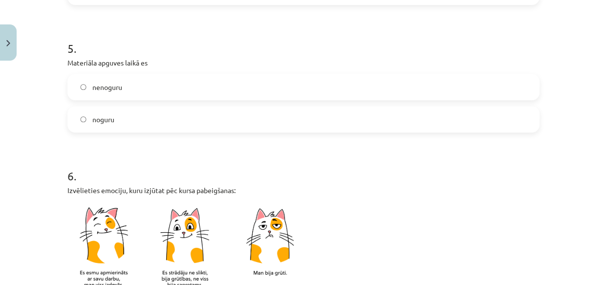
click at [127, 119] on label "noguru" at bounding box center [303, 119] width 470 height 24
click at [133, 96] on label "nenoguru" at bounding box center [303, 87] width 470 height 24
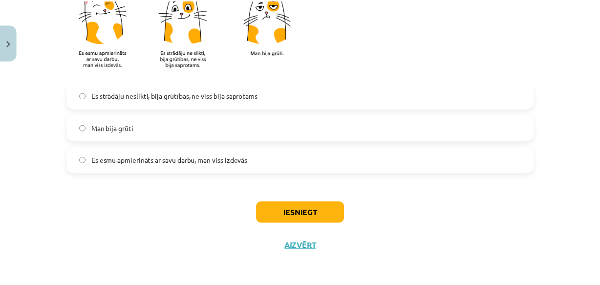
scroll to position [902, 0]
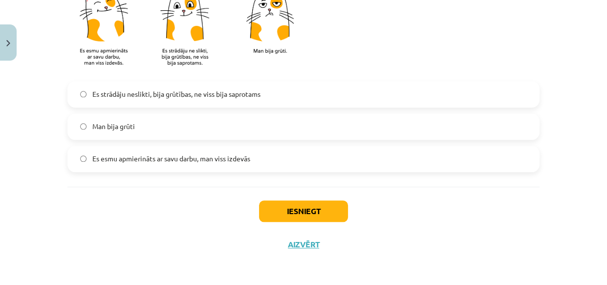
click at [125, 97] on span "Es strādāju neslikti, bija grūtības, ne viss bija saprotams" at bounding box center [176, 94] width 168 height 10
click at [195, 162] on span "Es esmu apmierināts ar savu darbu, man viss izdevās" at bounding box center [171, 158] width 158 height 10
click at [297, 205] on button "Iesniegt" at bounding box center [303, 211] width 89 height 22
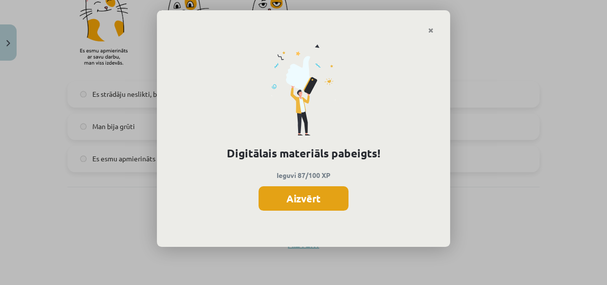
click at [298, 195] on button "Aizvērt" at bounding box center [304, 198] width 90 height 24
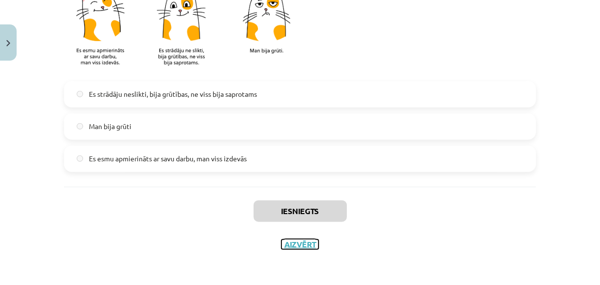
click at [293, 244] on button "Aizvērt" at bounding box center [299, 244] width 37 height 10
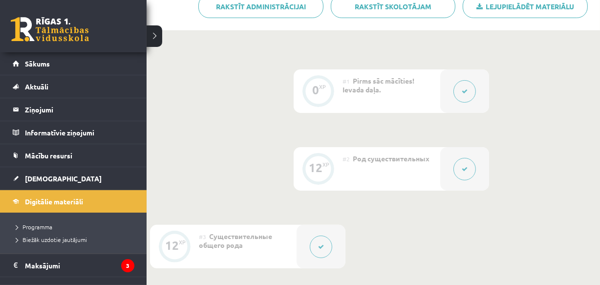
click at [41, 37] on link at bounding box center [50, 29] width 78 height 24
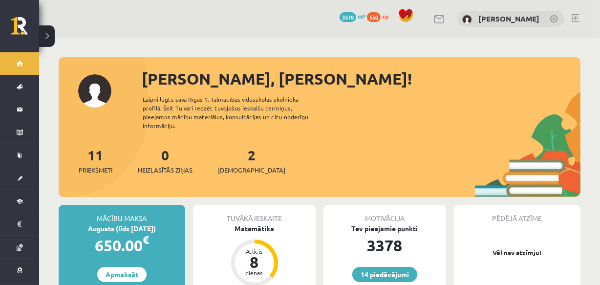
click at [232, 152] on div "2 Ieskaites" at bounding box center [251, 160] width 67 height 30
click at [239, 165] on span "[DEMOGRAPHIC_DATA]" at bounding box center [251, 170] width 67 height 10
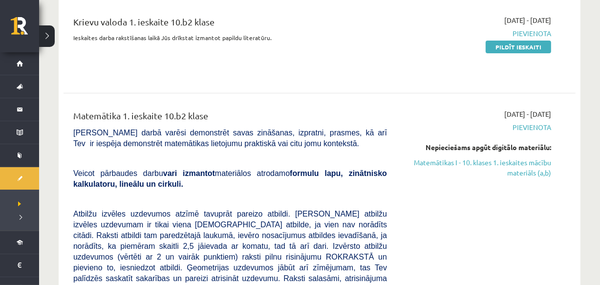
scroll to position [102, 0]
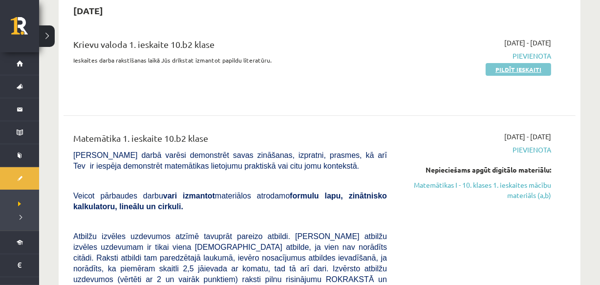
click at [499, 67] on link "Pildīt ieskaiti" at bounding box center [518, 69] width 65 height 13
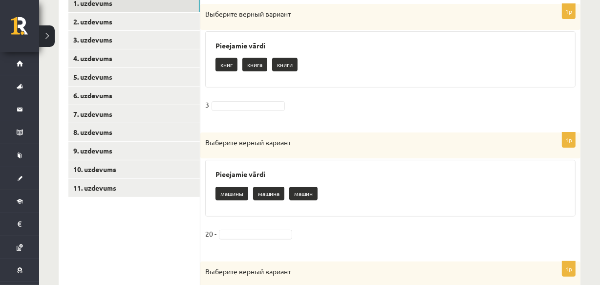
scroll to position [174, 0]
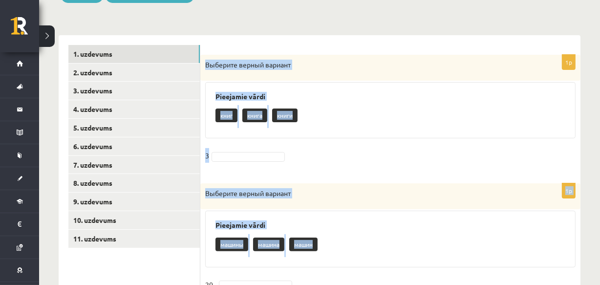
drag, startPoint x: 205, startPoint y: 58, endPoint x: 354, endPoint y: 262, distance: 252.9
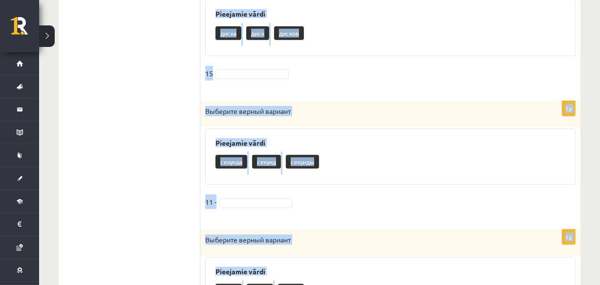
scroll to position [1121, 0]
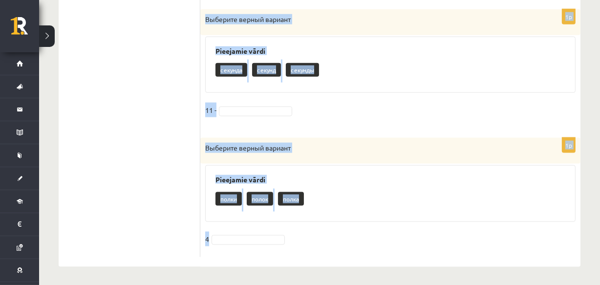
drag, startPoint x: 206, startPoint y: 56, endPoint x: 388, endPoint y: 260, distance: 272.7
copy form "Loremips dolors ametcon Adipiscin elits doei tempo incid 2 1u Laboreet dolore m…"
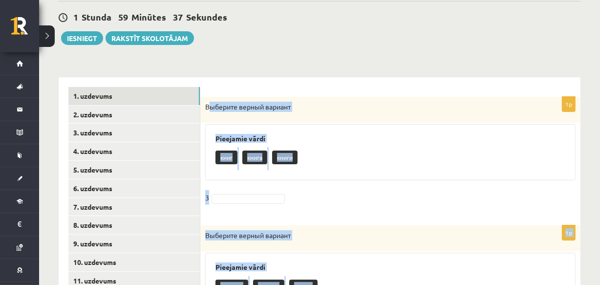
scroll to position [126, 0]
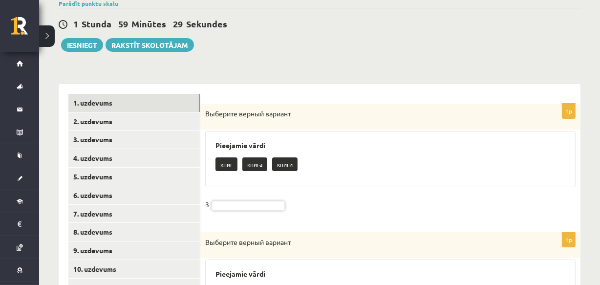
drag, startPoint x: 278, startPoint y: 162, endPoint x: 306, endPoint y: 164, distance: 27.9
click at [285, 162] on p "книги" at bounding box center [284, 164] width 25 height 14
copy p "книги"
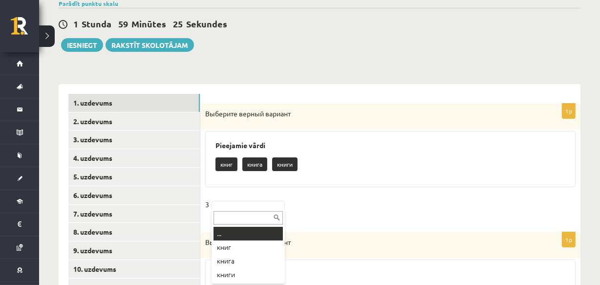
paste input "*****"
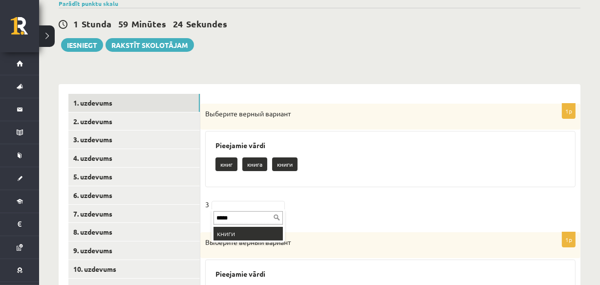
type input "*****"
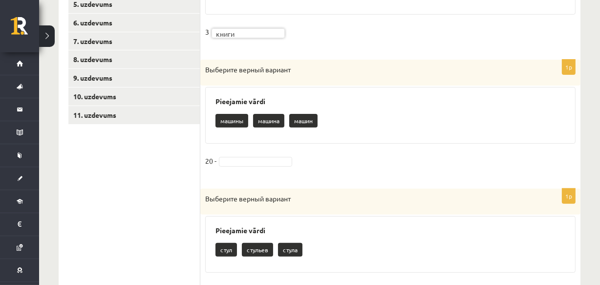
scroll to position [305, 0]
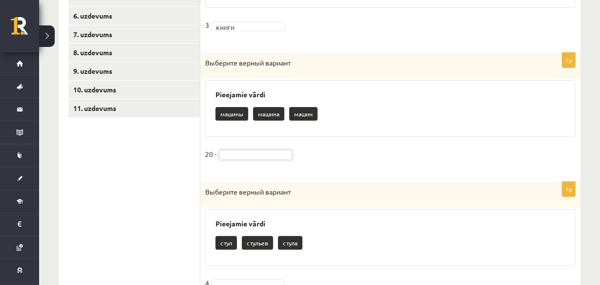
paste input "*****"
type input "*****"
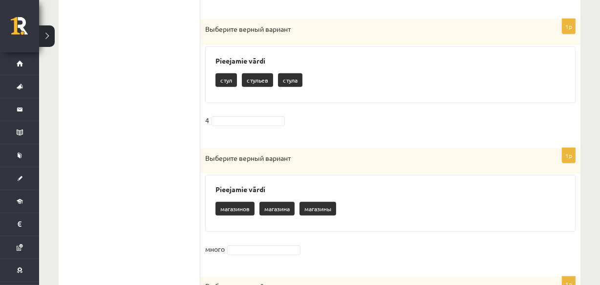
scroll to position [479, 0]
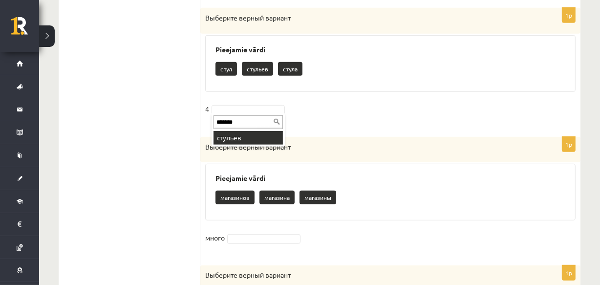
type input "*******"
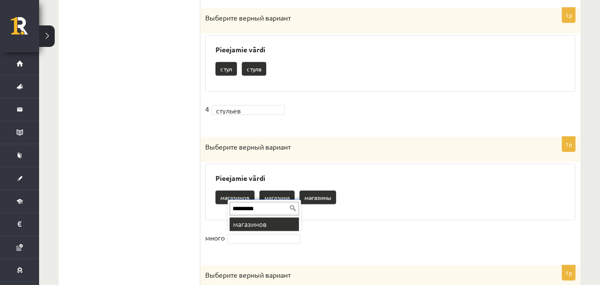
type input "*********"
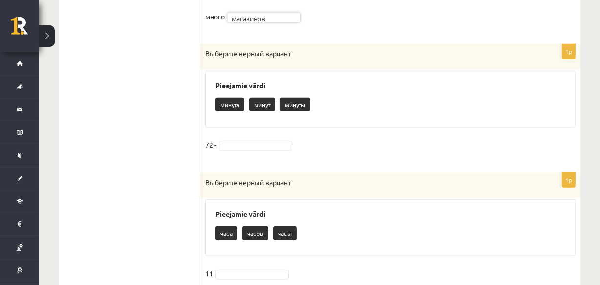
scroll to position [705, 0]
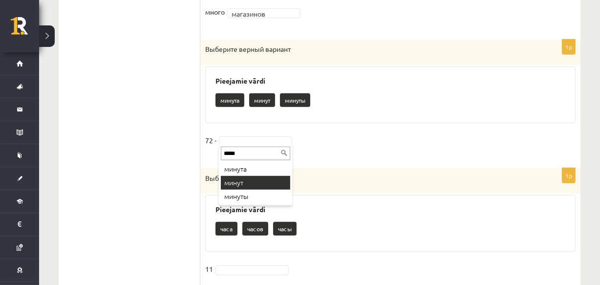
type input "*****"
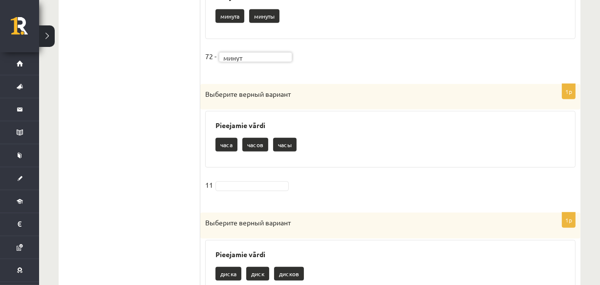
scroll to position [845, 0]
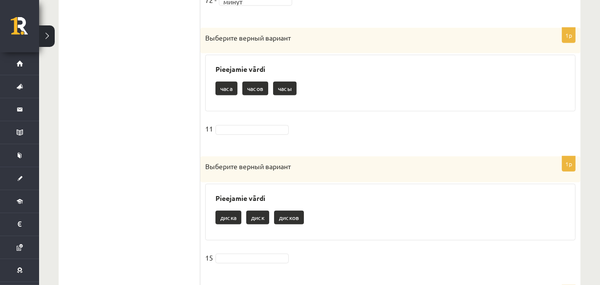
click at [249, 136] on fieldset "11" at bounding box center [390, 131] width 370 height 21
type input "*****"
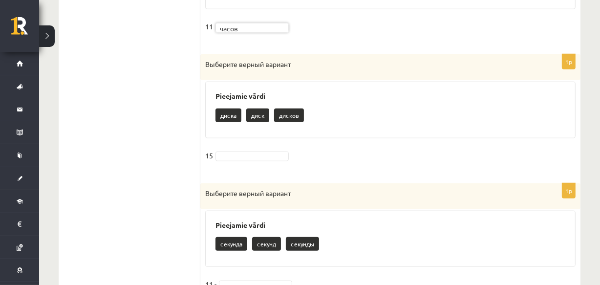
scroll to position [970, 0]
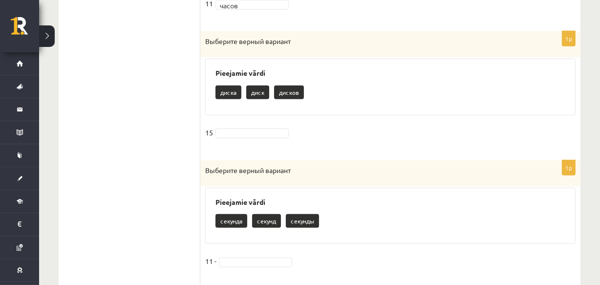
click at [246, 123] on div "1p Выберите верный вариант Pieejamie vārdi диска диск дисков 15" at bounding box center [390, 90] width 380 height 119
type input "******"
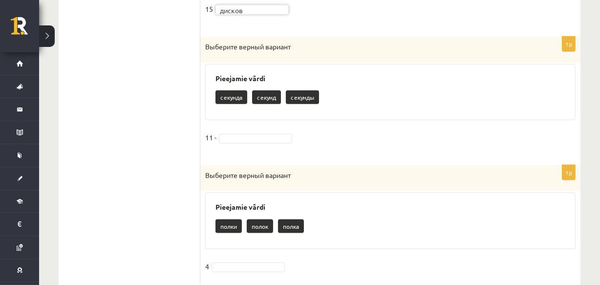
scroll to position [1121, 0]
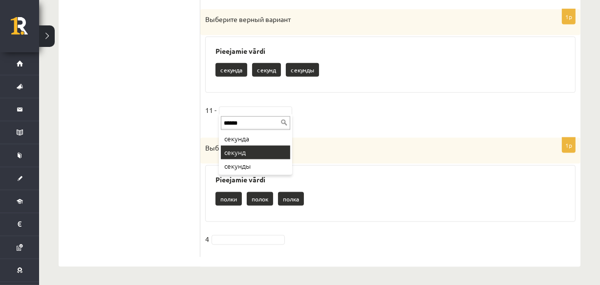
type input "******"
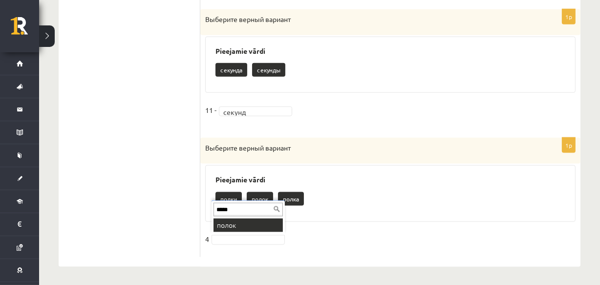
type input "*****"
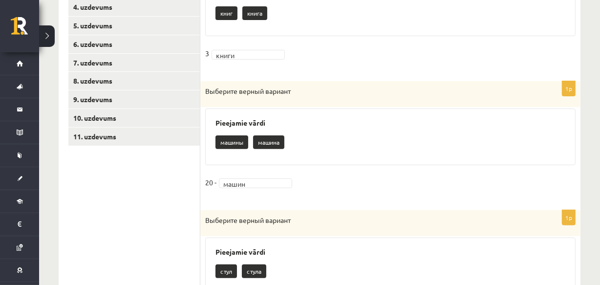
scroll to position [209, 0]
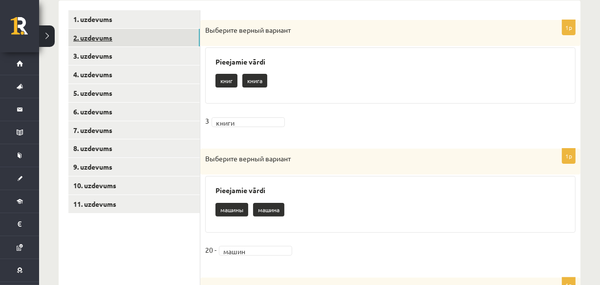
click at [154, 36] on link "2. uzdevums" at bounding box center [133, 38] width 131 height 18
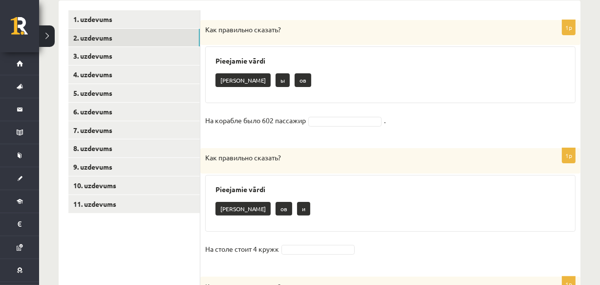
drag, startPoint x: 207, startPoint y: 26, endPoint x: 285, endPoint y: 82, distance: 96.0
click at [285, 82] on div "1p Как правильно сказать? Pieejamie vārdi а ы ов На корабле было 602 пассажир ." at bounding box center [390, 79] width 380 height 118
copy div "Как правильно сказать? Pieejamie vārdi а ы ов"
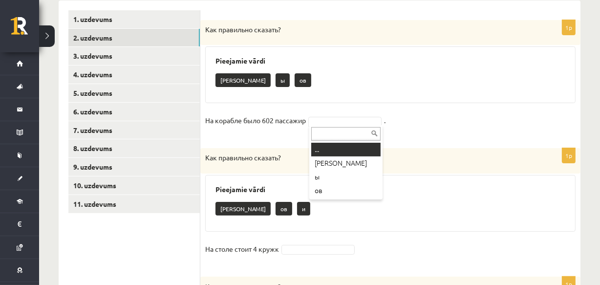
type input "*"
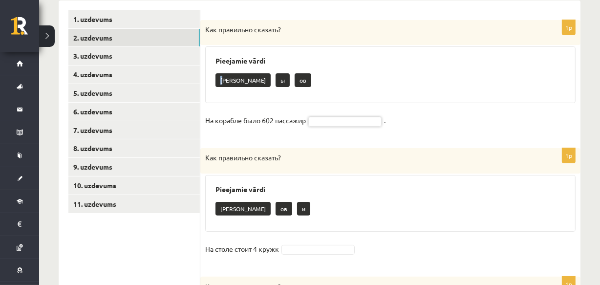
click at [221, 79] on p "[PERSON_NAME]" at bounding box center [243, 80] width 55 height 14
copy p "[PERSON_NAME]"
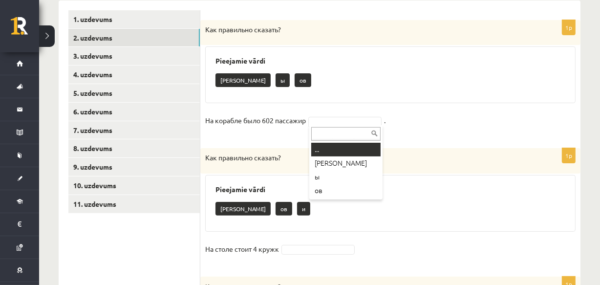
paste input "*"
type input "*"
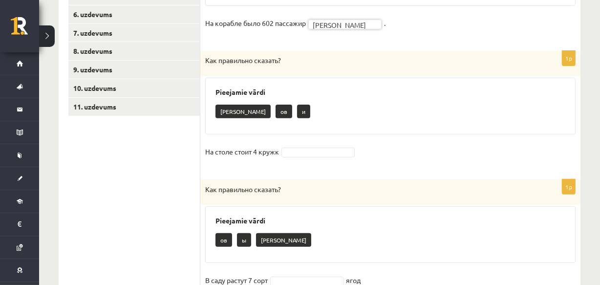
scroll to position [328, 0]
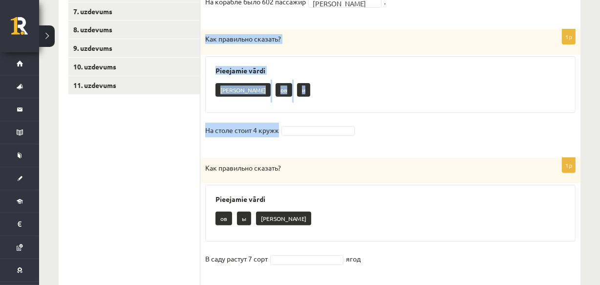
drag, startPoint x: 200, startPoint y: 34, endPoint x: 296, endPoint y: 130, distance: 135.5
click at [296, 130] on div "1p Как правильно сказать? Pieejamie vārdi а ов и На столе стоит 4 кружк" at bounding box center [390, 88] width 380 height 118
copy div "Как правильно сказать? Pieejamie vārdi а ов и На столе стоит 4 кружк"
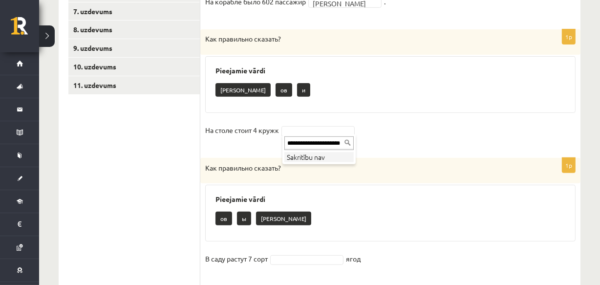
scroll to position [0, 0]
type input "*"
click at [221, 88] on p "[PERSON_NAME]" at bounding box center [243, 90] width 55 height 14
copy p "[PERSON_NAME]"
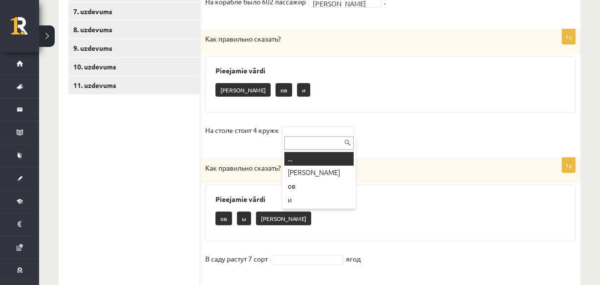
paste input "*"
type input "*"
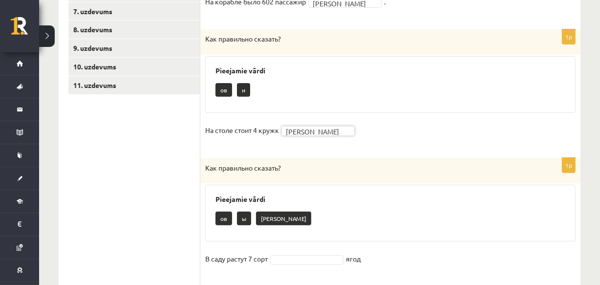
drag, startPoint x: 322, startPoint y: 241, endPoint x: 357, endPoint y: 284, distance: 54.9
click at [597, 174] on div "**********" at bounding box center [319, 137] width 561 height 854
drag, startPoint x: 201, startPoint y: 165, endPoint x: 278, endPoint y: 212, distance: 89.9
click at [278, 212] on div "1p Как правильно сказать? Pieejamie vārdi ов ы а В саду растут 7 сорт ягод" at bounding box center [390, 217] width 380 height 119
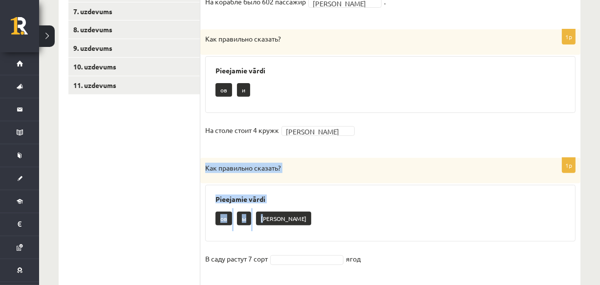
copy div "Как правильно сказать? Pieejamie vārdi ов ы а"
click at [222, 90] on p "ов" at bounding box center [224, 90] width 17 height 14
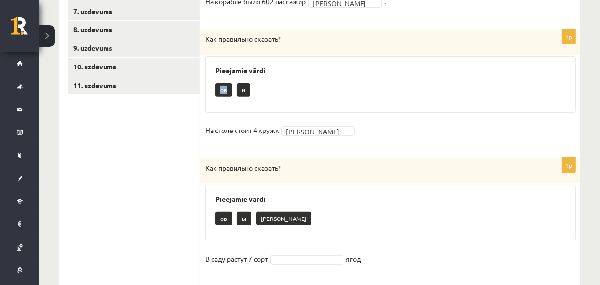
click at [222, 89] on p "ов" at bounding box center [224, 90] width 17 height 14
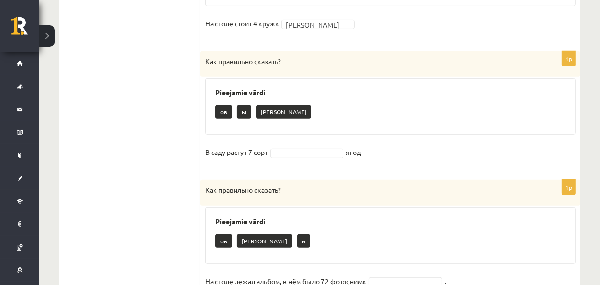
scroll to position [452, 0]
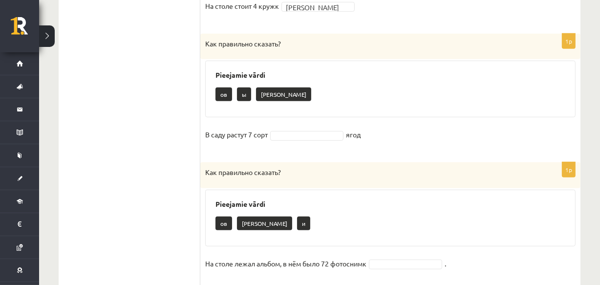
click at [302, 75] on h3 "Pieejamie vārdi" at bounding box center [391, 75] width 350 height 8
drag, startPoint x: 204, startPoint y: 40, endPoint x: 395, endPoint y: 143, distance: 217.6
click at [395, 143] on div "1p Как правильно сказать? Pieejamie vārdi ов ы а В саду растут 7 сорт ягод" at bounding box center [390, 93] width 380 height 119
click at [321, 91] on div "ов ы [PERSON_NAME]" at bounding box center [391, 95] width 350 height 23
click at [221, 95] on p "ов" at bounding box center [224, 94] width 17 height 14
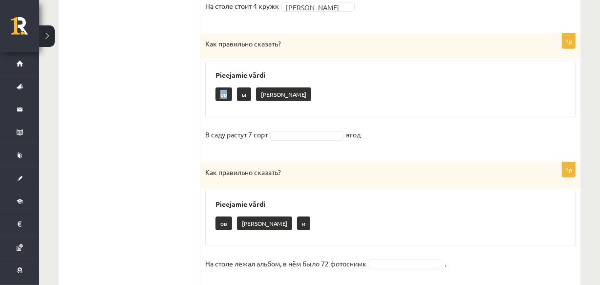
copy p "ов"
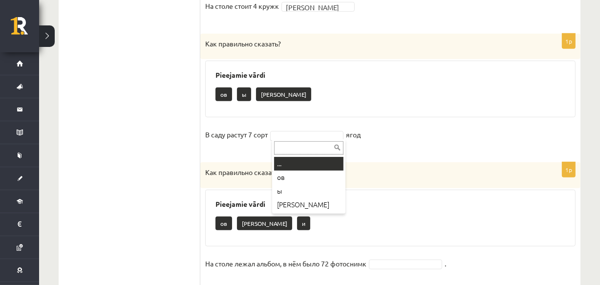
paste input "**"
type input "**"
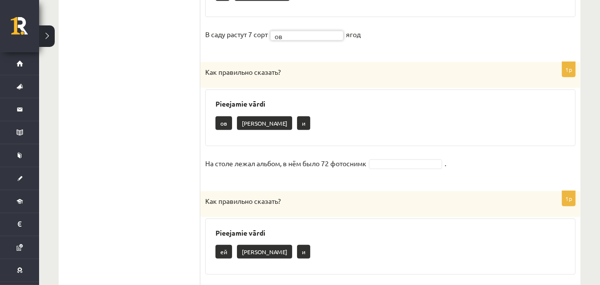
scroll to position [557, 0]
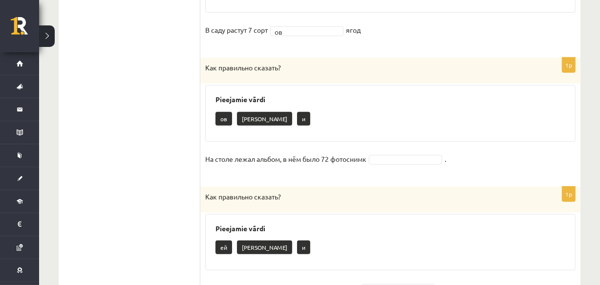
drag, startPoint x: 199, startPoint y: 61, endPoint x: 297, endPoint y: 121, distance: 115.0
click at [297, 121] on div "ов а [PERSON_NAME]" at bounding box center [391, 119] width 350 height 23
drag, startPoint x: 205, startPoint y: 63, endPoint x: 303, endPoint y: 127, distance: 117.0
click at [303, 127] on div "1p Как правильно сказать? Pieejamie vārdi ов а [PERSON_NAME] На столе лежал аль…" at bounding box center [390, 117] width 380 height 119
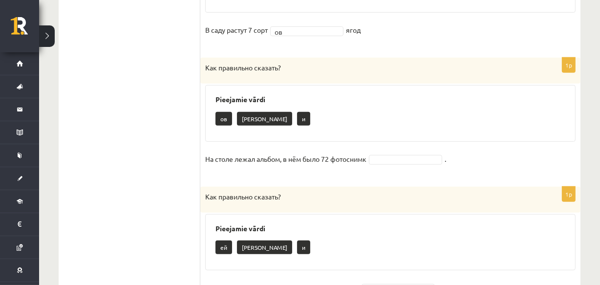
copy div "Как правильно сказать? Pieejamie vārdi ов а [PERSON_NAME]"
click at [242, 121] on p "[PERSON_NAME]" at bounding box center [264, 119] width 55 height 14
copy p "[PERSON_NAME]"
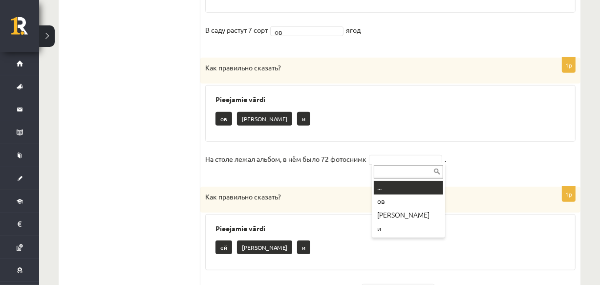
paste input "*"
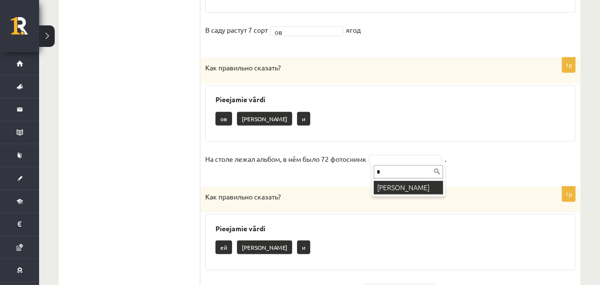
type input "*"
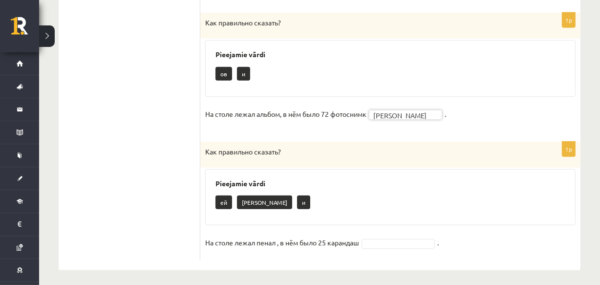
scroll to position [606, 0]
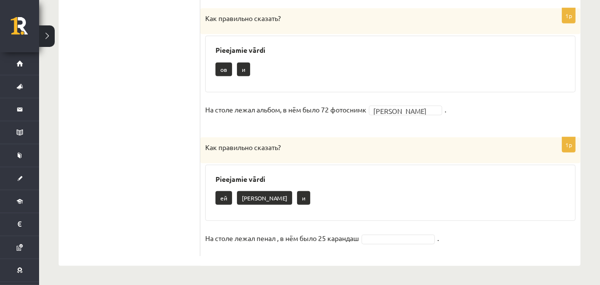
click at [204, 142] on div "Как правильно сказать?" at bounding box center [390, 150] width 380 height 26
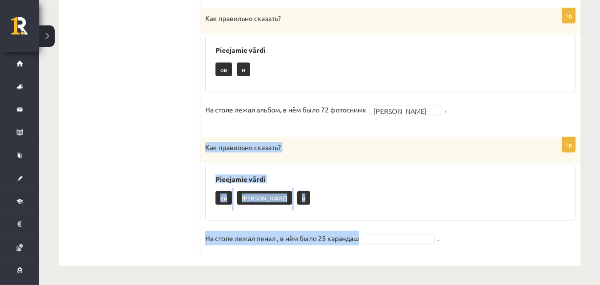
drag, startPoint x: 204, startPoint y: 142, endPoint x: 393, endPoint y: 259, distance: 222.3
click at [219, 200] on p "ей" at bounding box center [224, 198] width 17 height 14
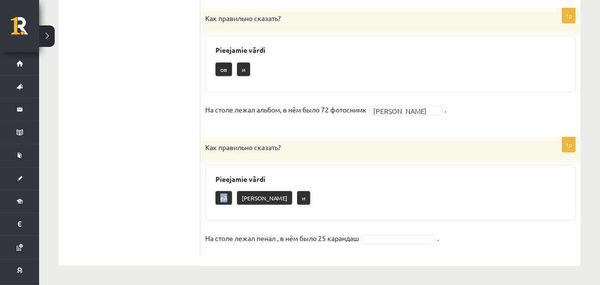
drag, startPoint x: 219, startPoint y: 200, endPoint x: 228, endPoint y: 199, distance: 8.4
click at [228, 199] on p "ей" at bounding box center [224, 198] width 17 height 14
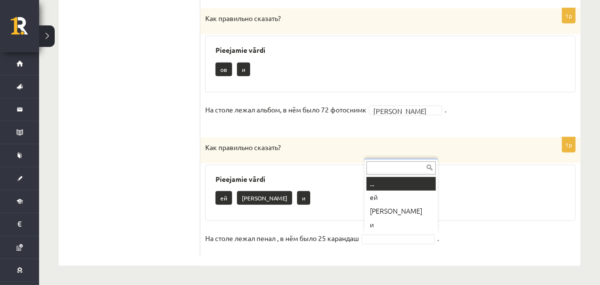
type input "**"
drag, startPoint x: 414, startPoint y: 235, endPoint x: 379, endPoint y: 196, distance: 51.5
click at [379, 196] on div "ей а [PERSON_NAME]" at bounding box center [391, 199] width 350 height 23
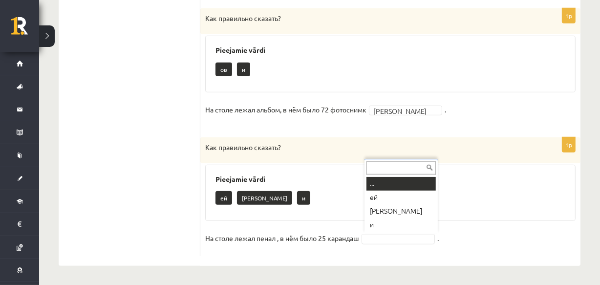
click at [379, 196] on div "ей а [PERSON_NAME]" at bounding box center [391, 199] width 350 height 23
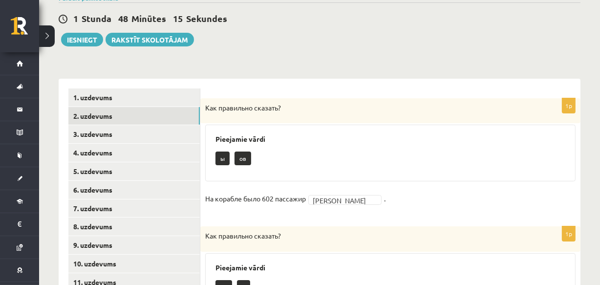
scroll to position [135, 0]
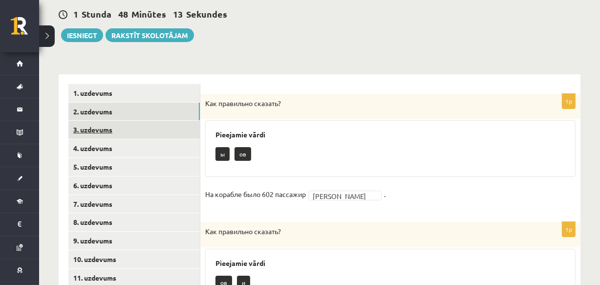
click at [82, 129] on link "3. uzdevums" at bounding box center [133, 130] width 131 height 18
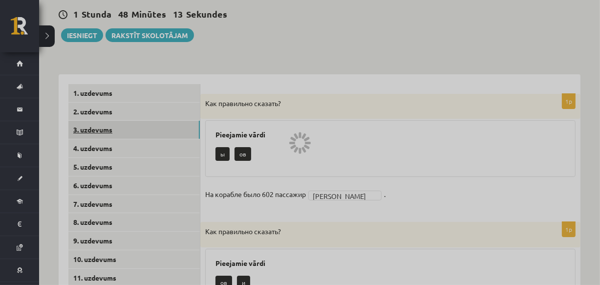
click at [82, 129] on div at bounding box center [300, 142] width 600 height 285
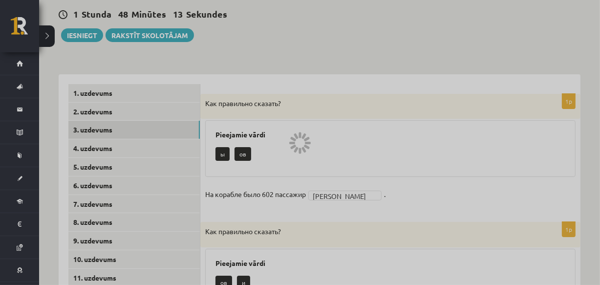
click at [82, 129] on div at bounding box center [300, 142] width 600 height 285
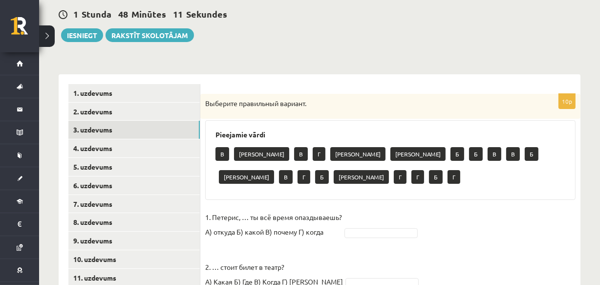
scroll to position [141, 0]
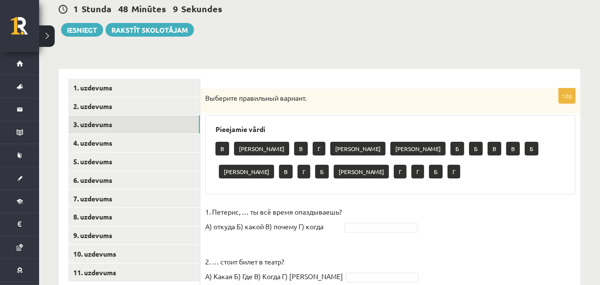
click at [205, 95] on div "Выберите правильный вариант." at bounding box center [390, 100] width 380 height 25
click at [205, 96] on div "Выберите правильный вариант." at bounding box center [390, 100] width 380 height 25
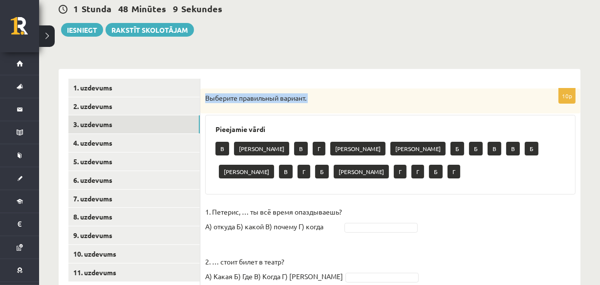
drag, startPoint x: 205, startPoint y: 96, endPoint x: 258, endPoint y: 144, distance: 70.9
click at [209, 98] on p "Выберите правильный вариант." at bounding box center [366, 98] width 322 height 10
click at [351, 89] on div "Выберите правильный вариант." at bounding box center [390, 100] width 380 height 25
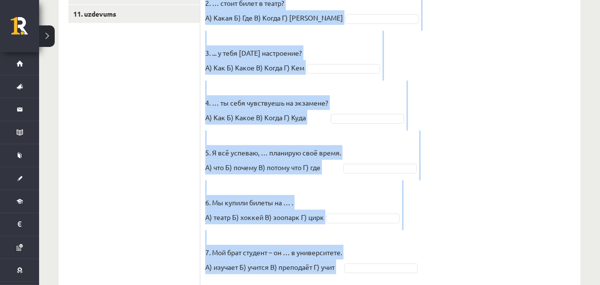
scroll to position [578, 0]
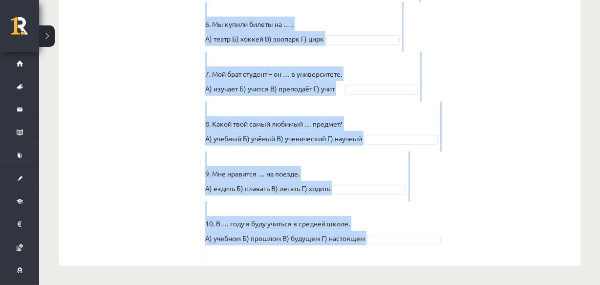
drag, startPoint x: 203, startPoint y: 97, endPoint x: 380, endPoint y: 270, distance: 248.1
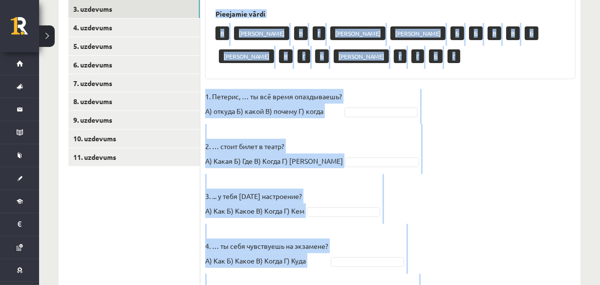
scroll to position [260, 0]
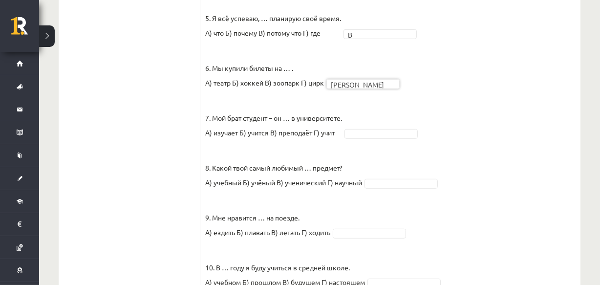
scroll to position [555, 0]
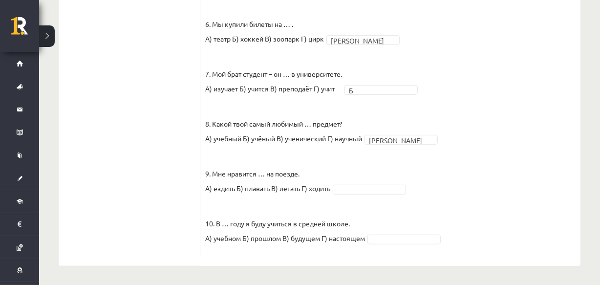
drag, startPoint x: 376, startPoint y: 180, endPoint x: 375, endPoint y: 185, distance: 5.0
click at [375, 185] on fieldset "1. Петерис, … ты всё время опаздываешь? А) откуда Б) какой В) почему Г) когда В…" at bounding box center [390, 9] width 370 height 484
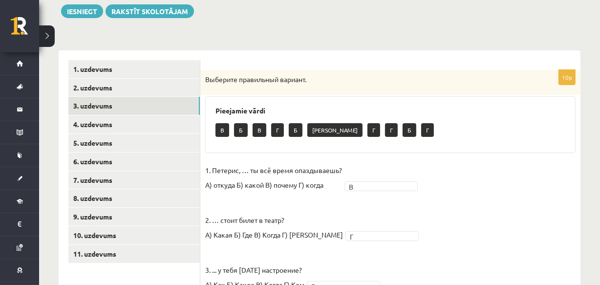
scroll to position [163, 0]
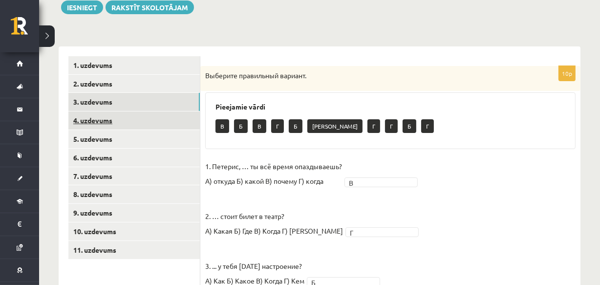
click at [76, 126] on link "4. uzdevums" at bounding box center [133, 120] width 131 height 18
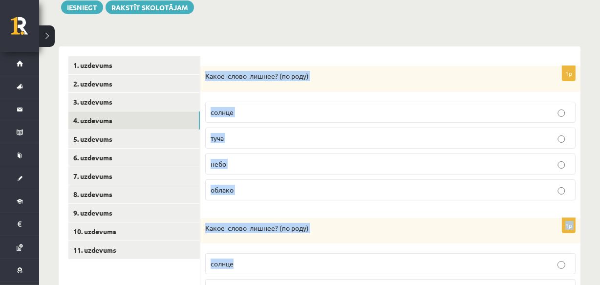
drag, startPoint x: 202, startPoint y: 71, endPoint x: 412, endPoint y: 260, distance: 281.7
click at [290, 72] on p "Какое слово лишнее? ( по родy)" at bounding box center [366, 76] width 322 height 10
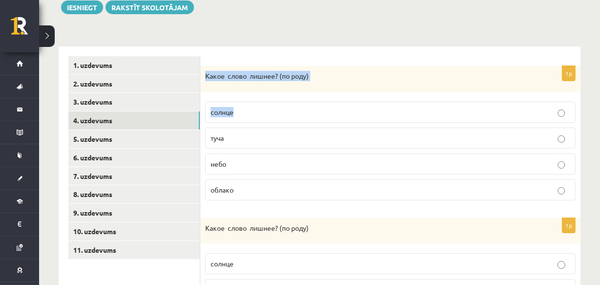
drag, startPoint x: 205, startPoint y: 68, endPoint x: 292, endPoint y: 83, distance: 88.2
click at [292, 83] on div "Какое слово лишнее? ( по родy)" at bounding box center [390, 79] width 380 height 26
click at [242, 67] on div "Какое слово лишнее? ( по родy)" at bounding box center [390, 79] width 380 height 26
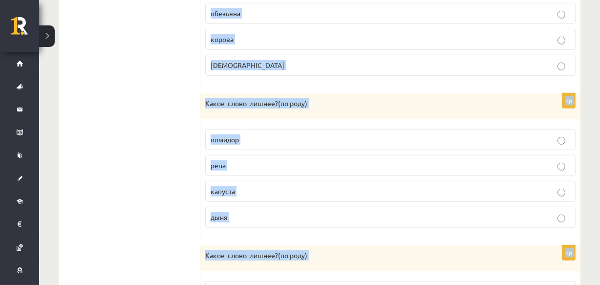
scroll to position [721, 0]
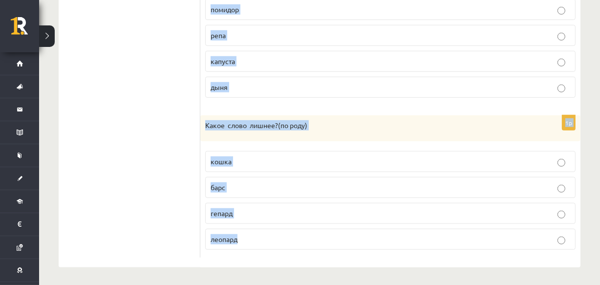
drag, startPoint x: 204, startPoint y: 72, endPoint x: 411, endPoint y: 299, distance: 306.8
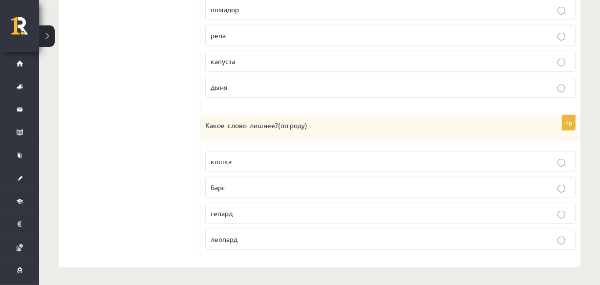
scroll to position [473, 0]
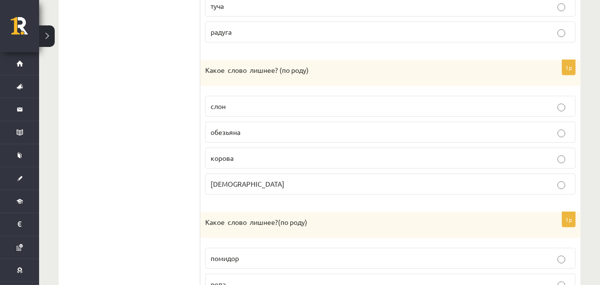
click at [596, 64] on div "**********" at bounding box center [319, 50] width 561 height 971
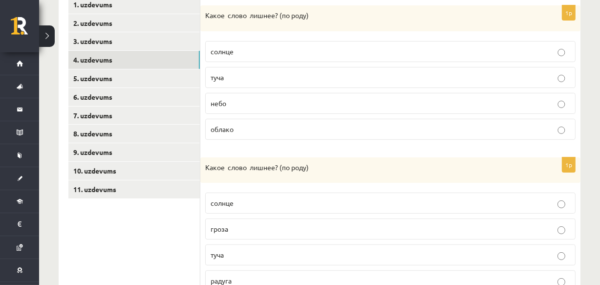
click at [381, 81] on p "туча" at bounding box center [391, 77] width 360 height 10
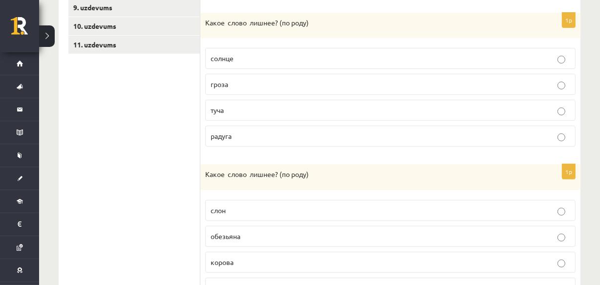
scroll to position [371, 0]
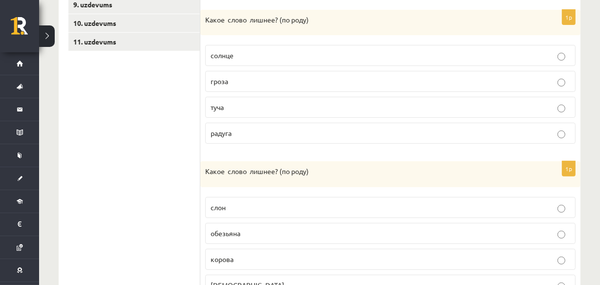
click at [239, 55] on p "солнце" at bounding box center [391, 55] width 360 height 10
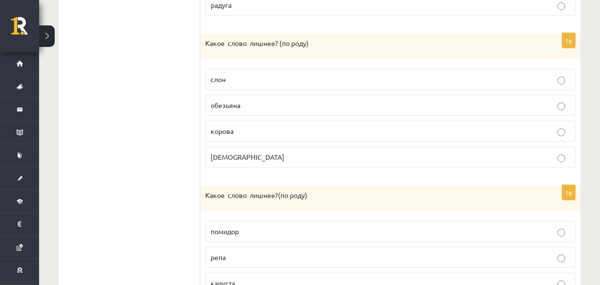
scroll to position [518, 0]
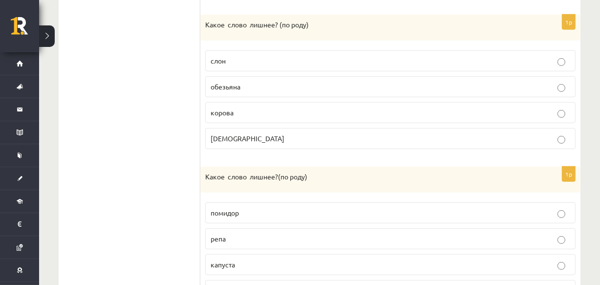
click at [228, 58] on p "слон" at bounding box center [391, 61] width 360 height 10
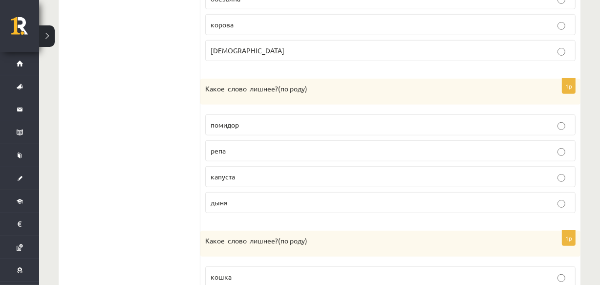
scroll to position [625, 0]
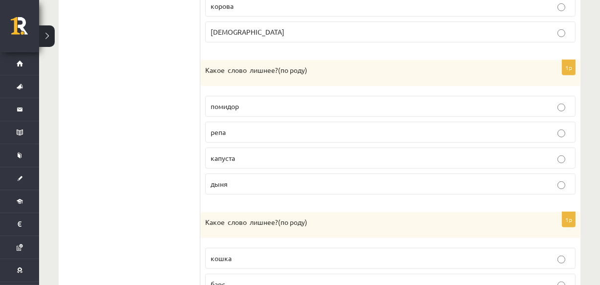
click at [250, 196] on div "1p Какое слово лишнее? ( по родy) помидор репа [GEOGRAPHIC_DATA] дыня" at bounding box center [390, 131] width 380 height 142
click at [231, 179] on p "дыня" at bounding box center [391, 184] width 360 height 10
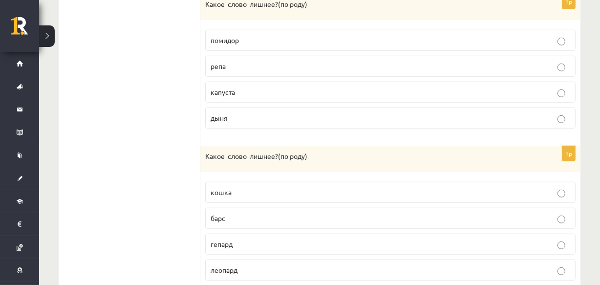
scroll to position [721, 0]
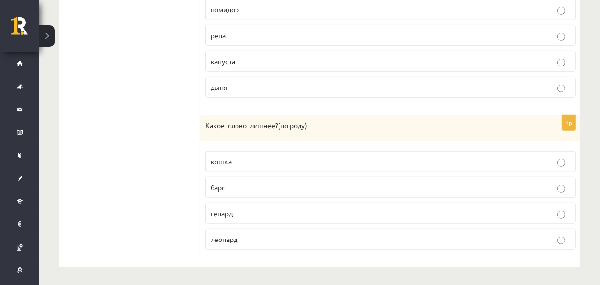
click at [245, 171] on fieldset "кошка барс [GEOGRAPHIC_DATA] [GEOGRAPHIC_DATA]" at bounding box center [390, 199] width 370 height 107
click at [246, 161] on p "кошка" at bounding box center [391, 161] width 360 height 10
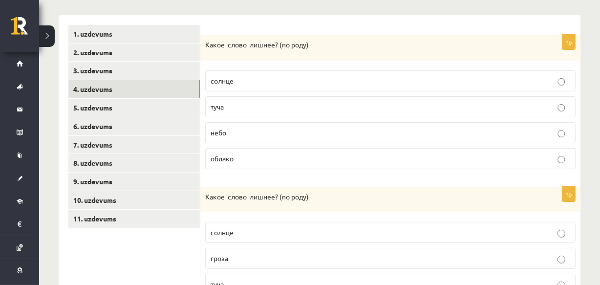
scroll to position [201, 0]
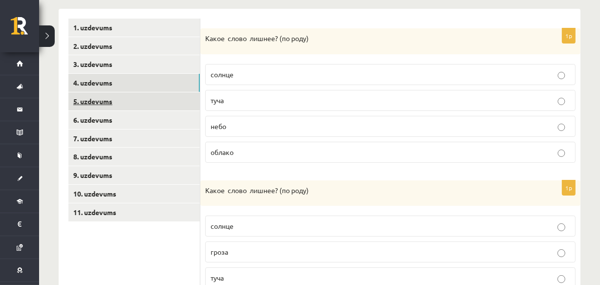
click at [77, 108] on link "5. uzdevums" at bounding box center [133, 101] width 131 height 18
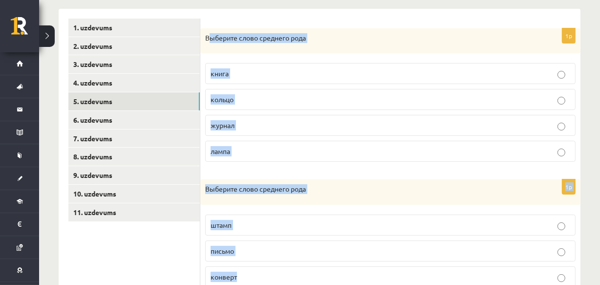
drag, startPoint x: 207, startPoint y: 34, endPoint x: 393, endPoint y: 264, distance: 296.0
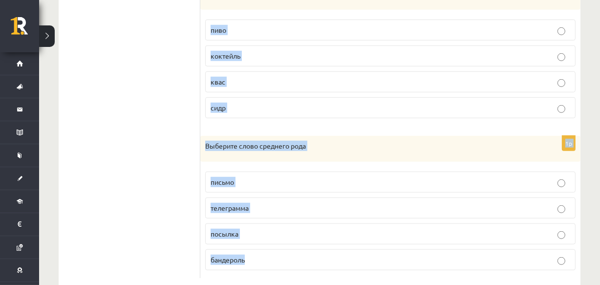
scroll to position [719, 0]
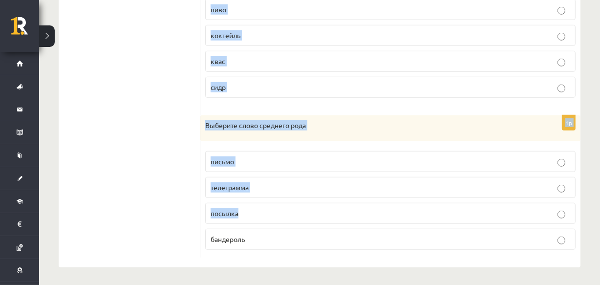
drag, startPoint x: 206, startPoint y: 35, endPoint x: 386, endPoint y: 218, distance: 256.4
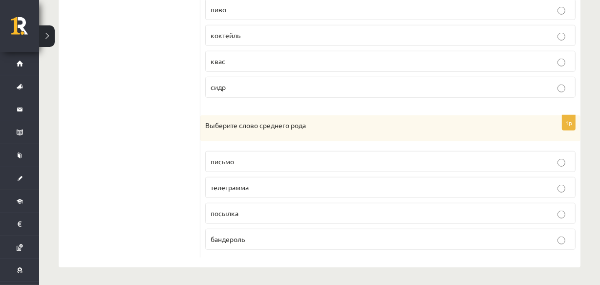
drag, startPoint x: 269, startPoint y: 256, endPoint x: 180, endPoint y: 189, distance: 110.6
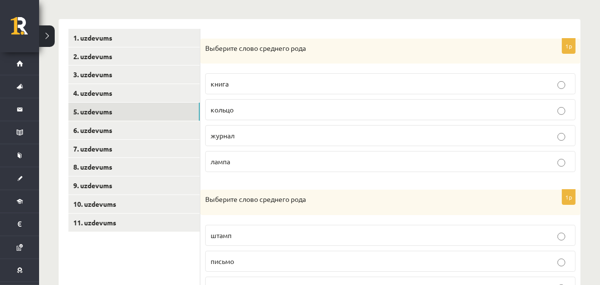
scroll to position [220, 0]
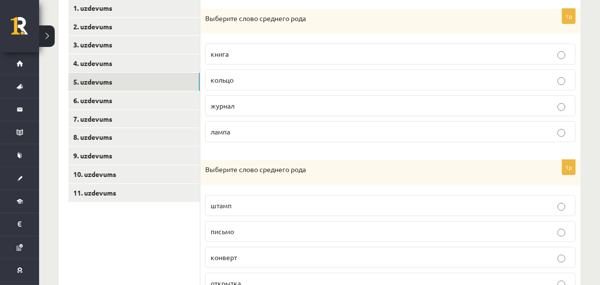
click at [342, 83] on p "кольцо" at bounding box center [391, 80] width 360 height 10
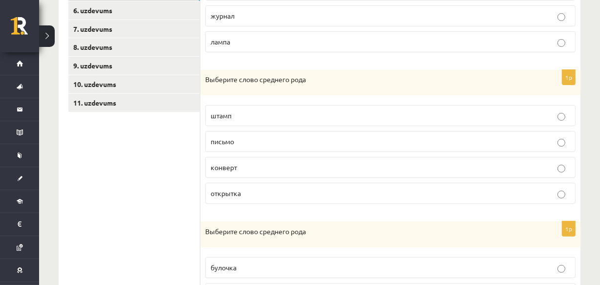
scroll to position [372, 0]
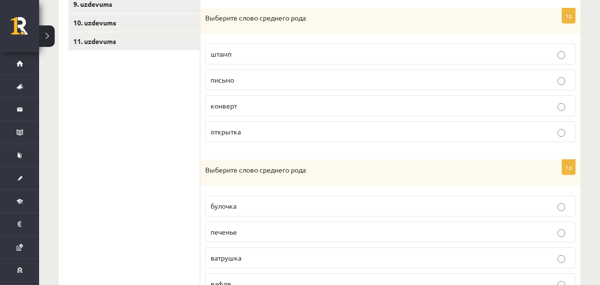
click at [245, 85] on label "письмо" at bounding box center [390, 79] width 370 height 21
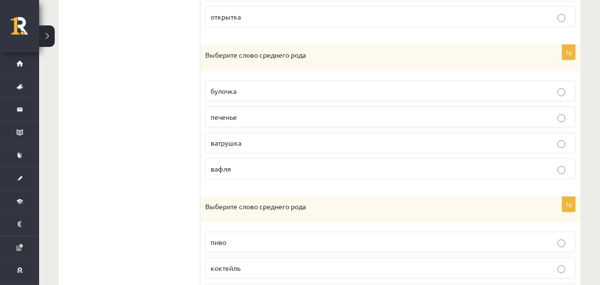
scroll to position [489, 0]
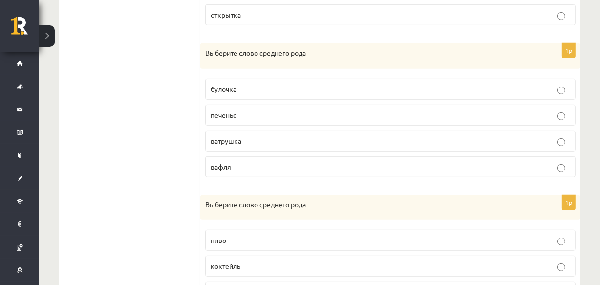
click at [267, 106] on label "печенье" at bounding box center [390, 115] width 370 height 21
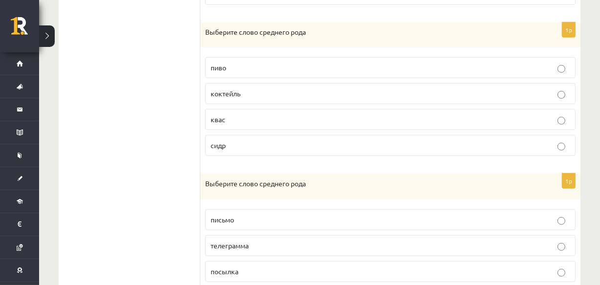
scroll to position [663, 0]
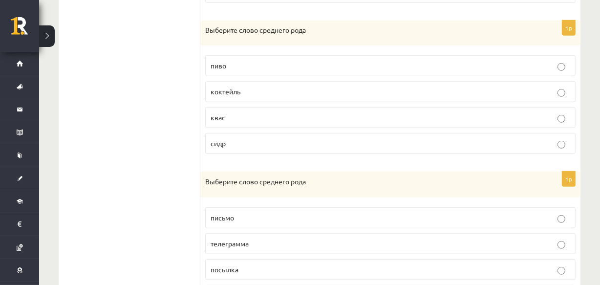
click at [229, 67] on p "пиво" at bounding box center [391, 66] width 360 height 10
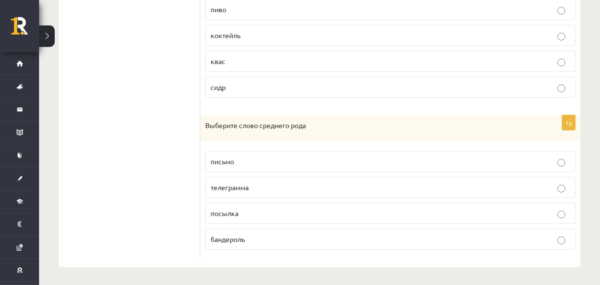
click at [242, 156] on p "письмо" at bounding box center [391, 161] width 360 height 10
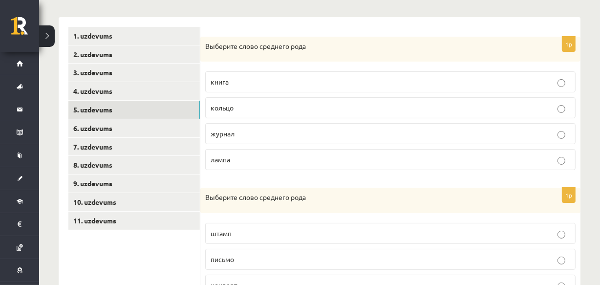
scroll to position [236, 0]
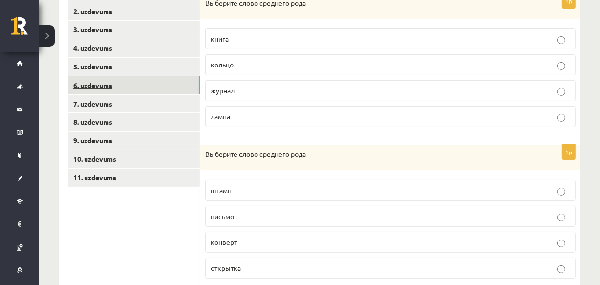
click at [115, 90] on link "6. uzdevums" at bounding box center [133, 85] width 131 height 18
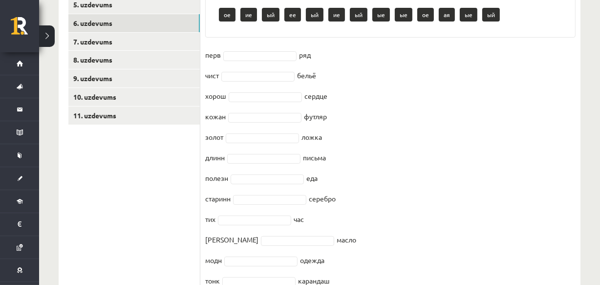
scroll to position [402, 0]
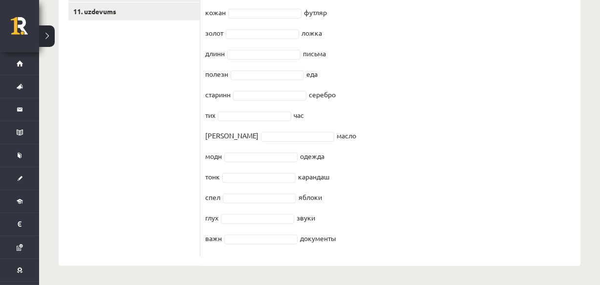
drag, startPoint x: 205, startPoint y: 70, endPoint x: 423, endPoint y: 268, distance: 294.1
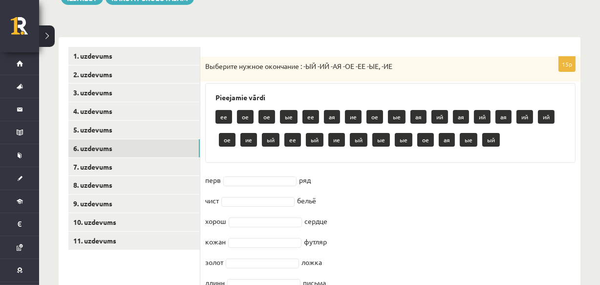
scroll to position [165, 0]
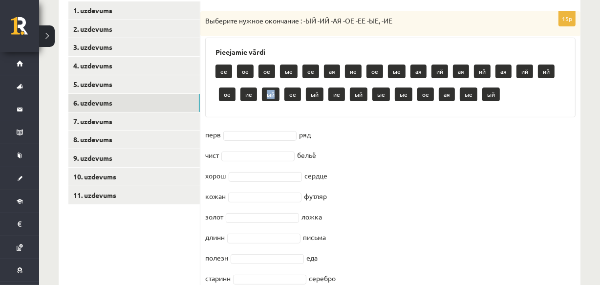
drag, startPoint x: 264, startPoint y: 89, endPoint x: 278, endPoint y: 98, distance: 16.7
click at [278, 98] on p "ый" at bounding box center [271, 94] width 18 height 14
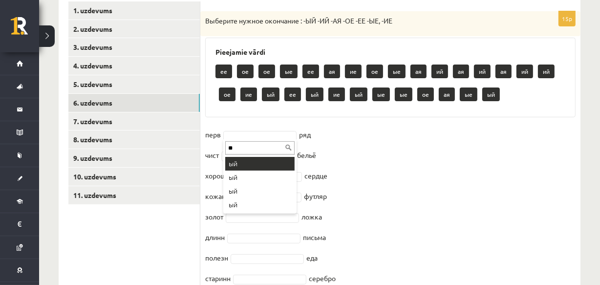
type input "**"
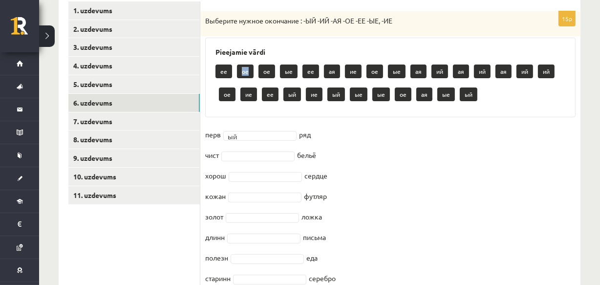
drag, startPoint x: 241, startPoint y: 71, endPoint x: 253, endPoint y: 72, distance: 11.8
click at [253, 72] on p "ое" at bounding box center [245, 72] width 17 height 14
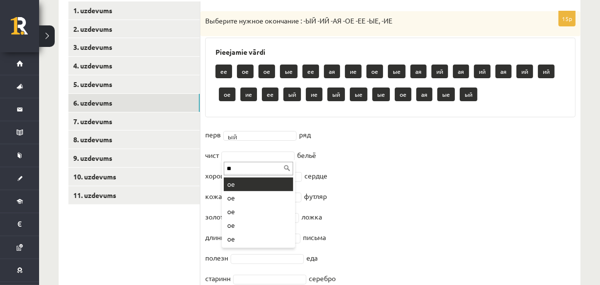
type input "**"
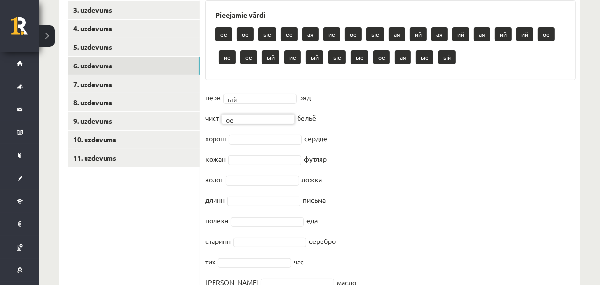
scroll to position [267, 0]
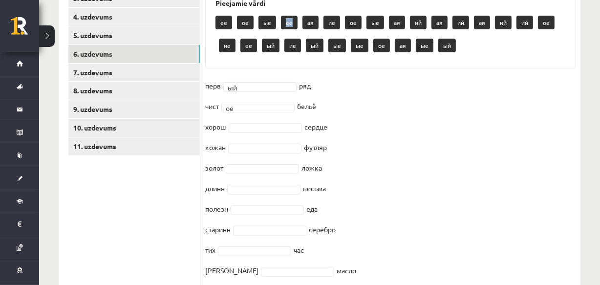
drag, startPoint x: 286, startPoint y: 17, endPoint x: 292, endPoint y: 23, distance: 9.0
click at [292, 23] on p "ее" at bounding box center [289, 23] width 17 height 14
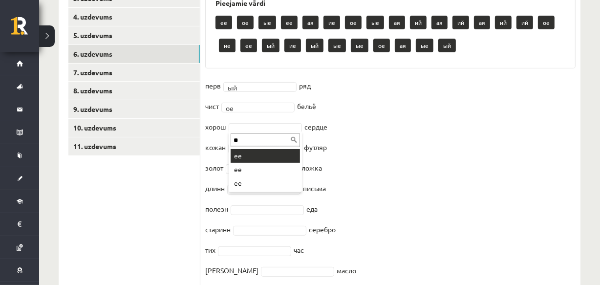
type input "**"
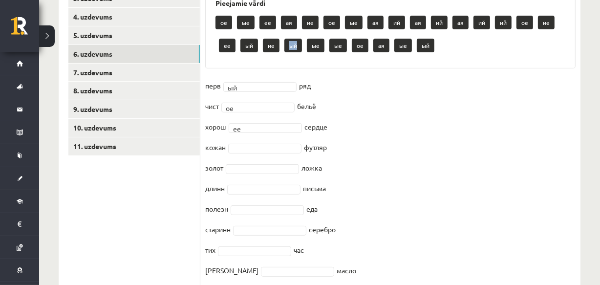
drag, startPoint x: 286, startPoint y: 43, endPoint x: 301, endPoint y: 45, distance: 14.8
click at [301, 45] on p "ый" at bounding box center [293, 46] width 18 height 14
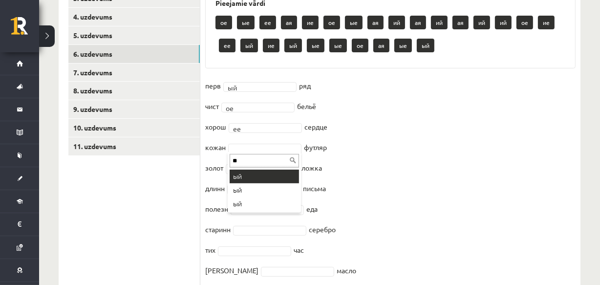
type input "**"
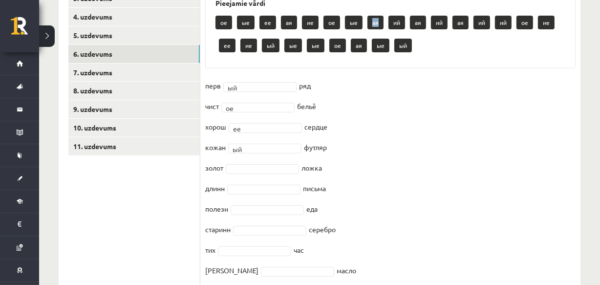
drag, startPoint x: 370, startPoint y: 22, endPoint x: 378, endPoint y: 22, distance: 7.9
click at [378, 22] on p "ая" at bounding box center [376, 23] width 16 height 14
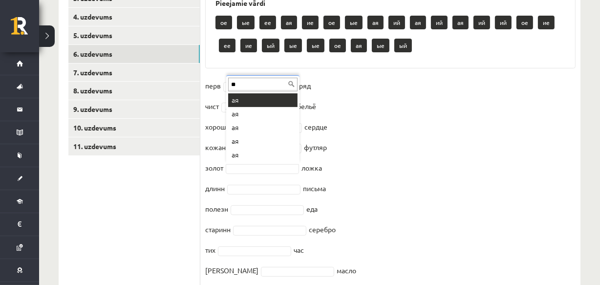
type input "**"
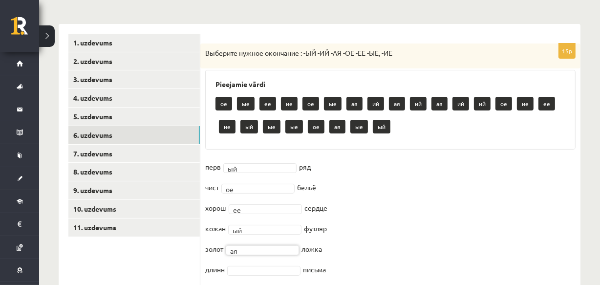
scroll to position [173, 0]
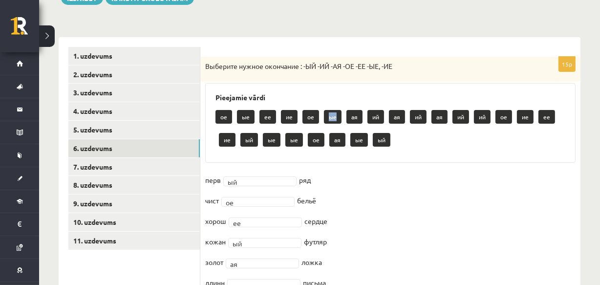
drag, startPoint x: 325, startPoint y: 113, endPoint x: 336, endPoint y: 114, distance: 10.8
click at [336, 114] on p "ые" at bounding box center [333, 117] width 18 height 14
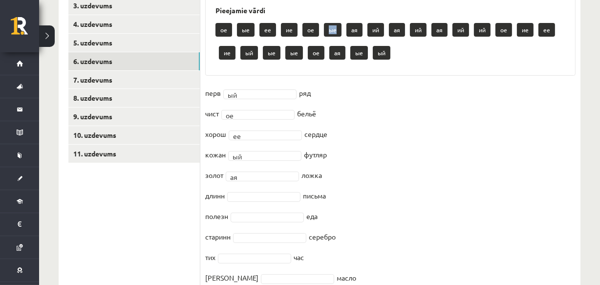
scroll to position [267, 0]
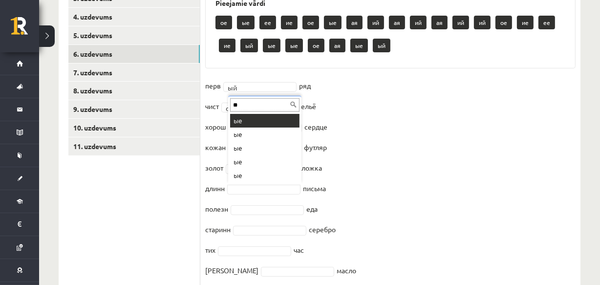
type input "**"
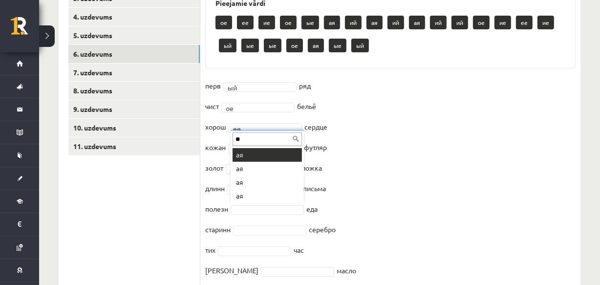
type input "**"
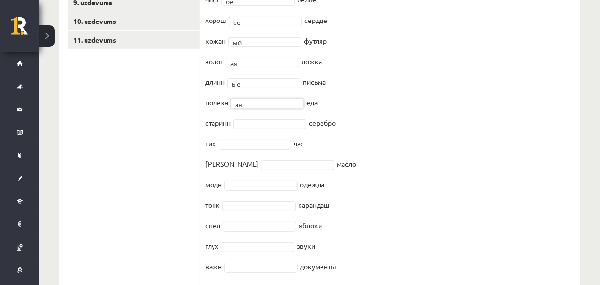
scroll to position [375, 0]
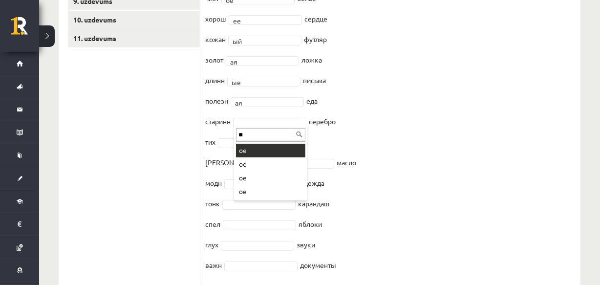
type input "**"
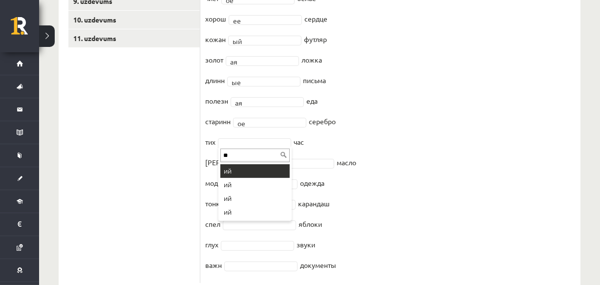
type input "**"
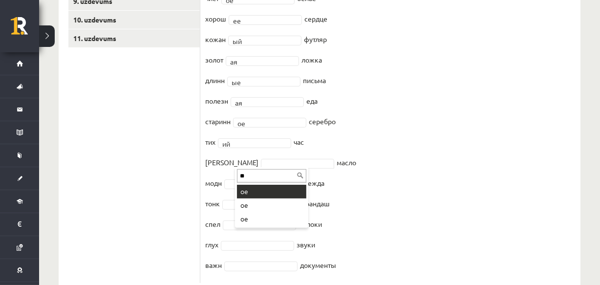
type input "**"
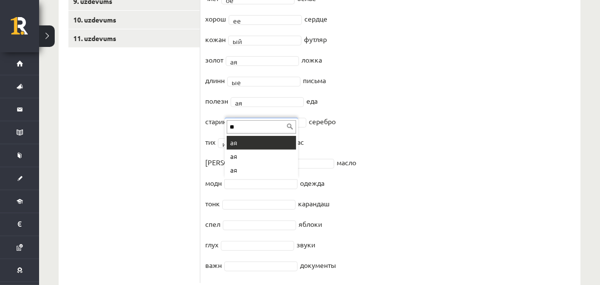
type input "**"
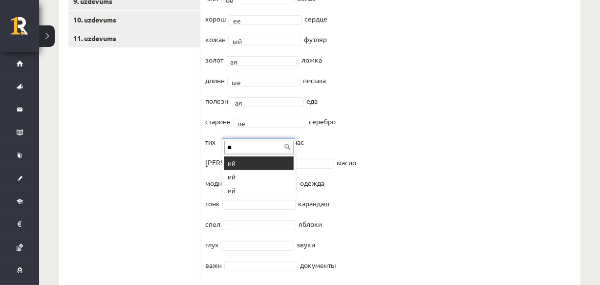
type input "**"
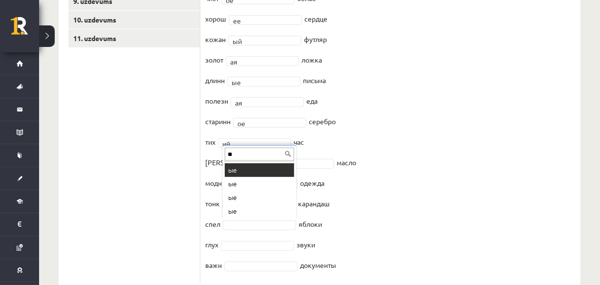
type input "**"
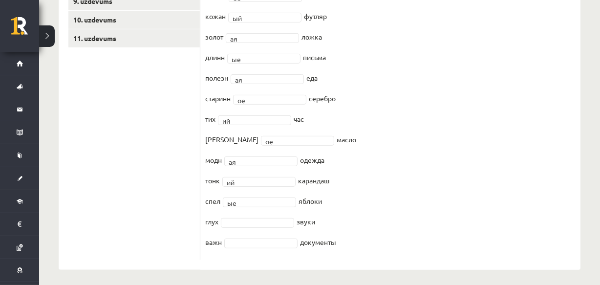
click at [267, 226] on fieldset "перв ый ** ряд чист ое ** бельё хорош ее ** сердце кожан ый ** футляр золот ая …" at bounding box center [390, 101] width 370 height 308
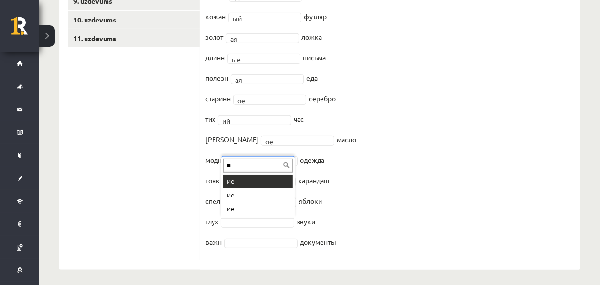
type input "**"
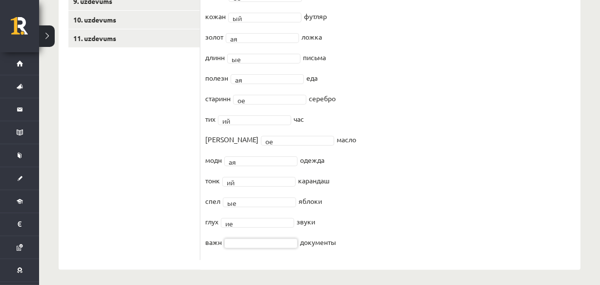
paste input "**"
type input "**"
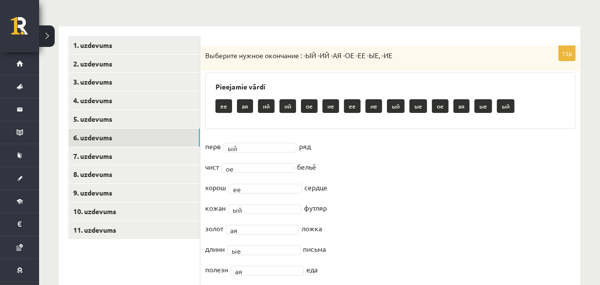
scroll to position [185, 0]
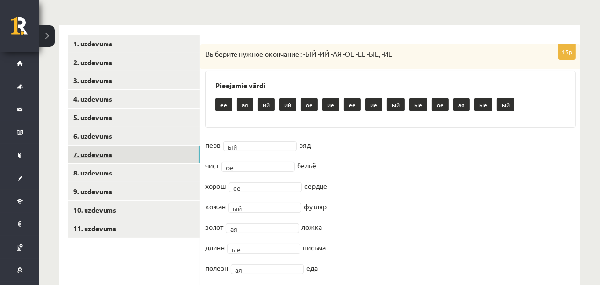
click at [88, 157] on link "7. uzdevums" at bounding box center [133, 155] width 131 height 18
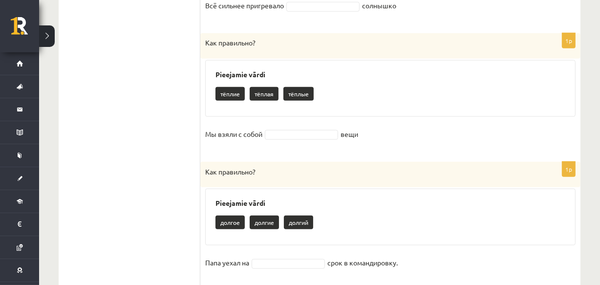
scroll to position [1250, 0]
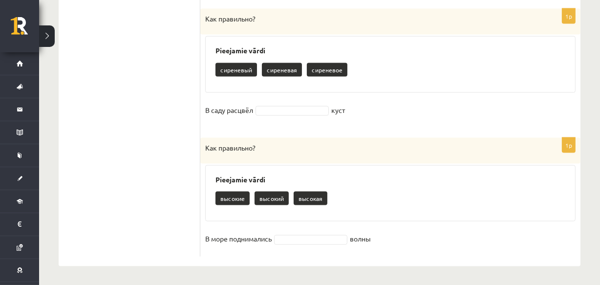
drag, startPoint x: 204, startPoint y: 50, endPoint x: 472, endPoint y: 302, distance: 367.2
click at [260, 240] on p "В море поднимались" at bounding box center [238, 238] width 66 height 15
drag, startPoint x: 377, startPoint y: 240, endPoint x: 195, endPoint y: 211, distance: 184.1
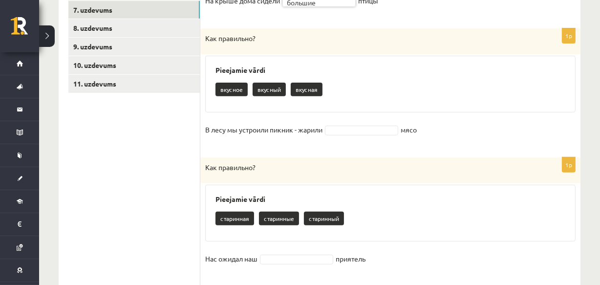
scroll to position [332, 0]
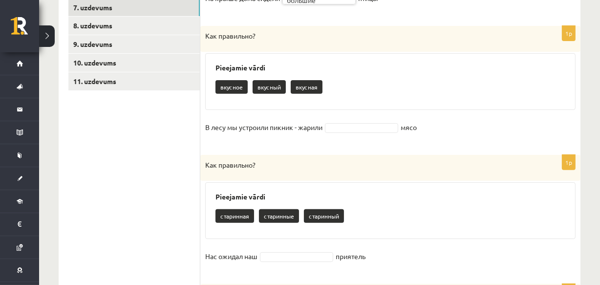
click at [354, 120] on fieldset "В лесу мы устроили пикник - жарили мясо" at bounding box center [390, 130] width 370 height 21
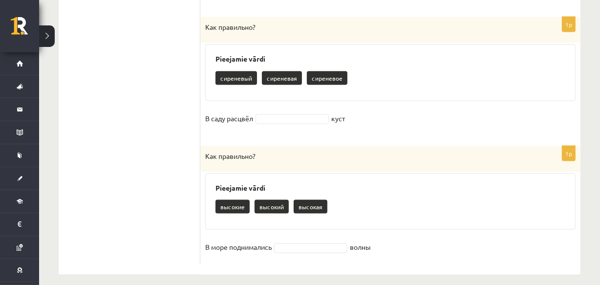
scroll to position [1250, 0]
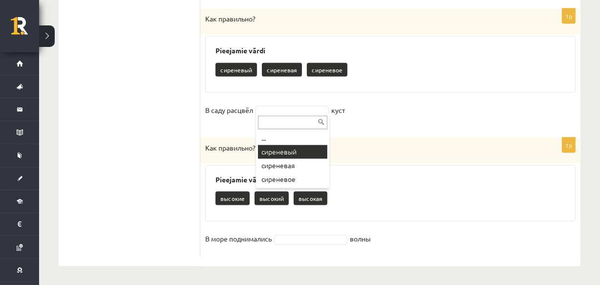
click at [302, 156] on div "Как правильно?" at bounding box center [390, 151] width 380 height 26
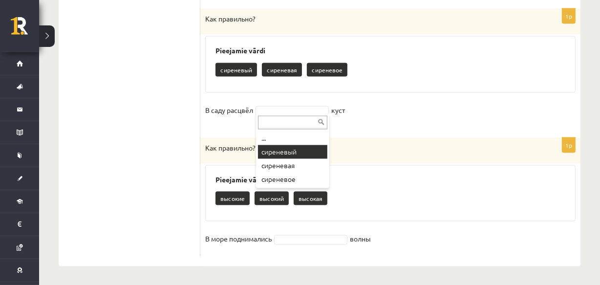
click at [302, 156] on div "Как правильно?" at bounding box center [390, 151] width 380 height 26
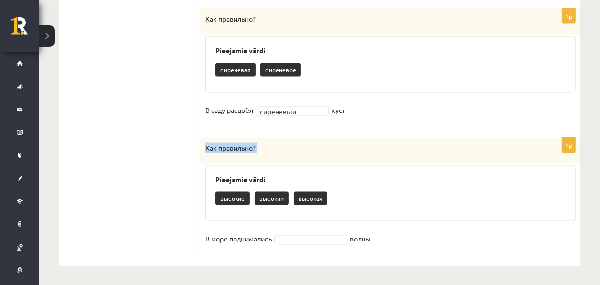
click at [302, 156] on div "Как правильно?" at bounding box center [390, 151] width 380 height 26
click at [515, 171] on div "Pieejamie vārdi высокие высокий высокая" at bounding box center [390, 193] width 370 height 57
drag, startPoint x: 515, startPoint y: 171, endPoint x: 513, endPoint y: 302, distance: 131.0
click at [515, 171] on div "Pieejamie vārdi высокие высокий высокая" at bounding box center [390, 193] width 370 height 57
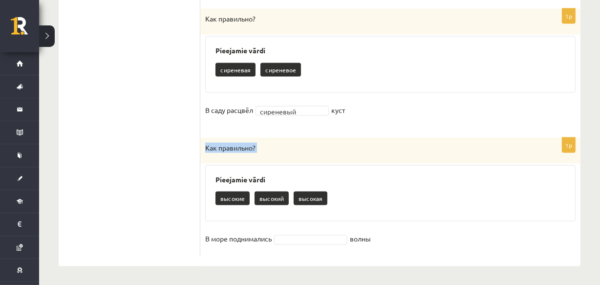
drag, startPoint x: 111, startPoint y: 195, endPoint x: 194, endPoint y: 195, distance: 82.6
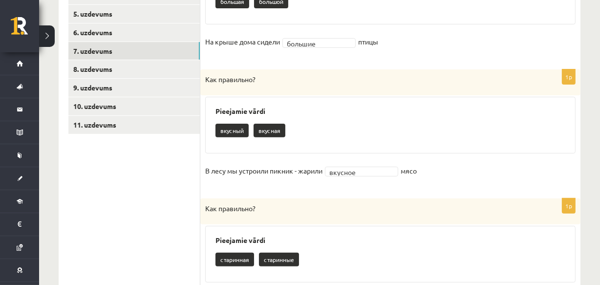
scroll to position [281, 0]
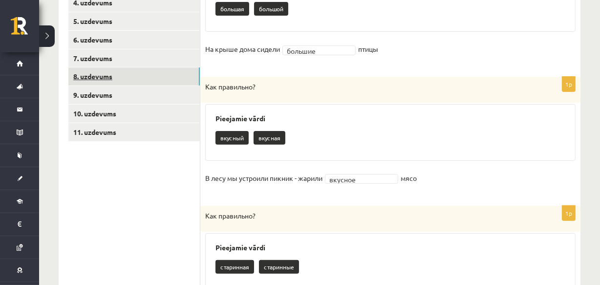
click at [156, 76] on link "8. uzdevums" at bounding box center [133, 76] width 131 height 18
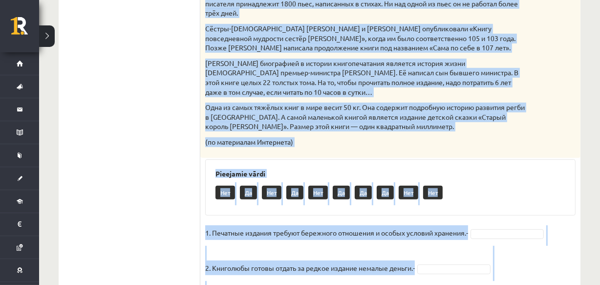
scroll to position [628, 0]
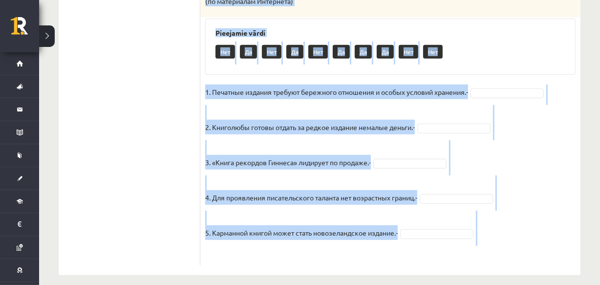
drag, startPoint x: 202, startPoint y: 222, endPoint x: 445, endPoint y: 242, distance: 243.2
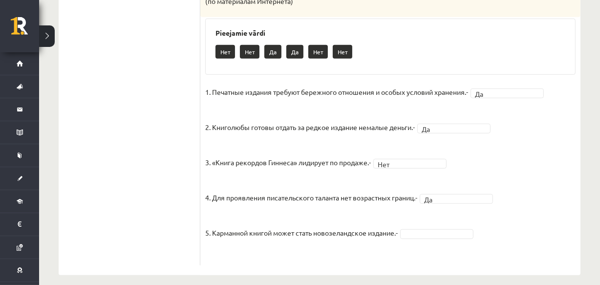
drag, startPoint x: 418, startPoint y: 215, endPoint x: 418, endPoint y: 221, distance: 6.4
click at [418, 221] on fieldset "1. Печатные издания требуют бережного отношения и особых условий хранения.- Да …" at bounding box center [390, 173] width 370 height 176
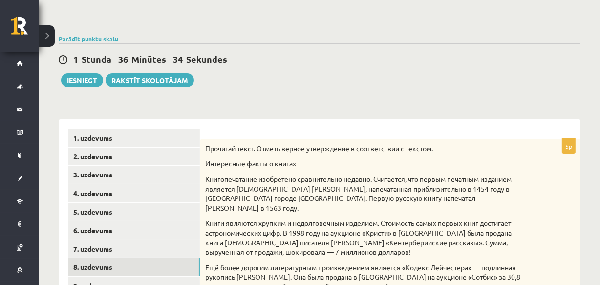
scroll to position [51, 0]
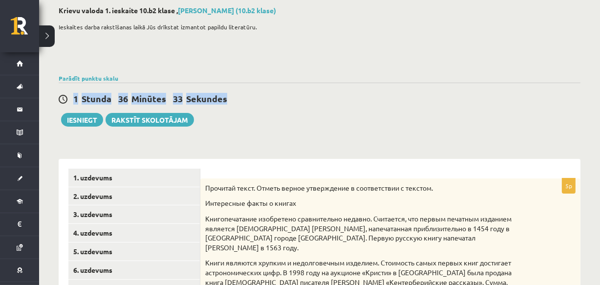
drag, startPoint x: 588, startPoint y: 78, endPoint x: 604, endPoint y: 98, distance: 25.7
click at [600, 98] on html "0 Dāvanas 3378 mP 550 xp [PERSON_NAME] Sākums Aktuāli Kā mācīties [PERSON_NAME]…" at bounding box center [300, 91] width 600 height 285
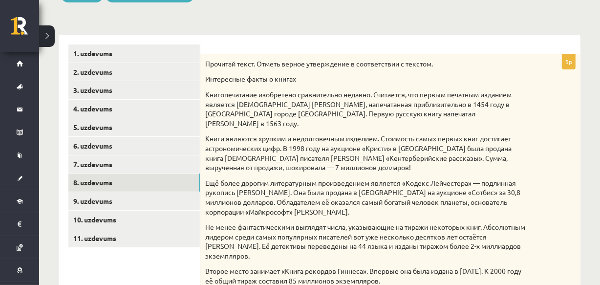
scroll to position [193, 0]
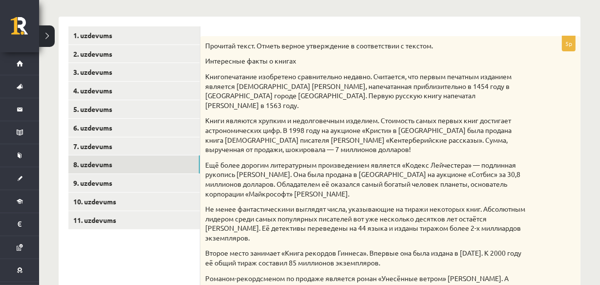
click at [586, 139] on div "**********" at bounding box center [319, 287] width 561 height 885
click at [129, 186] on link "9. uzdevums" at bounding box center [133, 183] width 131 height 18
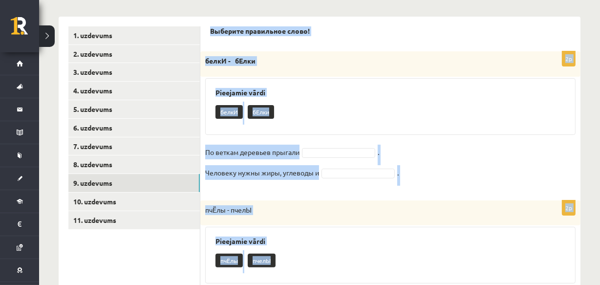
drag, startPoint x: 209, startPoint y: 23, endPoint x: 364, endPoint y: 281, distance: 301.4
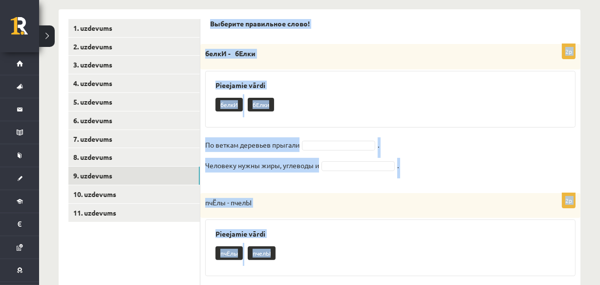
click at [308, 78] on div "Pieejamie vārdi белкИ бЕлки" at bounding box center [390, 99] width 370 height 57
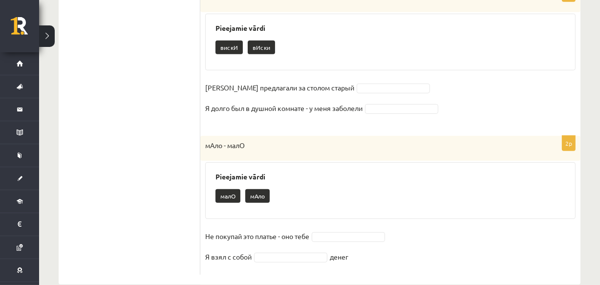
scroll to position [573, 0]
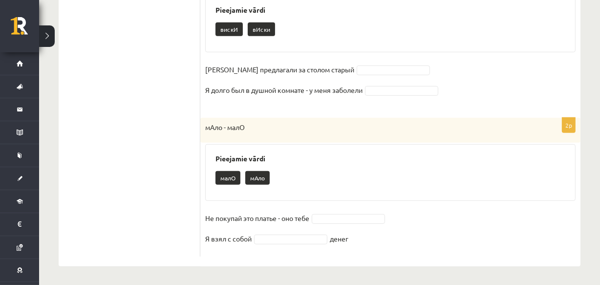
drag, startPoint x: 206, startPoint y: 19, endPoint x: 417, endPoint y: 302, distance: 353.4
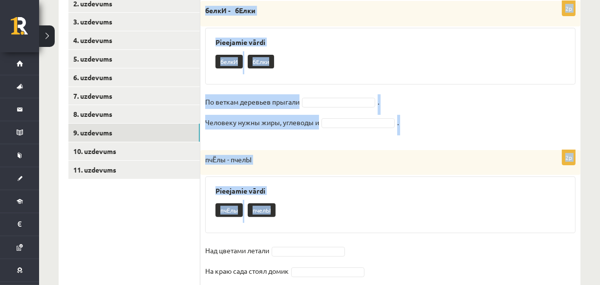
scroll to position [244, 0]
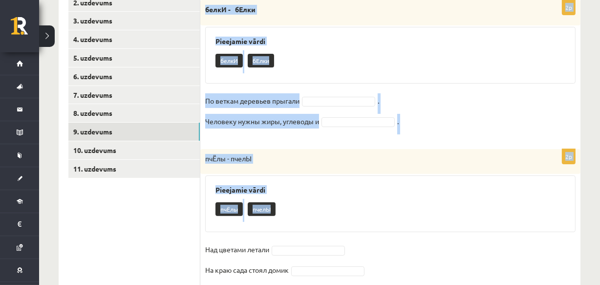
click at [399, 118] on fieldset "По веткам деревьев прыгали . Человеку нужны жиры, углеводы и ." at bounding box center [390, 113] width 370 height 41
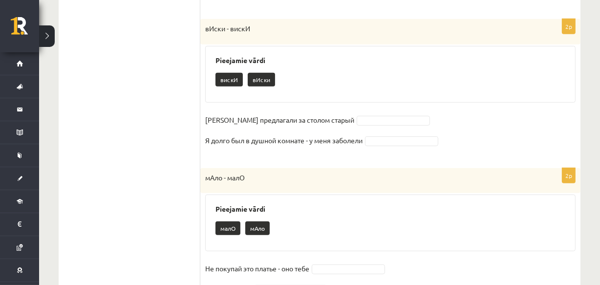
scroll to position [502, 0]
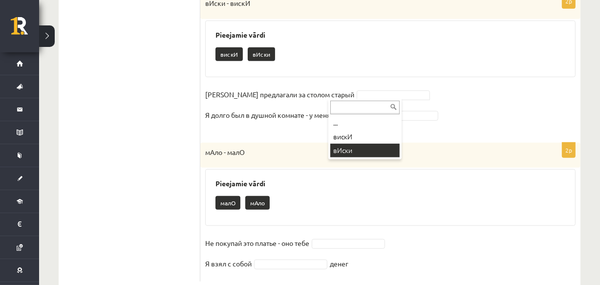
click at [342, 146] on div "мАло - малО" at bounding box center [390, 155] width 380 height 25
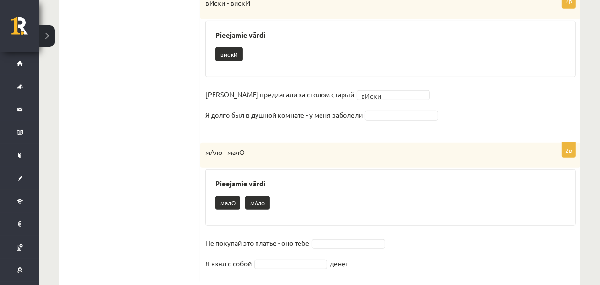
click at [342, 146] on div "мАло - малО" at bounding box center [390, 155] width 380 height 25
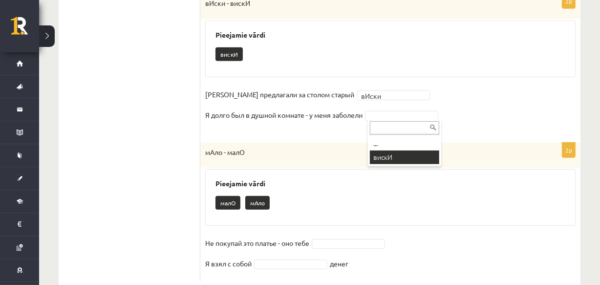
click at [394, 169] on div "Pieejamie vārdi малО мАло" at bounding box center [390, 197] width 370 height 57
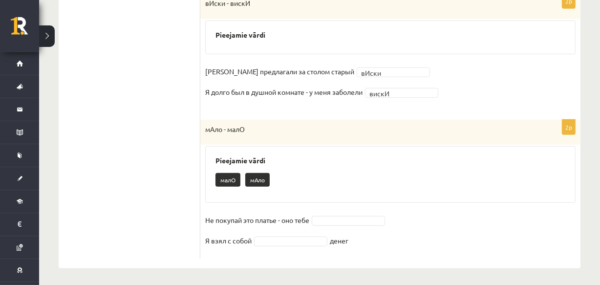
click at [394, 154] on div "Pieejamie vārdi малО мАло" at bounding box center [390, 174] width 370 height 57
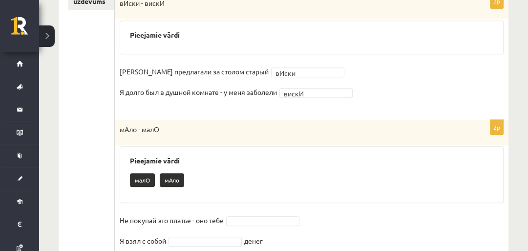
click at [435, 168] on div "Pieejamie vārdi малО мАло" at bounding box center [312, 174] width 384 height 57
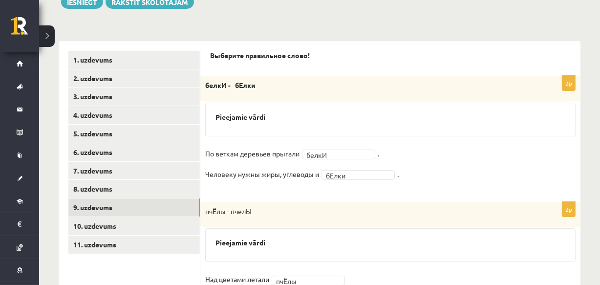
scroll to position [197, 0]
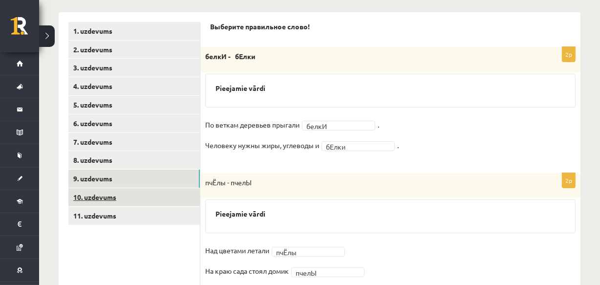
click at [103, 198] on link "10. uzdevums" at bounding box center [133, 197] width 131 height 18
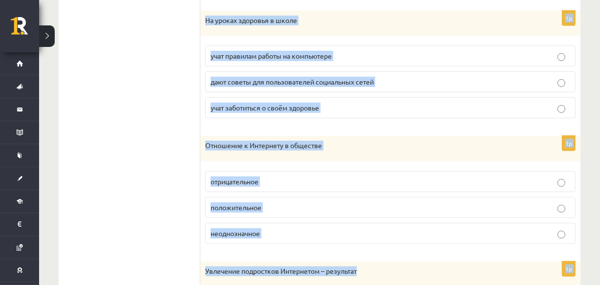
scroll to position [644, 0]
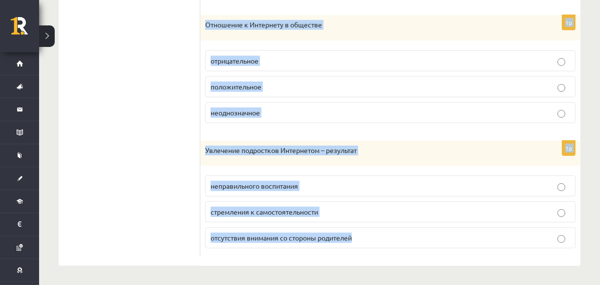
drag, startPoint x: 204, startPoint y: 92, endPoint x: 395, endPoint y: 276, distance: 265.4
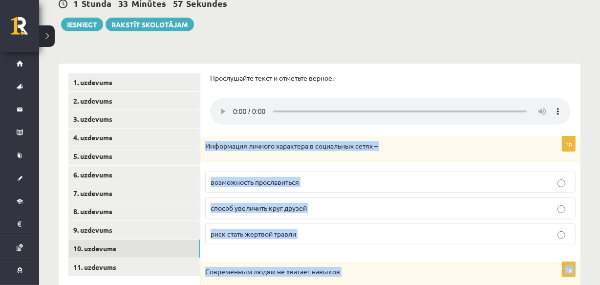
scroll to position [135, 0]
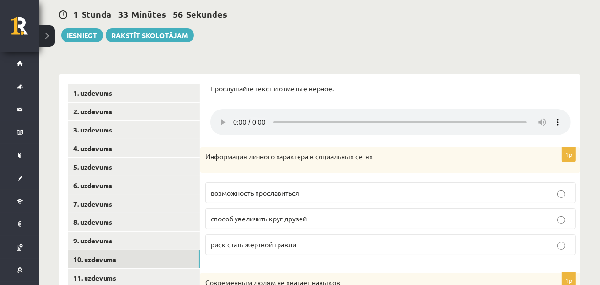
drag, startPoint x: 600, startPoint y: 57, endPoint x: 606, endPoint y: 115, distance: 59.0
click at [600, 115] on html "0 Dāvanas 3378 mP 550 xp [PERSON_NAME] Sākums Aktuāli Kā mācīties [PERSON_NAME]…" at bounding box center [300, 7] width 600 height 285
click at [284, 254] on label "риск стать жертвой травли" at bounding box center [390, 244] width 370 height 21
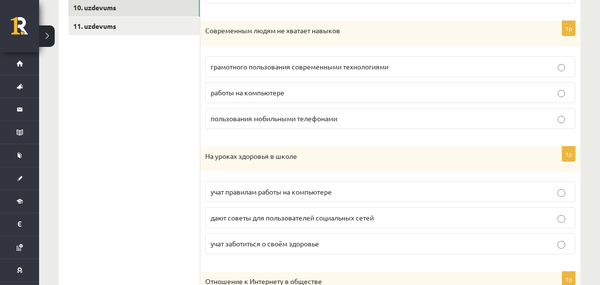
scroll to position [402, 0]
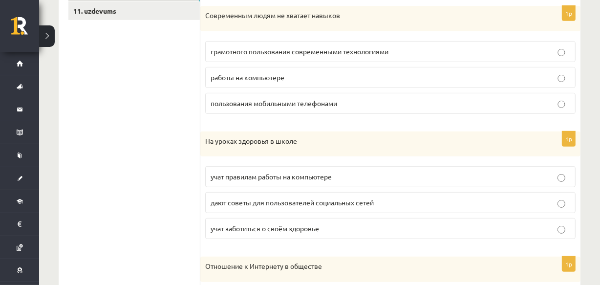
click at [231, 52] on span "грамотного пользования современными технологиями" at bounding box center [300, 51] width 178 height 9
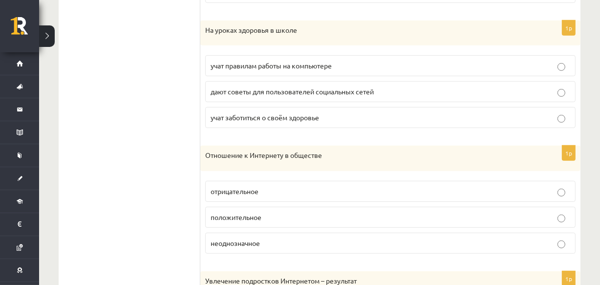
scroll to position [515, 0]
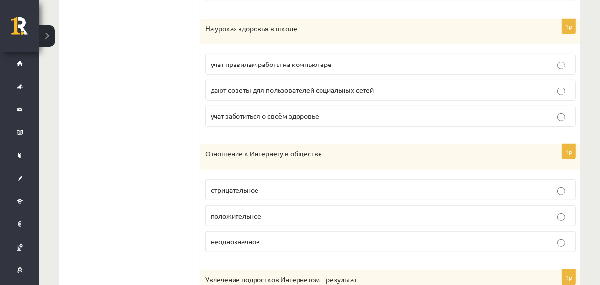
click at [260, 121] on label "учат заботиться о своём здоровье" at bounding box center [390, 116] width 370 height 21
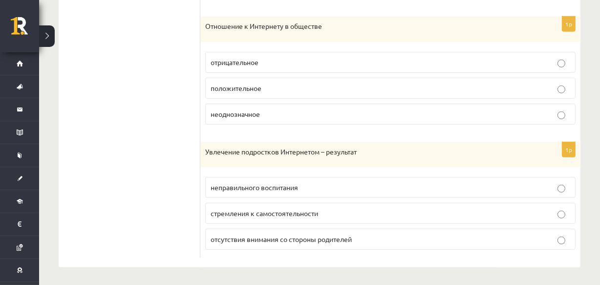
scroll to position [644, 0]
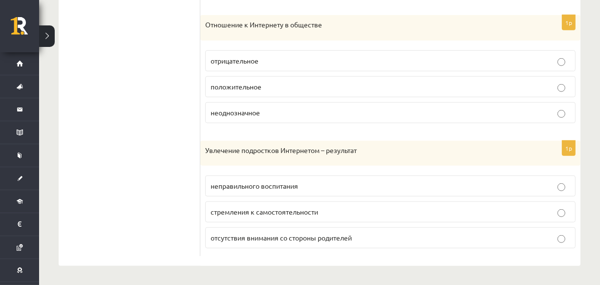
click at [229, 106] on label "неоднозначное" at bounding box center [390, 112] width 370 height 21
click at [239, 212] on span "стремления к самостоятельности" at bounding box center [265, 211] width 108 height 9
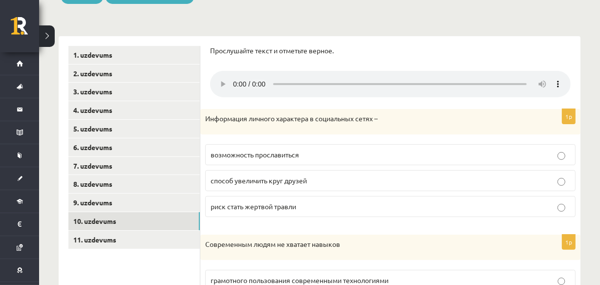
scroll to position [249, 0]
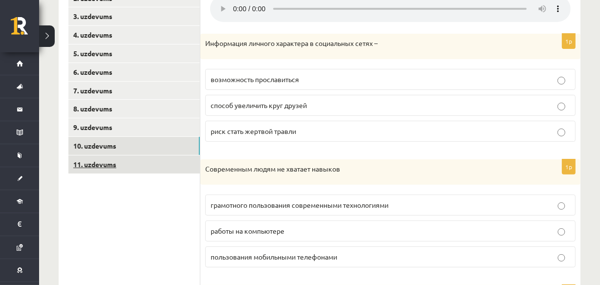
click at [122, 160] on link "11. uzdevums" at bounding box center [133, 164] width 131 height 18
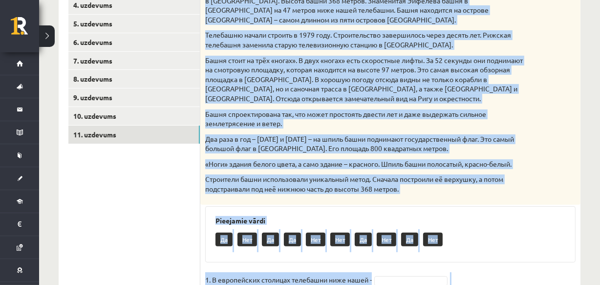
scroll to position [403, 0]
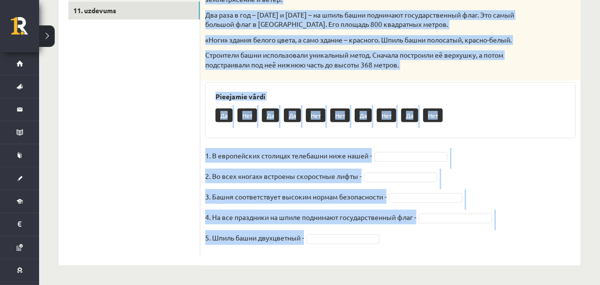
drag, startPoint x: 201, startPoint y: 32, endPoint x: 405, endPoint y: 289, distance: 328.0
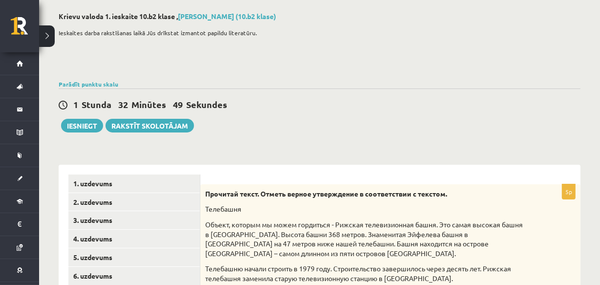
scroll to position [0, 0]
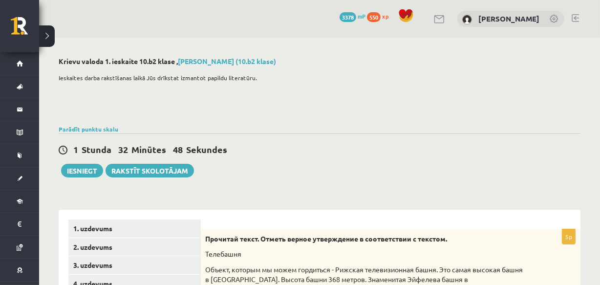
click at [463, 88] on p at bounding box center [317, 92] width 517 height 9
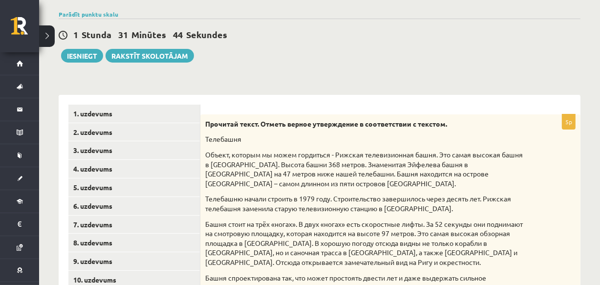
scroll to position [116, 0]
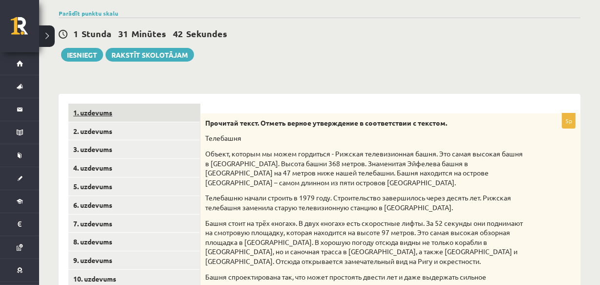
click at [181, 119] on link "1. uzdevums" at bounding box center [133, 113] width 131 height 18
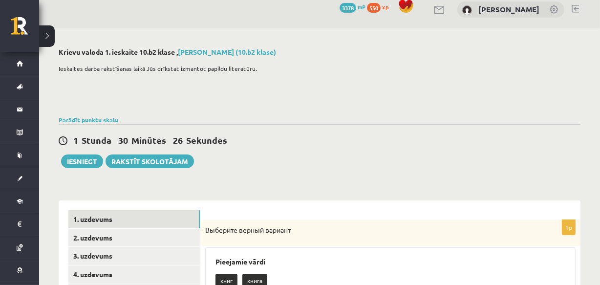
scroll to position [0, 0]
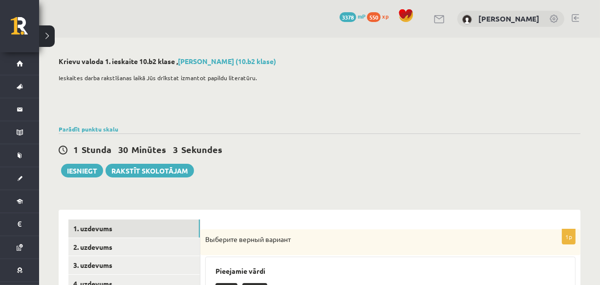
click at [315, 161] on div "1 Stunda 30 Minūtes 3 Sekundes Ieskaite saglabāta! Iesniegt Rakstīt skolotājam" at bounding box center [320, 155] width 522 height 44
